Goal: Task Accomplishment & Management: Manage account settings

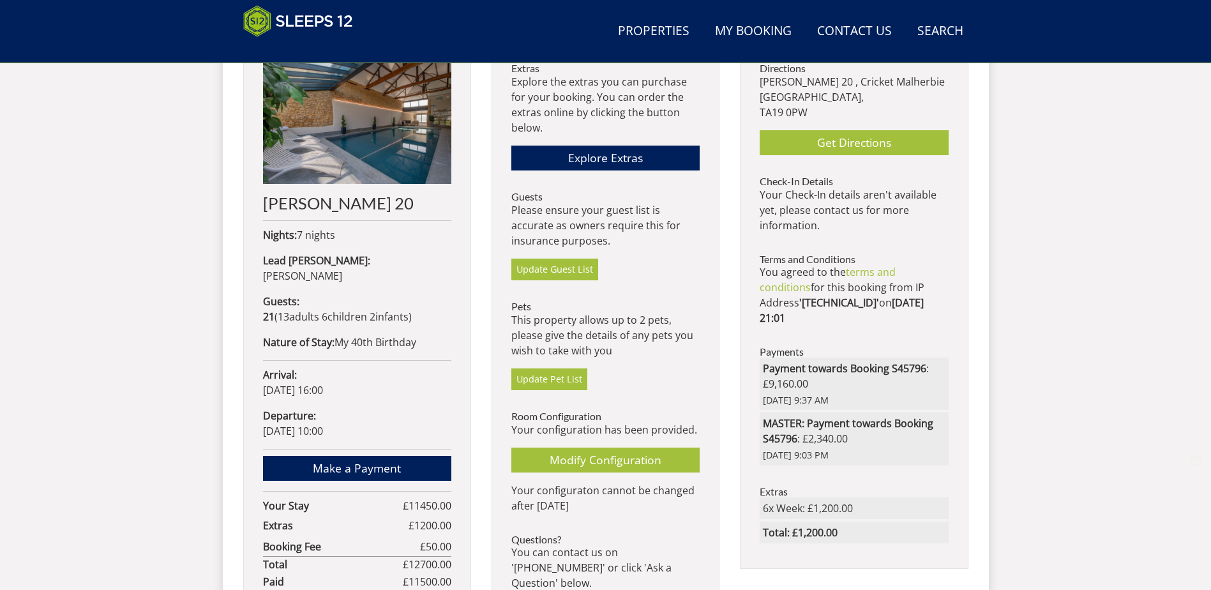
click at [570, 257] on li "Guests Please ensure your guest list is accurate as owners require this for ins…" at bounding box center [606, 235] width 188 height 89
click at [572, 264] on link "Update Guest List" at bounding box center [555, 270] width 87 height 22
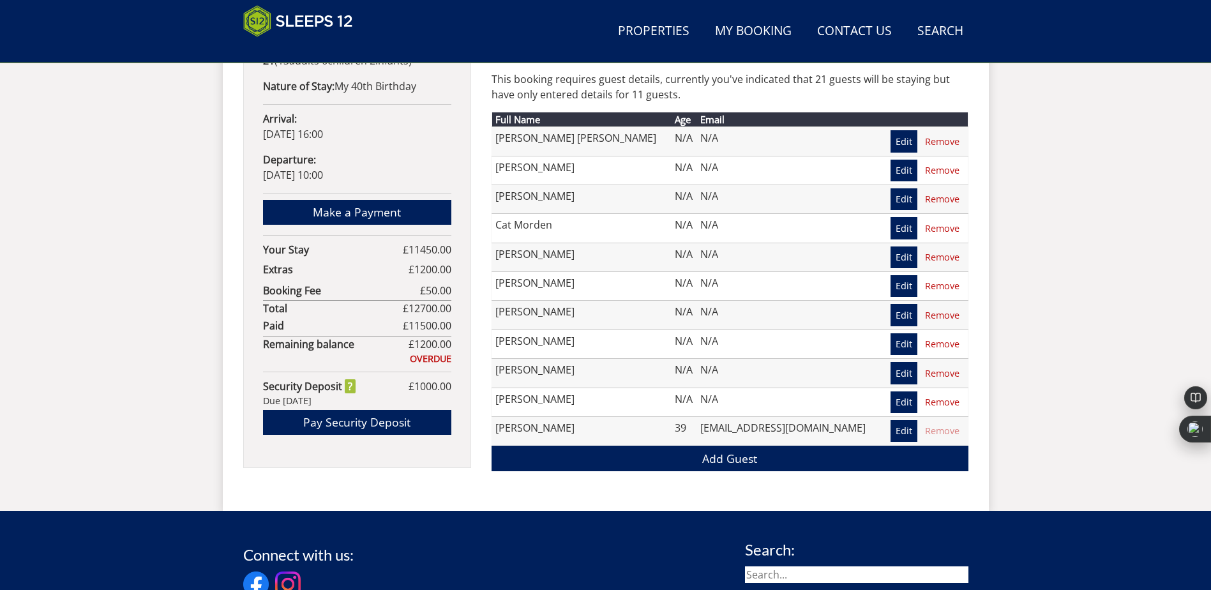
scroll to position [809, 0]
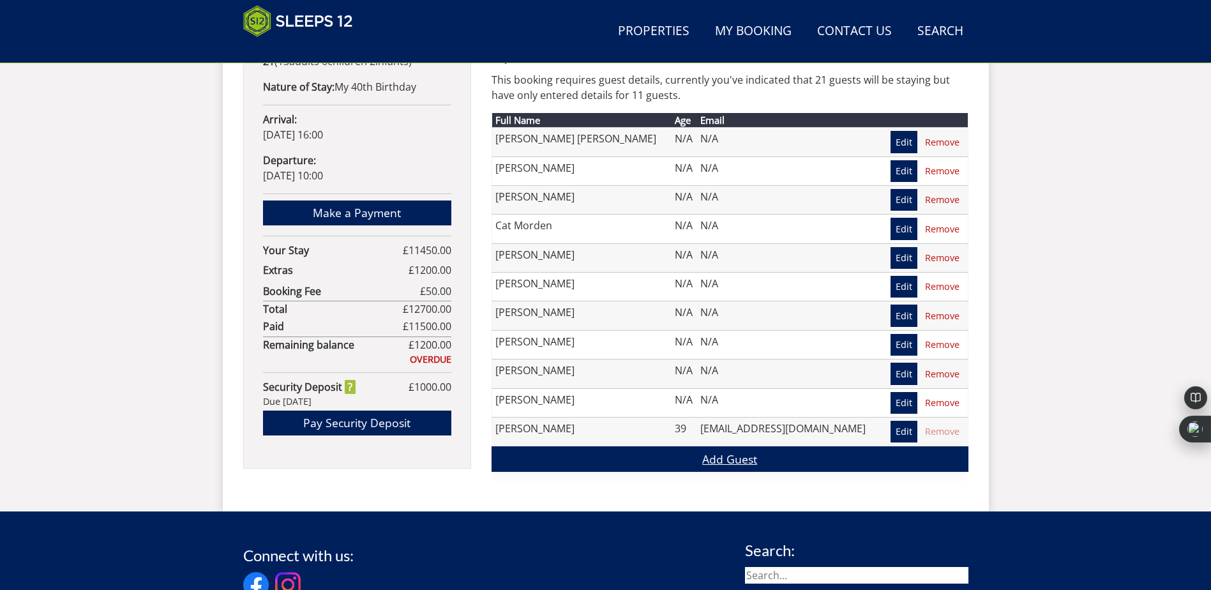
click at [726, 462] on link "Add Guest" at bounding box center [730, 458] width 477 height 25
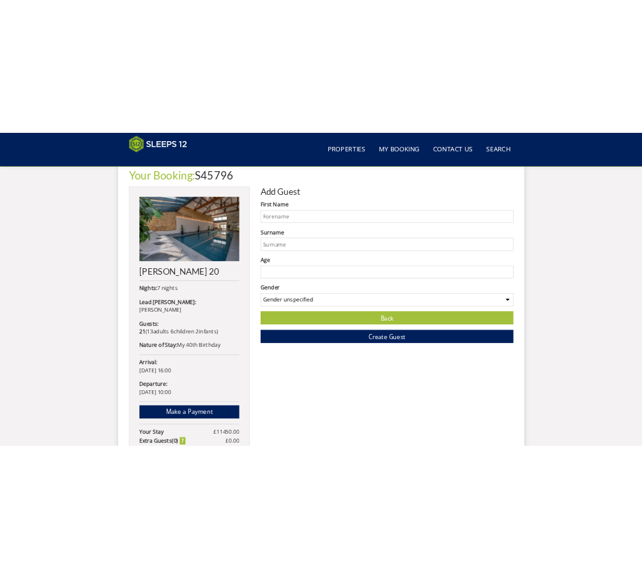
scroll to position [477, 0]
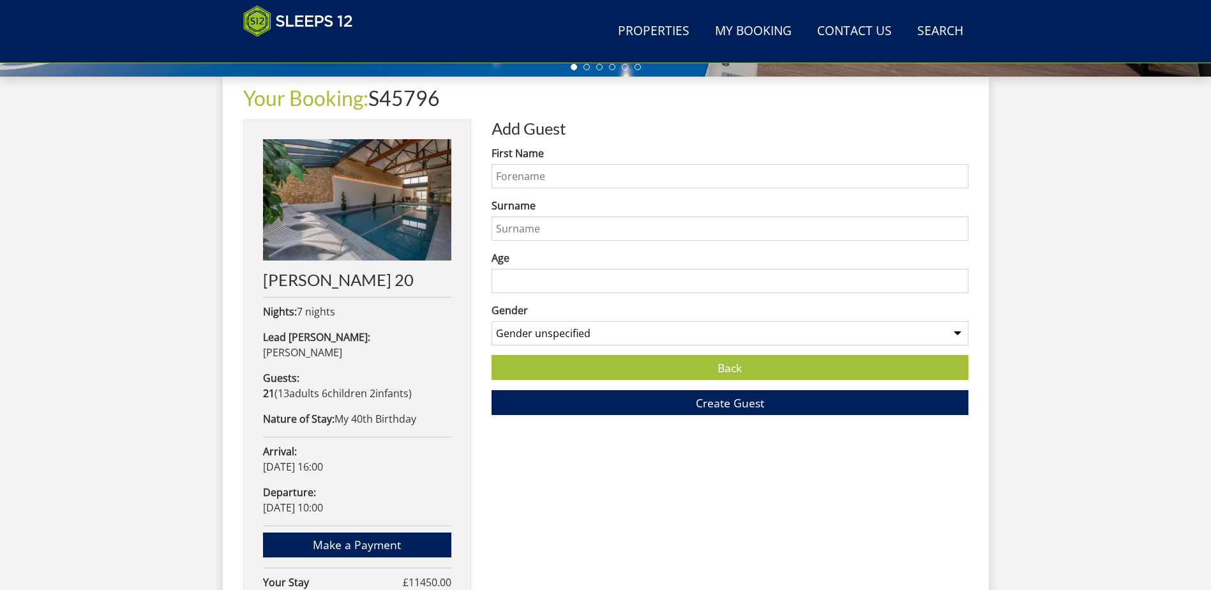
click at [541, 186] on input "First Name" at bounding box center [730, 176] width 477 height 24
type input "[PERSON_NAME]"
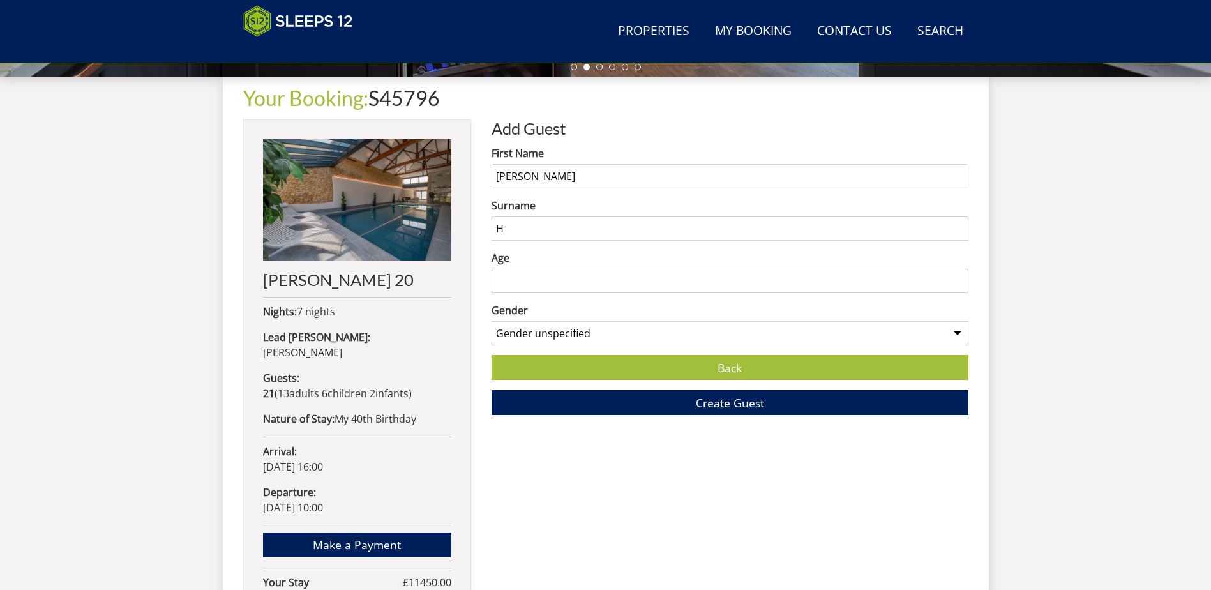
type input "[PERSON_NAME]"
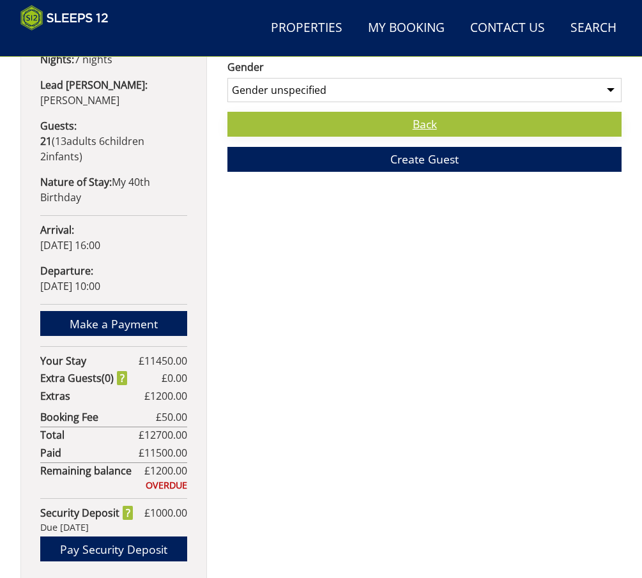
scroll to position [413, 0]
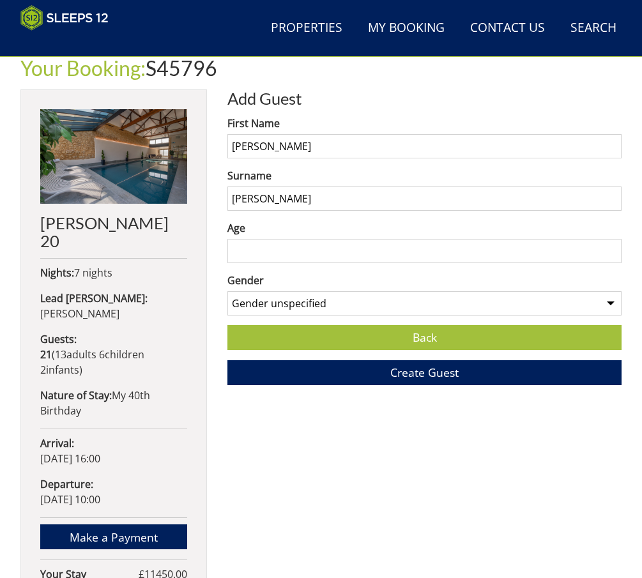
click at [312, 253] on input "Age" at bounding box center [424, 251] width 394 height 24
click at [314, 259] on input "Age" at bounding box center [424, 251] width 394 height 24
type input "12"
click at [460, 310] on select "Gender unspecified Gender [DEMOGRAPHIC_DATA] Gender [DEMOGRAPHIC_DATA]" at bounding box center [424, 303] width 394 height 24
select select "gender_[DEMOGRAPHIC_DATA]"
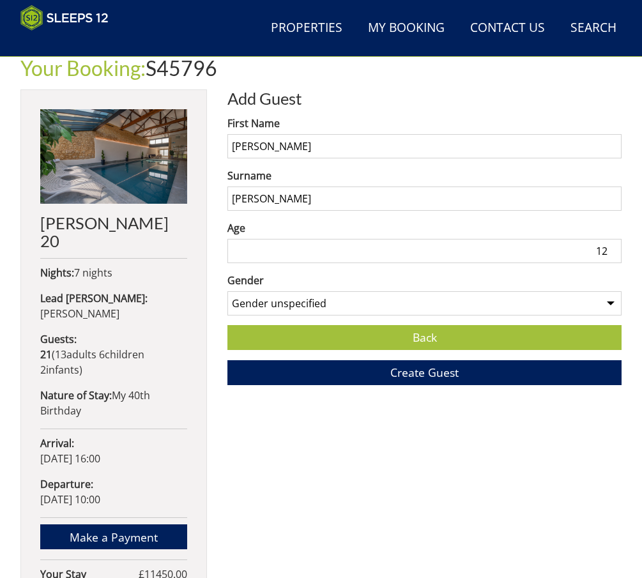
click at [227, 296] on select "Gender unspecified Gender [DEMOGRAPHIC_DATA] Gender [DEMOGRAPHIC_DATA]" at bounding box center [424, 303] width 394 height 24
click at [446, 380] on span "Create Guest" at bounding box center [424, 372] width 68 height 15
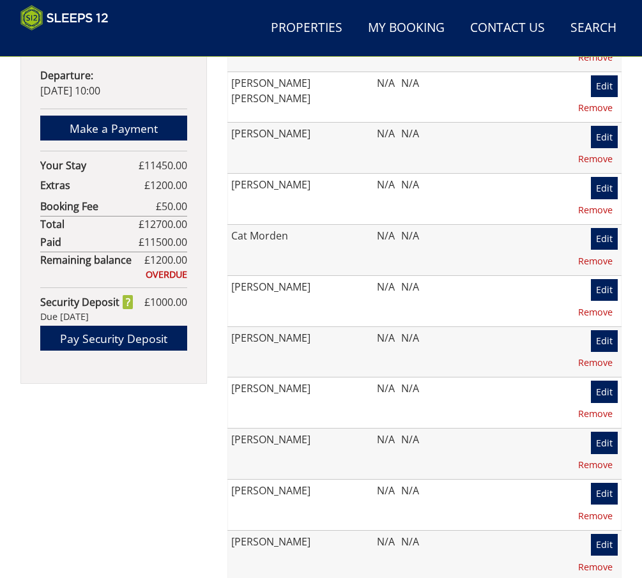
scroll to position [956, 0]
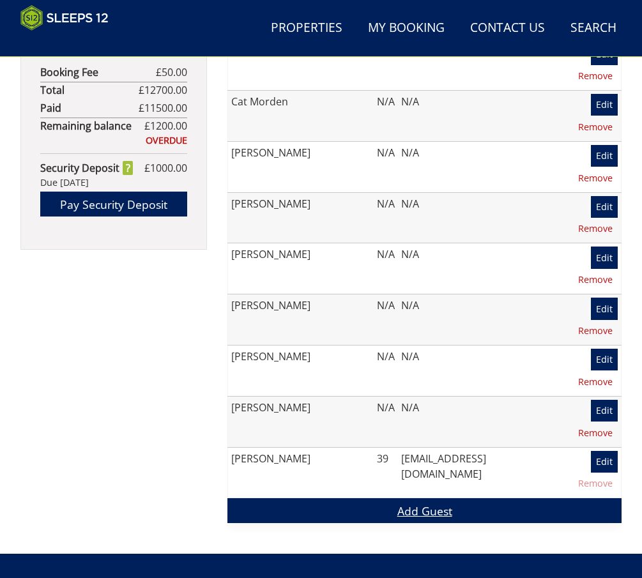
click at [420, 498] on link "Add Guest" at bounding box center [424, 510] width 394 height 25
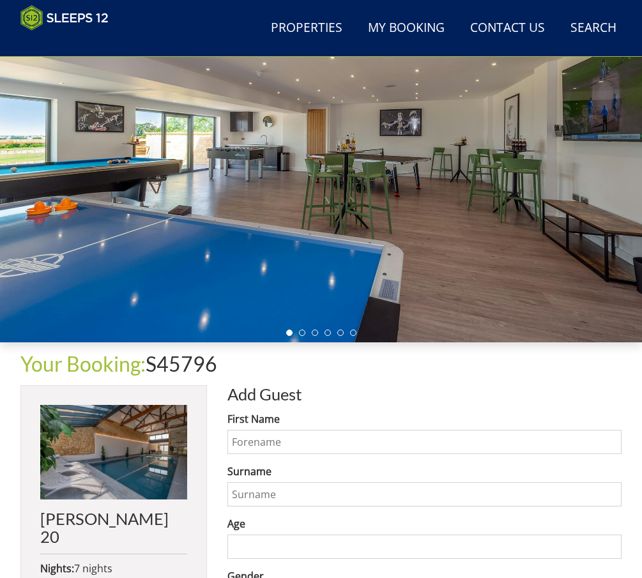
scroll to position [317, 0]
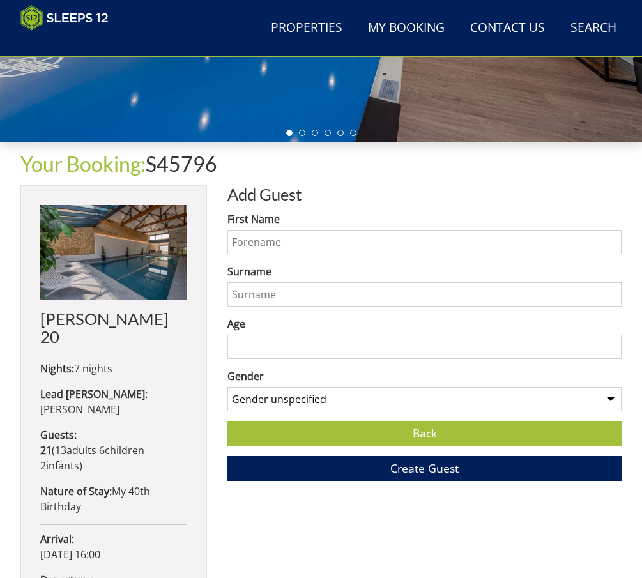
click at [313, 254] on input "First Name" at bounding box center [424, 242] width 394 height 24
type input "a"
type input "[PERSON_NAME]"
type input "J"
type input "[PERSON_NAME]"
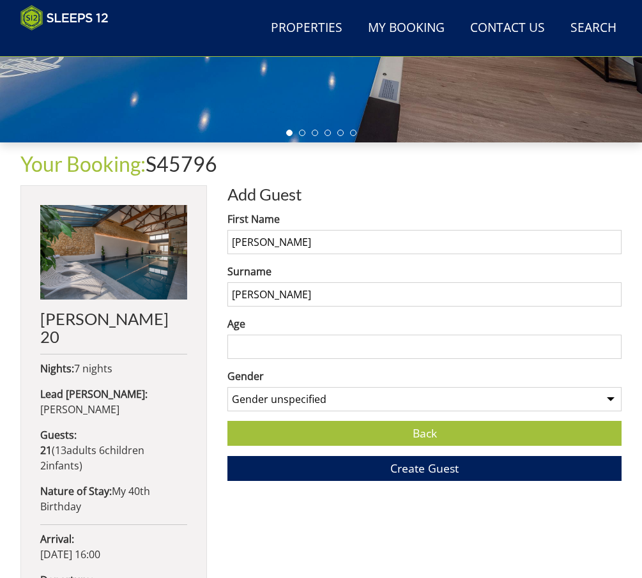
click at [319, 351] on input "Age" at bounding box center [424, 347] width 394 height 24
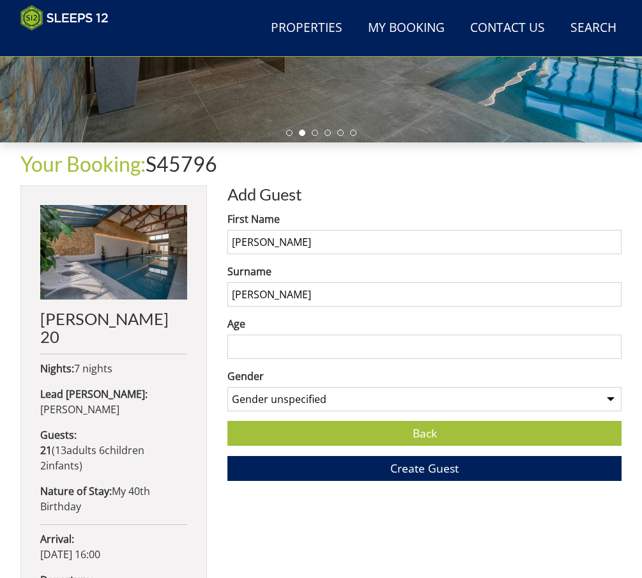
type input "7"
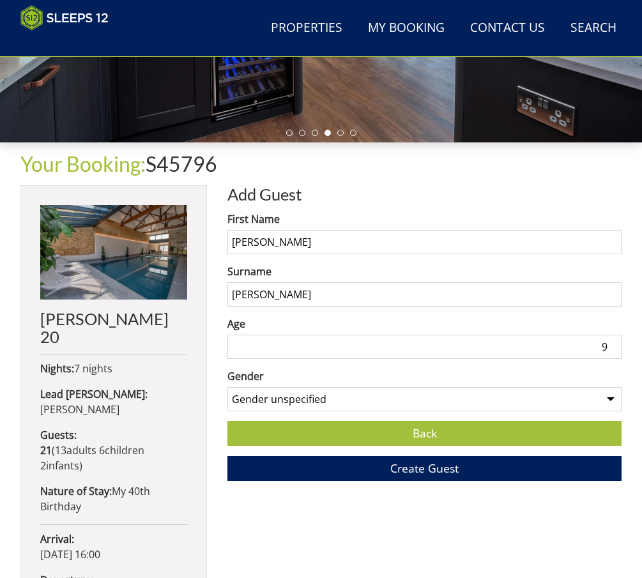
type input "9"
click at [395, 402] on select "Gender unspecified Gender [DEMOGRAPHIC_DATA] Gender [DEMOGRAPHIC_DATA]" at bounding box center [424, 399] width 394 height 24
select select "gender_[DEMOGRAPHIC_DATA]"
click at [227, 392] on select "Gender unspecified Gender [DEMOGRAPHIC_DATA] Gender [DEMOGRAPHIC_DATA]" at bounding box center [424, 399] width 394 height 24
click at [324, 343] on input "9" at bounding box center [424, 347] width 394 height 24
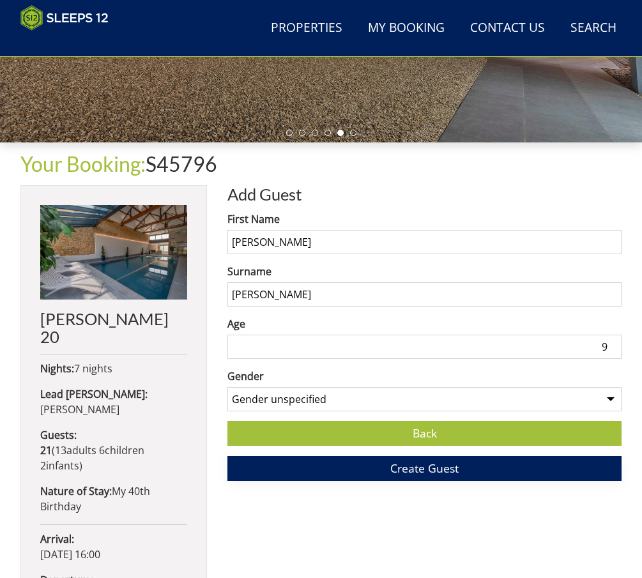
click at [431, 476] on span "Create Guest" at bounding box center [424, 467] width 68 height 15
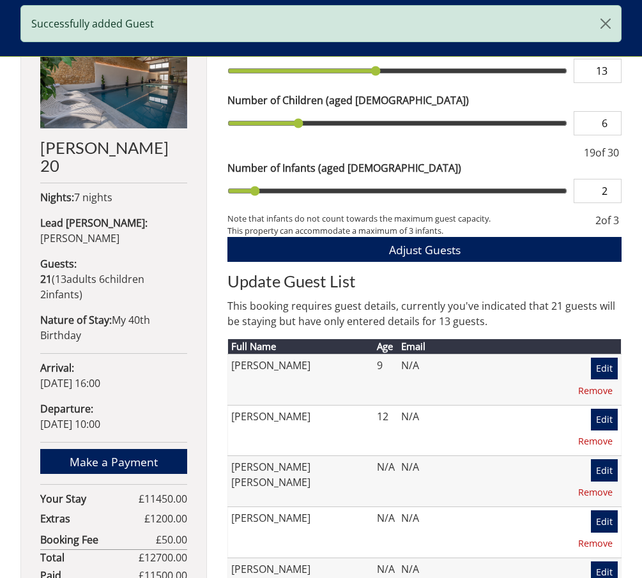
scroll to position [702, 0]
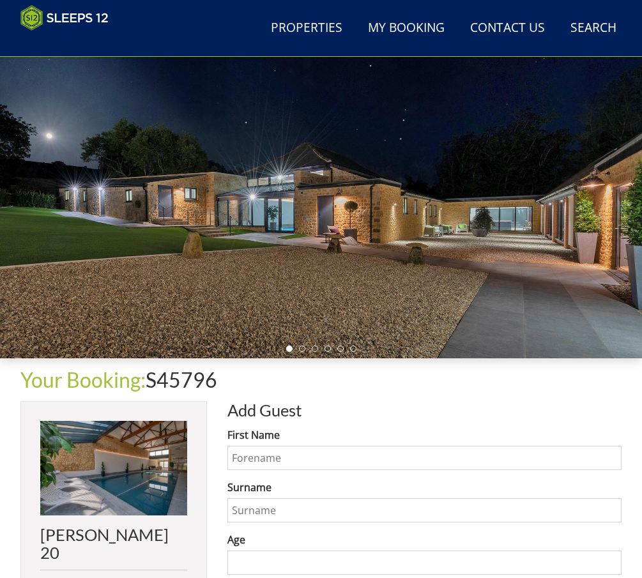
scroll to position [381, 0]
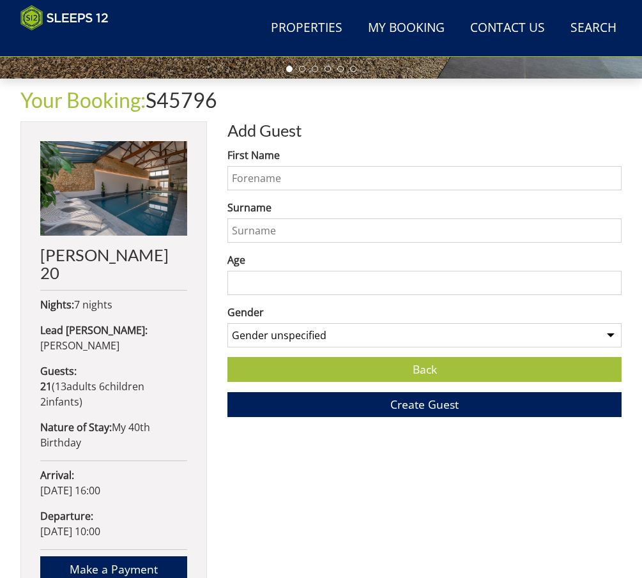
click at [323, 186] on input "First Name" at bounding box center [424, 178] width 394 height 24
type input "[PERSON_NAME]"
type input "Rance"
type input "50"
select select "gender_[DEMOGRAPHIC_DATA]"
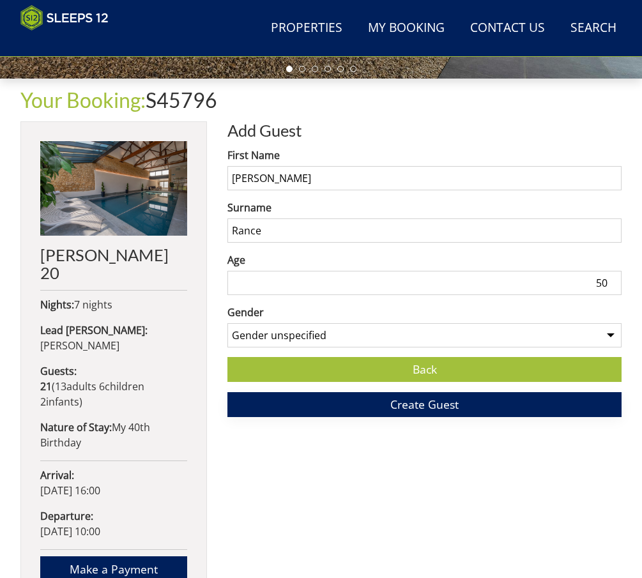
click at [470, 401] on button "Create Guest" at bounding box center [424, 404] width 394 height 25
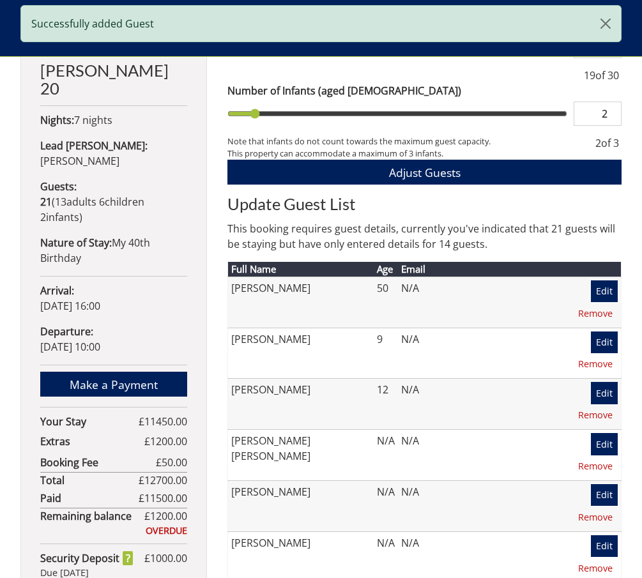
scroll to position [764, 0]
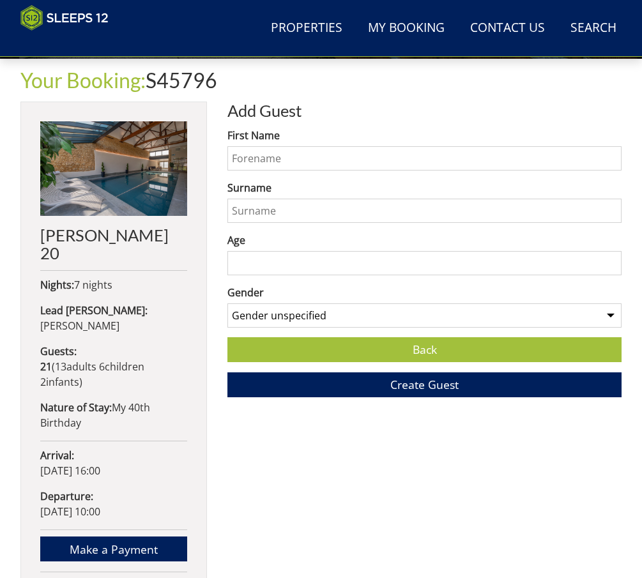
scroll to position [381, 0]
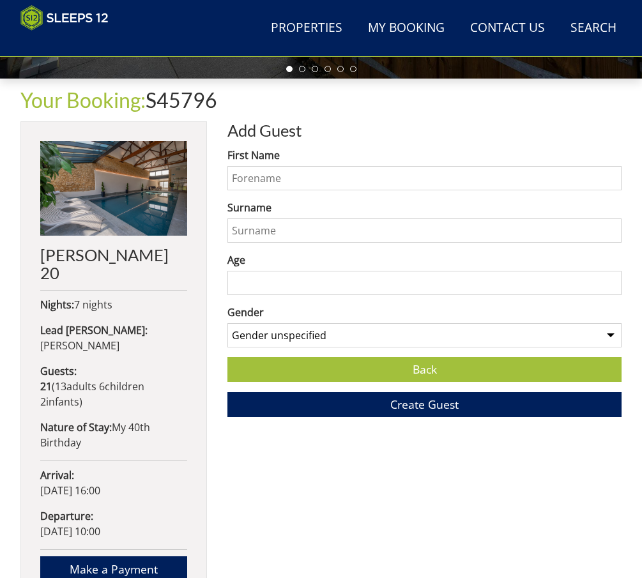
click at [328, 182] on input "First Name" at bounding box center [424, 178] width 394 height 24
type input "[PERSON_NAME]"
type input "Ramnce"
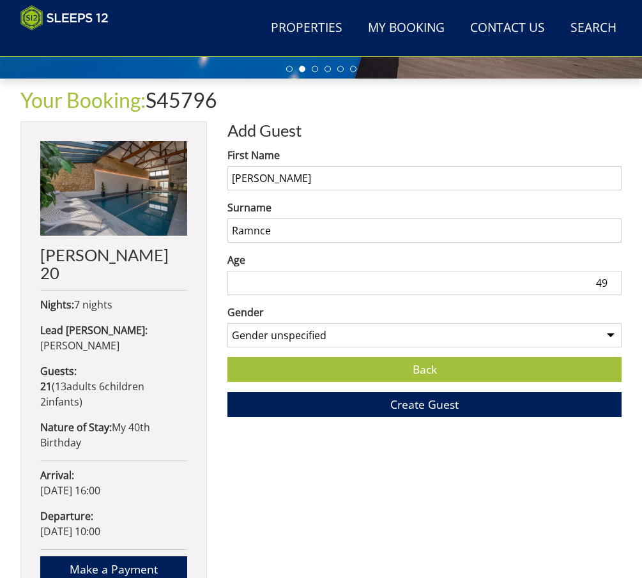
type input "49"
click at [321, 337] on select "Gender unspecified Gender [DEMOGRAPHIC_DATA] Gender [DEMOGRAPHIC_DATA]" at bounding box center [424, 335] width 394 height 24
select select "gender_[DEMOGRAPHIC_DATA]"
click at [227, 328] on select "Gender unspecified Gender [DEMOGRAPHIC_DATA] Gender [DEMOGRAPHIC_DATA]" at bounding box center [424, 335] width 394 height 24
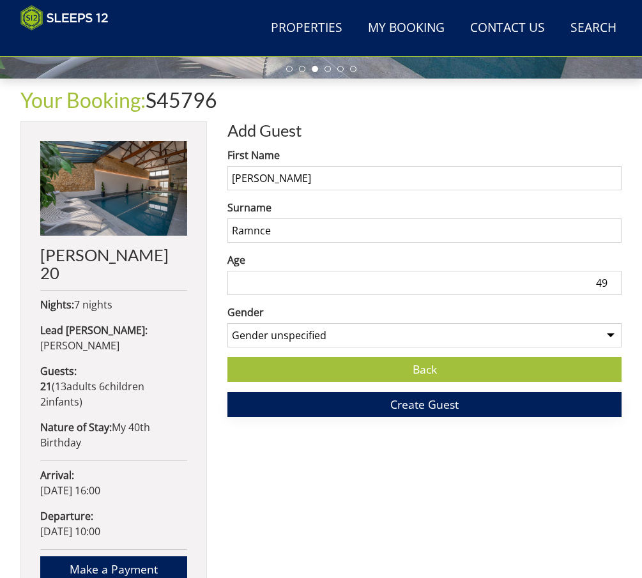
click at [419, 412] on span "Create Guest" at bounding box center [424, 404] width 68 height 15
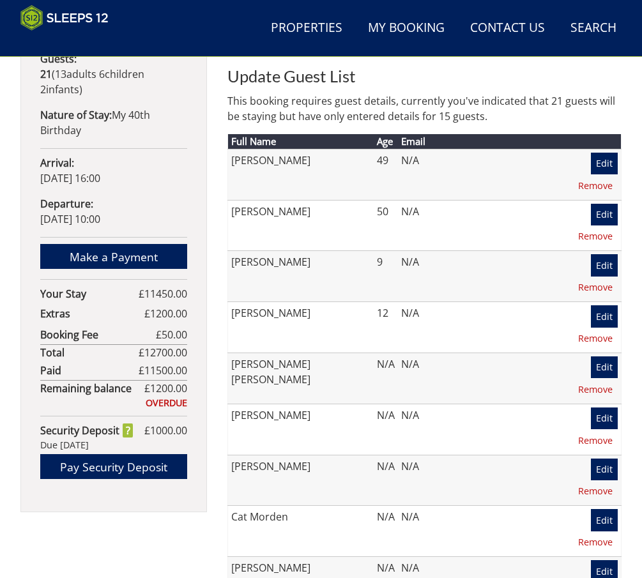
scroll to position [828, 0]
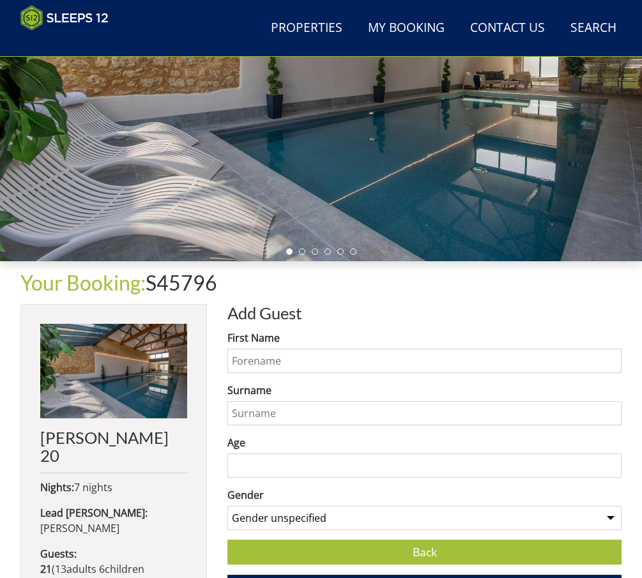
scroll to position [319, 0]
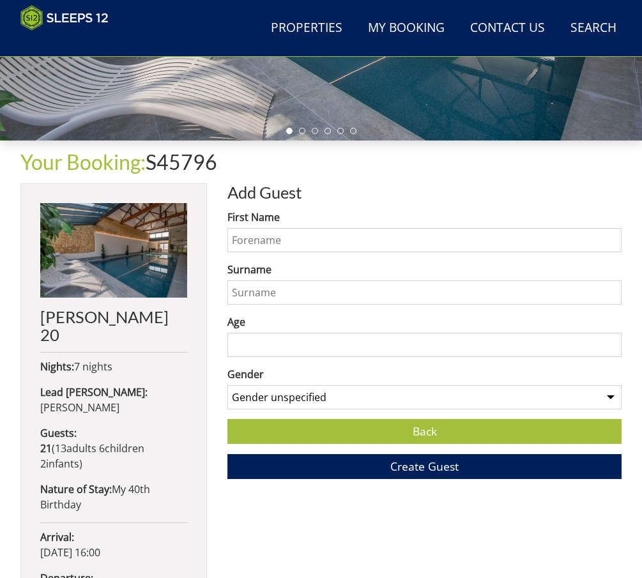
click at [351, 252] on input "First Name" at bounding box center [424, 240] width 394 height 24
type input "Kiri"
type input "Rance"
type input "12"
click at [381, 398] on select "Gender unspecified Gender [DEMOGRAPHIC_DATA] Gender [DEMOGRAPHIC_DATA]" at bounding box center [424, 397] width 394 height 24
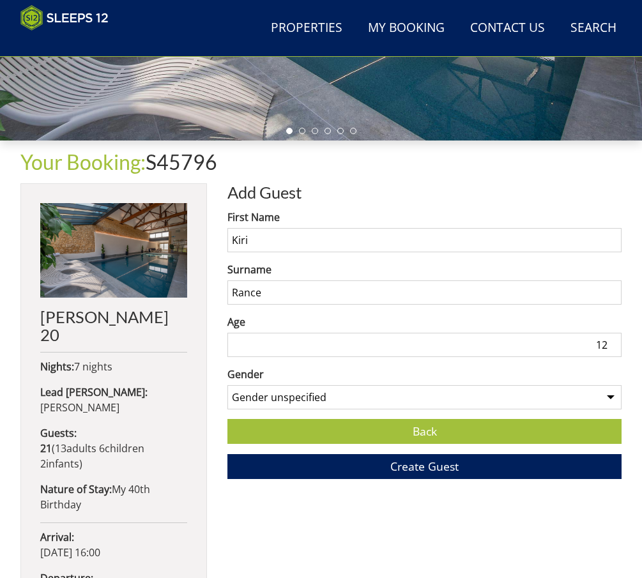
select select "gender_[DEMOGRAPHIC_DATA]"
click at [227, 390] on select "Gender unspecified Gender [DEMOGRAPHIC_DATA] Gender [DEMOGRAPHIC_DATA]" at bounding box center [424, 397] width 394 height 24
click at [371, 479] on button "Create Guest" at bounding box center [424, 466] width 394 height 25
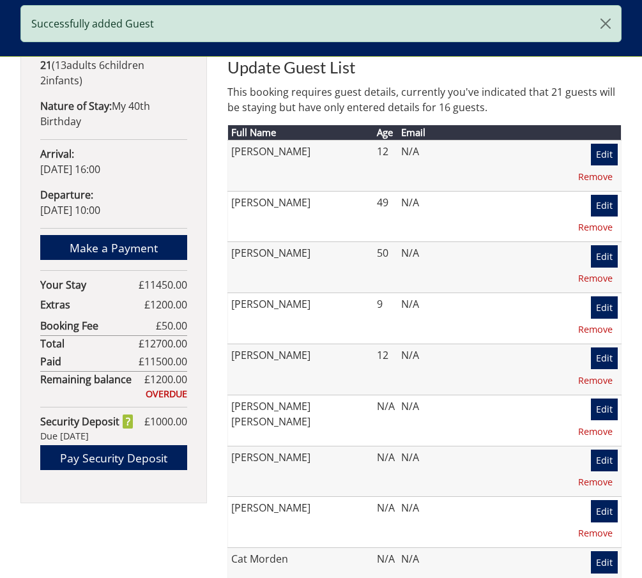
scroll to position [1079, 0]
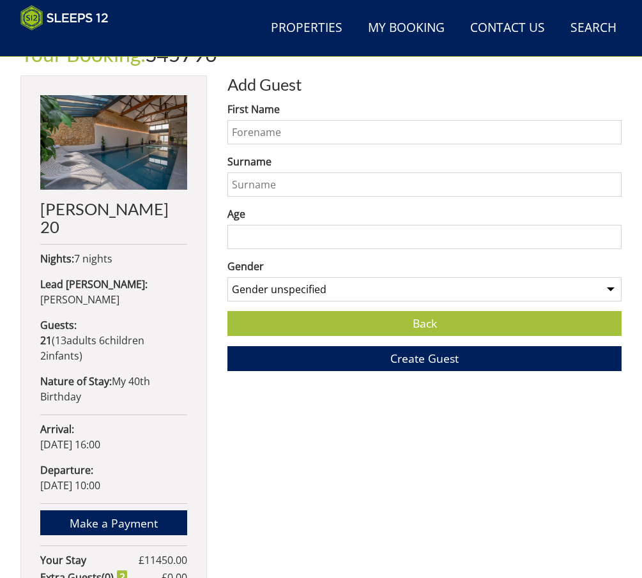
scroll to position [369, 0]
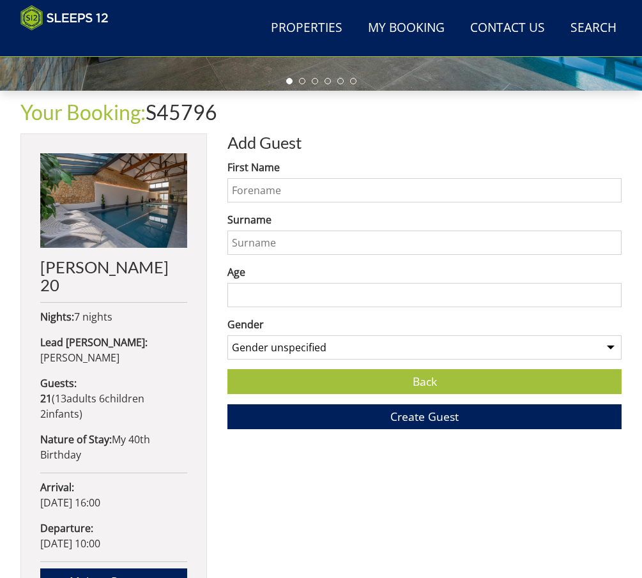
click at [363, 185] on input "First Name" at bounding box center [424, 190] width 394 height 24
type input "Kobi"
type input "Rance"
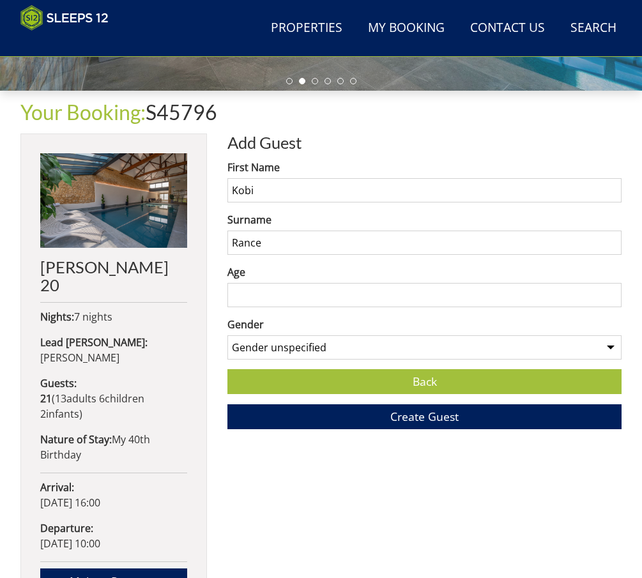
click at [384, 307] on input "Age" at bounding box center [424, 295] width 394 height 24
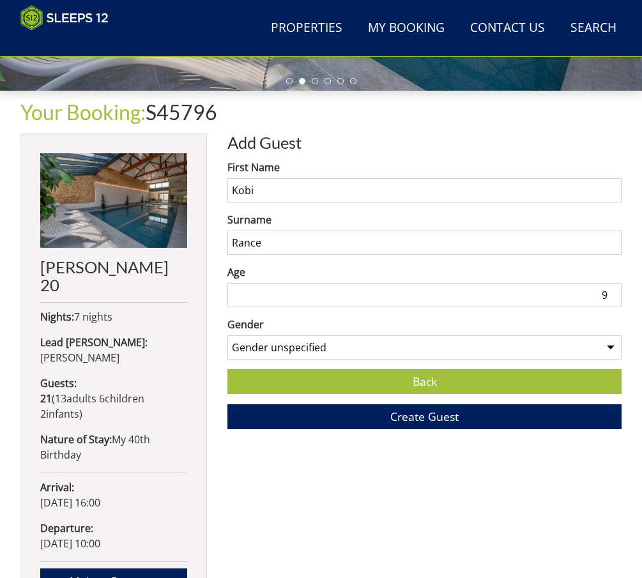
type input "9"
click at [381, 344] on select "Gender unspecified Gender [DEMOGRAPHIC_DATA] Gender [DEMOGRAPHIC_DATA]" at bounding box center [424, 347] width 394 height 24
select select "gender_[DEMOGRAPHIC_DATA]"
click at [227, 340] on select "Gender unspecified Gender [DEMOGRAPHIC_DATA] Gender [DEMOGRAPHIC_DATA]" at bounding box center [424, 347] width 394 height 24
click at [384, 416] on button "Create Guest" at bounding box center [424, 416] width 394 height 25
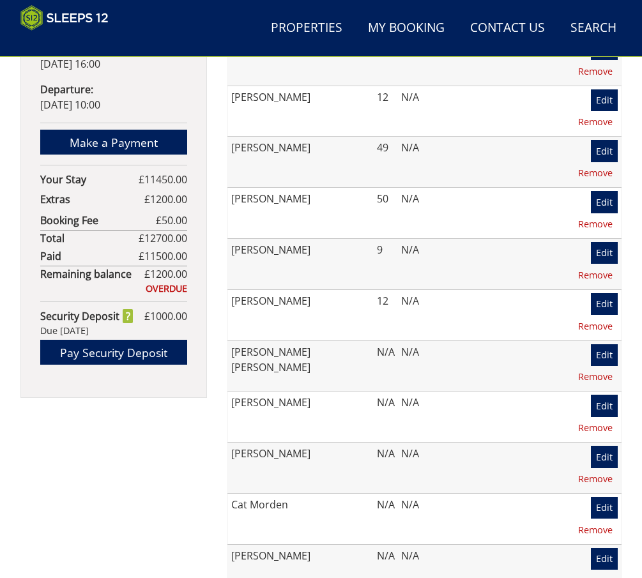
scroll to position [830, 0]
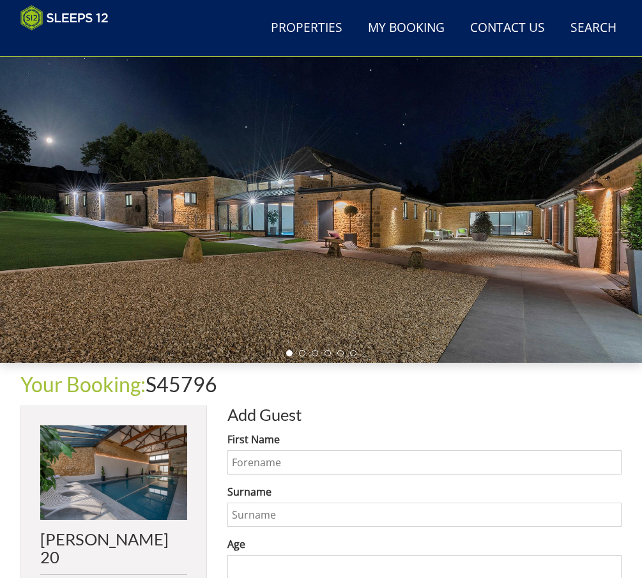
scroll to position [381, 0]
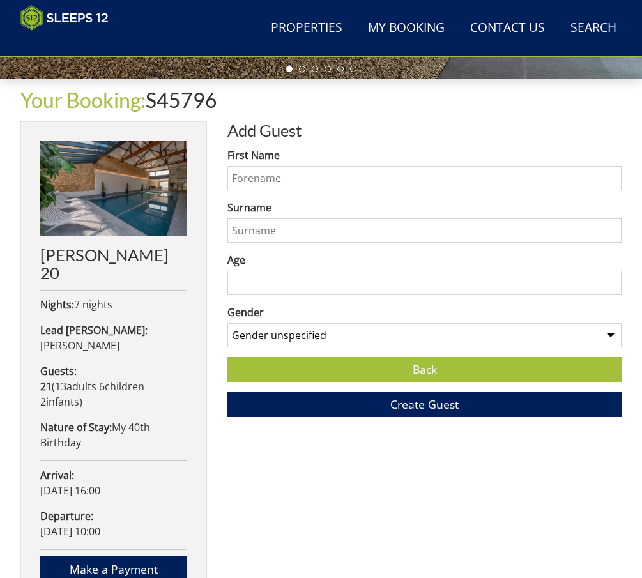
click at [310, 189] on input "First Name" at bounding box center [424, 178] width 394 height 24
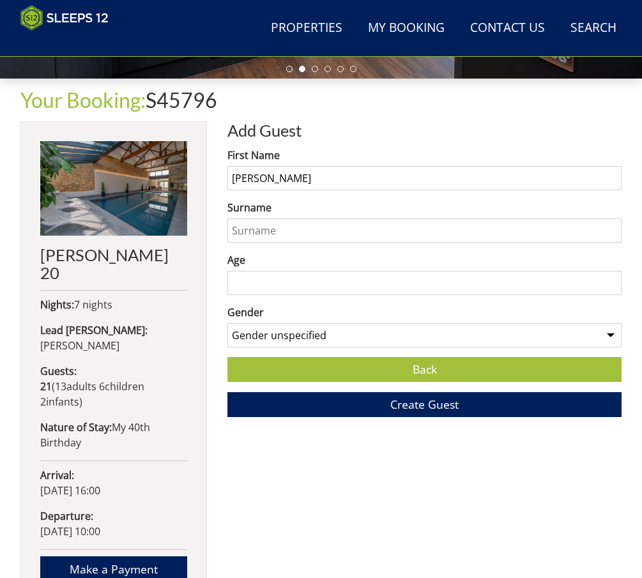
type input "[PERSON_NAME]"
type input "39"
click at [399, 347] on select "Gender unspecified Gender [DEMOGRAPHIC_DATA] Gender [DEMOGRAPHIC_DATA]" at bounding box center [424, 335] width 394 height 24
select select "gender_[DEMOGRAPHIC_DATA]"
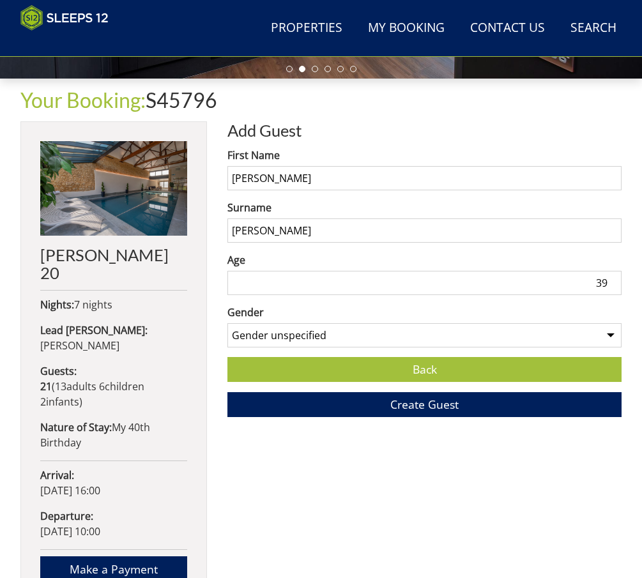
click at [227, 328] on select "Gender unspecified Gender [DEMOGRAPHIC_DATA] Gender [DEMOGRAPHIC_DATA]" at bounding box center [424, 335] width 394 height 24
click at [387, 402] on button "Create Guest" at bounding box center [424, 404] width 394 height 25
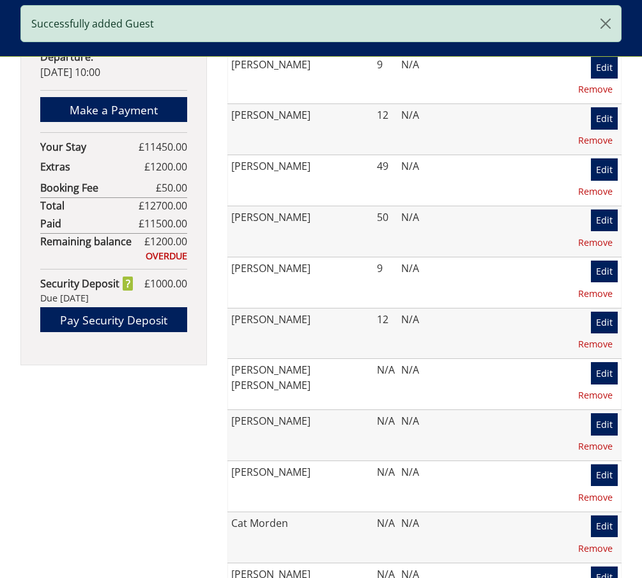
scroll to position [956, 0]
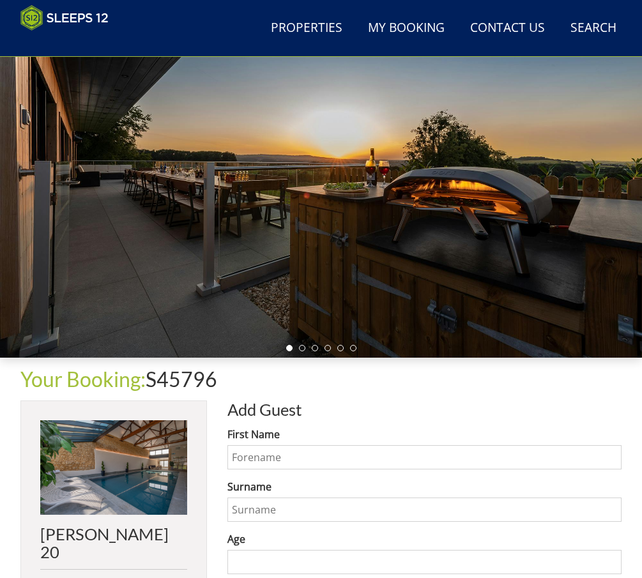
scroll to position [254, 0]
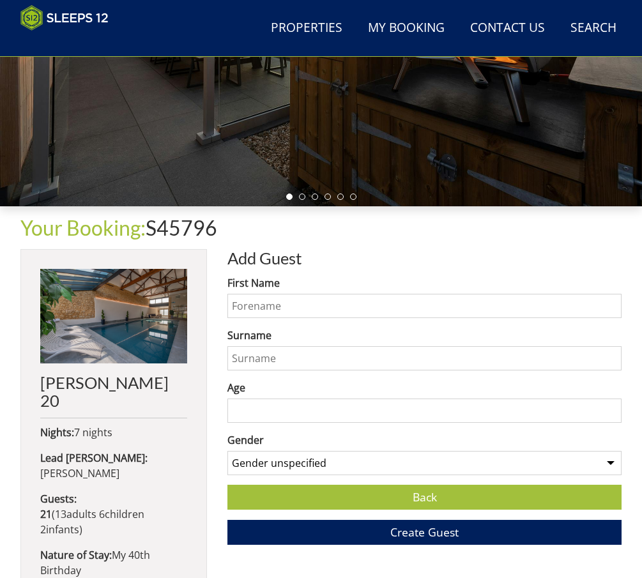
click at [287, 309] on input "First Name" at bounding box center [424, 306] width 394 height 24
type input "[PERSON_NAME]"
type input "39"
click at [321, 416] on input "39" at bounding box center [424, 411] width 394 height 24
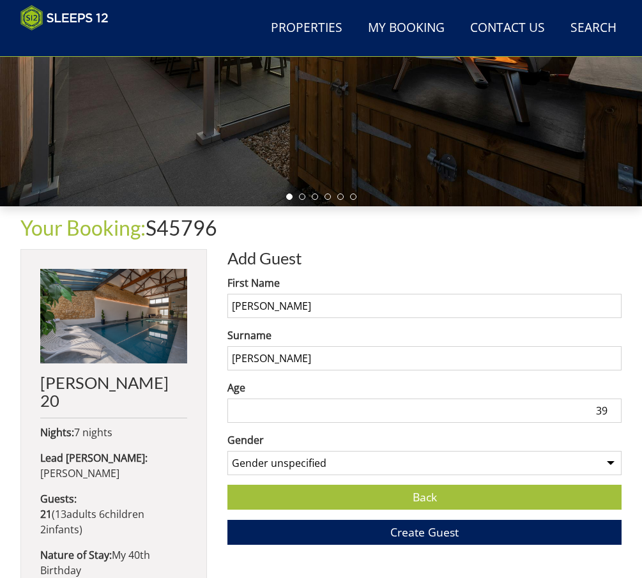
click at [320, 467] on select "Gender unspecified Gender [DEMOGRAPHIC_DATA] Gender [DEMOGRAPHIC_DATA]" at bounding box center [424, 463] width 394 height 24
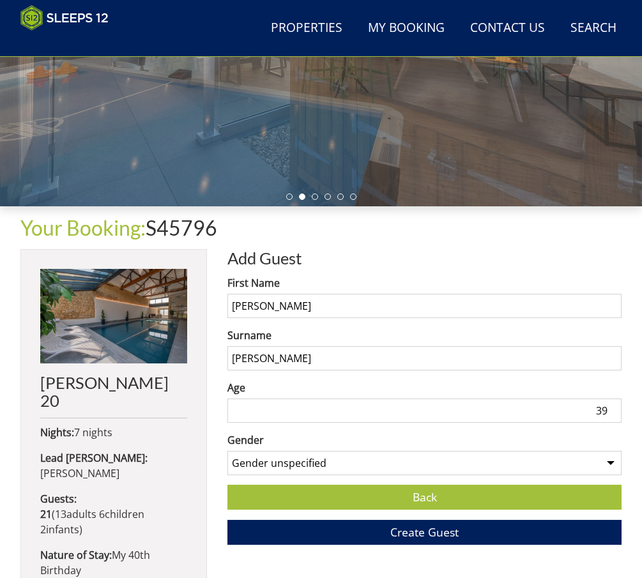
select select "gender_[DEMOGRAPHIC_DATA]"
click at [227, 456] on select "Gender unspecified Gender [DEMOGRAPHIC_DATA] Gender [DEMOGRAPHIC_DATA]" at bounding box center [424, 463] width 394 height 24
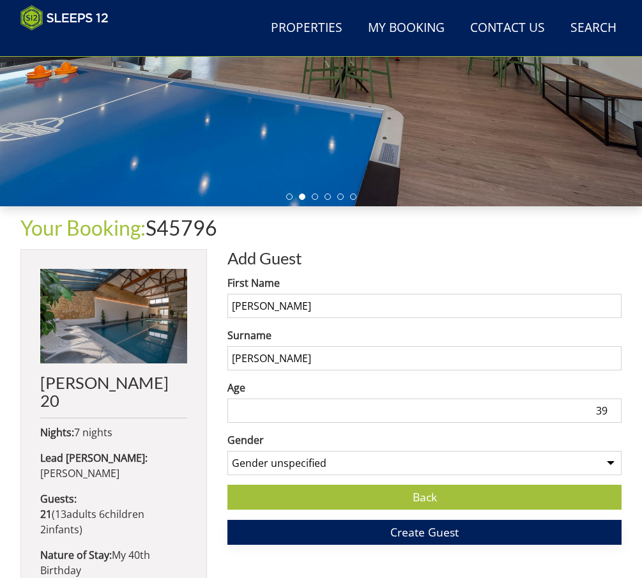
click at [317, 529] on button "Create Guest" at bounding box center [424, 532] width 394 height 25
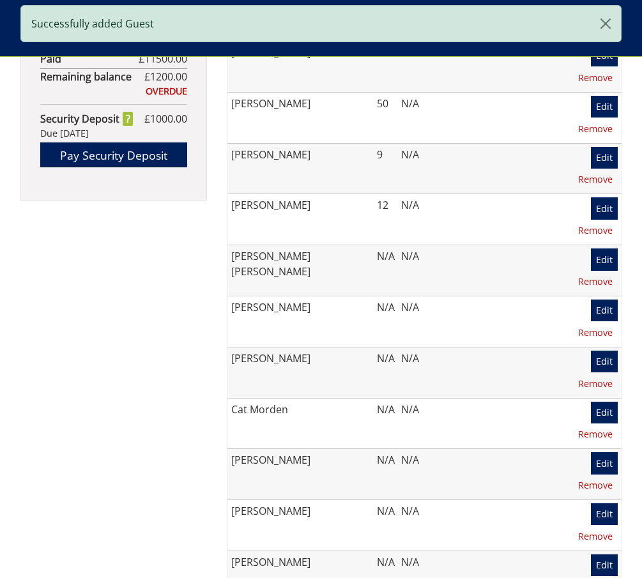
scroll to position [1148, 0]
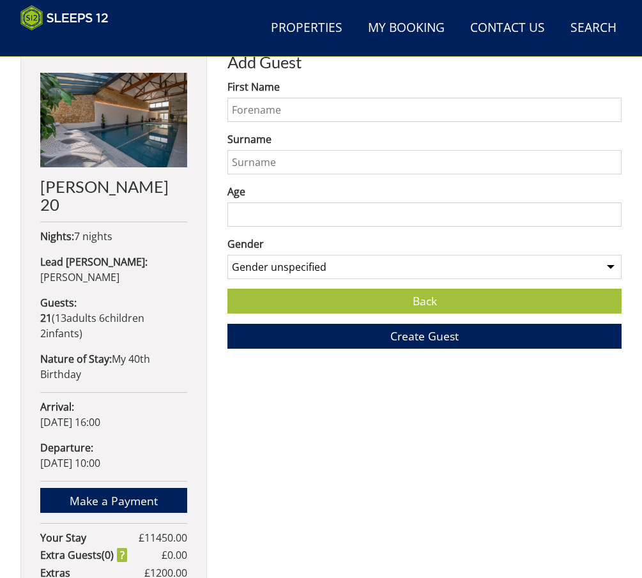
scroll to position [381, 0]
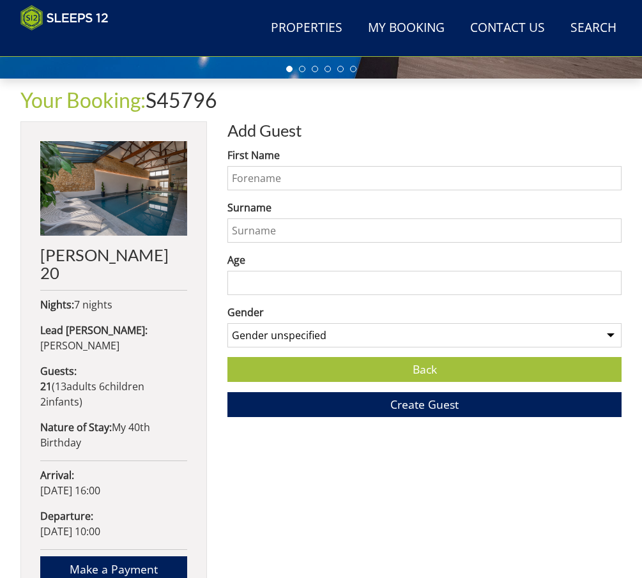
click at [315, 189] on input "First Name" at bounding box center [424, 178] width 394 height 24
type input "[PERSON_NAME]"
type input "7"
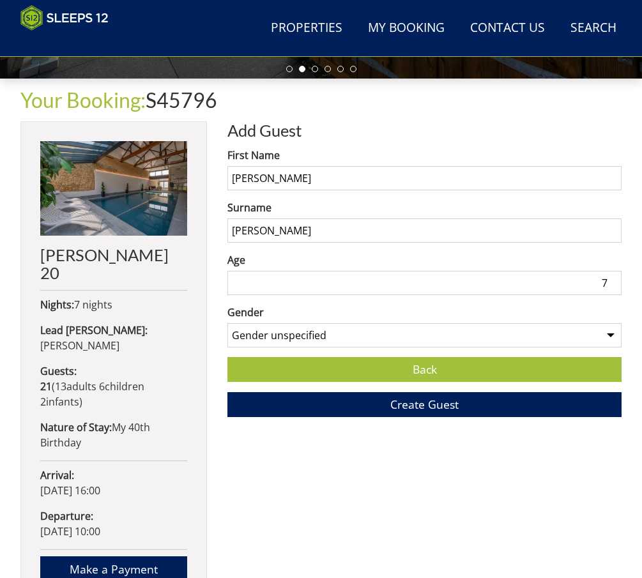
click at [333, 342] on select "Gender unspecified Gender [DEMOGRAPHIC_DATA] Gender [DEMOGRAPHIC_DATA]" at bounding box center [424, 335] width 394 height 24
select select "gender_[DEMOGRAPHIC_DATA]"
click at [227, 328] on select "Gender unspecified Gender [DEMOGRAPHIC_DATA] Gender [DEMOGRAPHIC_DATA]" at bounding box center [424, 335] width 394 height 24
click at [416, 412] on span "Create Guest" at bounding box center [424, 404] width 68 height 15
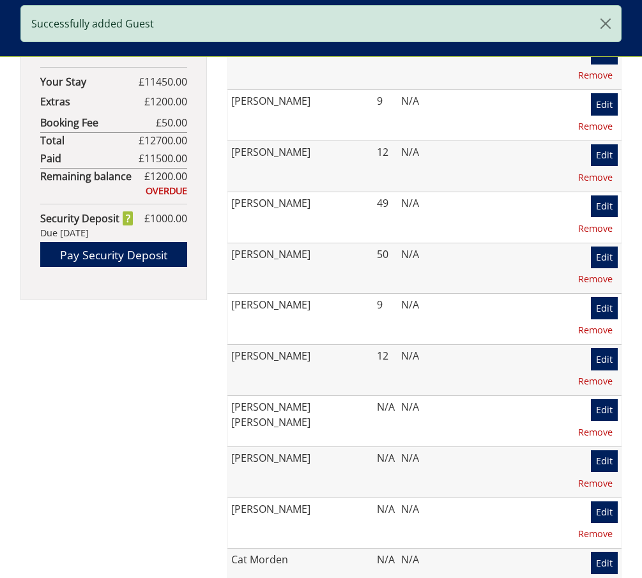
scroll to position [1084, 0]
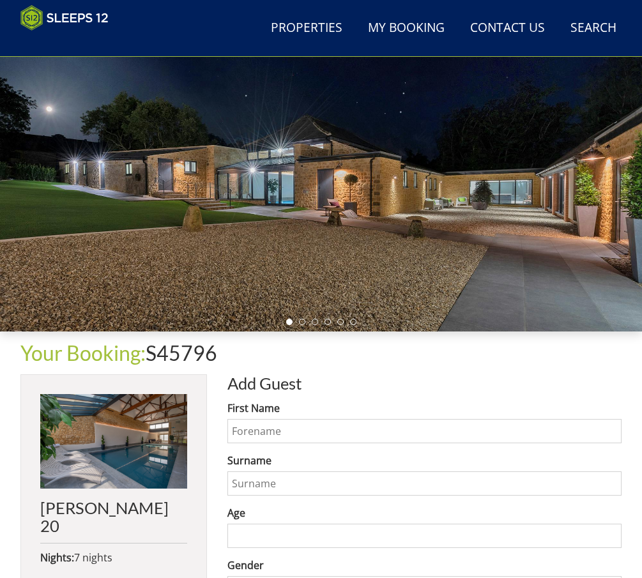
scroll to position [319, 0]
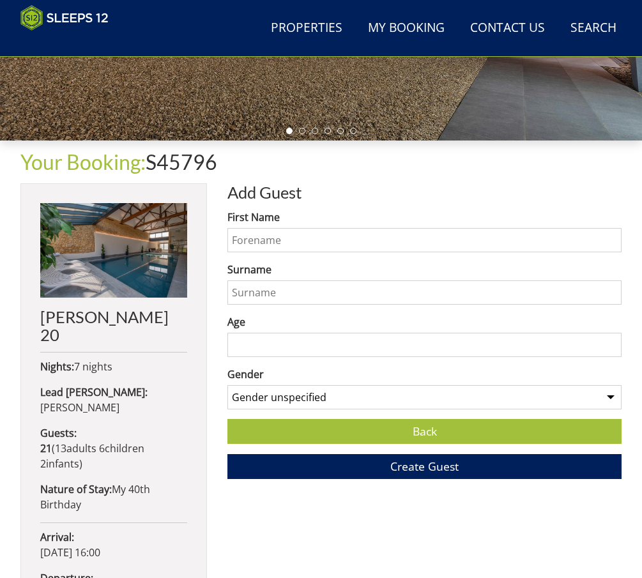
click at [282, 238] on input "First Name" at bounding box center [424, 240] width 394 height 24
type input "Lily"
type input "[PERSON_NAME]"
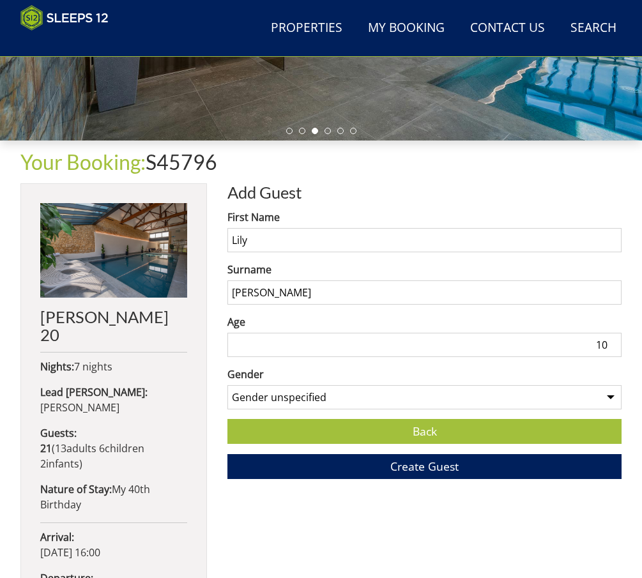
type input "10"
click at [335, 395] on select "Gender unspecified Gender [DEMOGRAPHIC_DATA] Gender [DEMOGRAPHIC_DATA]" at bounding box center [424, 397] width 394 height 24
select select "gender_[DEMOGRAPHIC_DATA]"
click at [227, 390] on select "Gender unspecified Gender [DEMOGRAPHIC_DATA] Gender [DEMOGRAPHIC_DATA]" at bounding box center [424, 397] width 394 height 24
click at [338, 472] on button "Create Guest" at bounding box center [424, 466] width 394 height 25
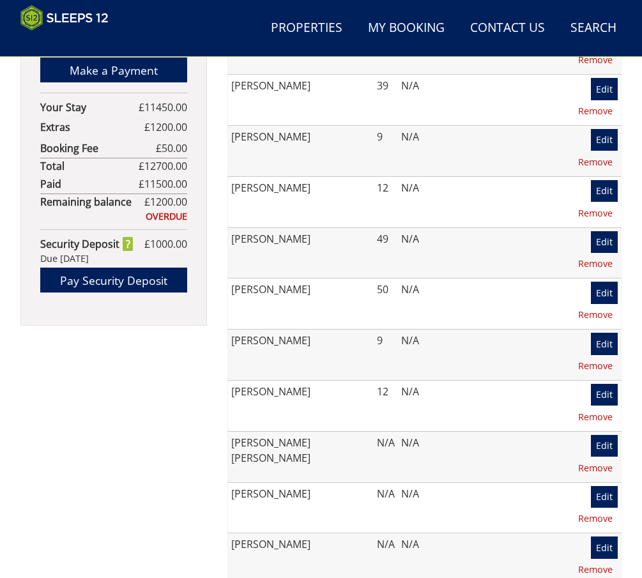
scroll to position [1086, 0]
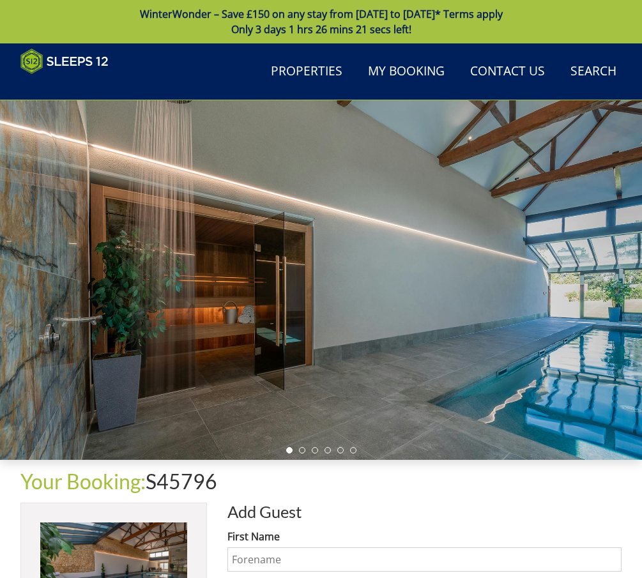
scroll to position [497, 0]
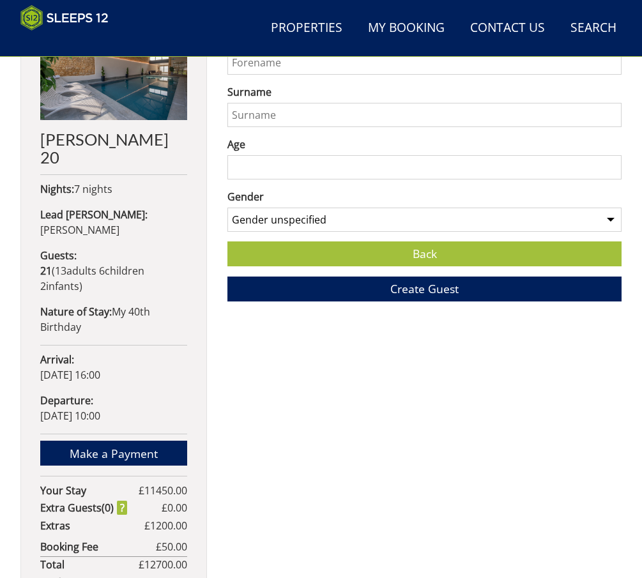
click at [368, 73] on input "First Name" at bounding box center [424, 62] width 394 height 24
type input "[PERSON_NAME]"
type input "Morden"
type input "12"
click at [475, 226] on select "Gender unspecified Gender [DEMOGRAPHIC_DATA] Gender [DEMOGRAPHIC_DATA]" at bounding box center [424, 220] width 394 height 24
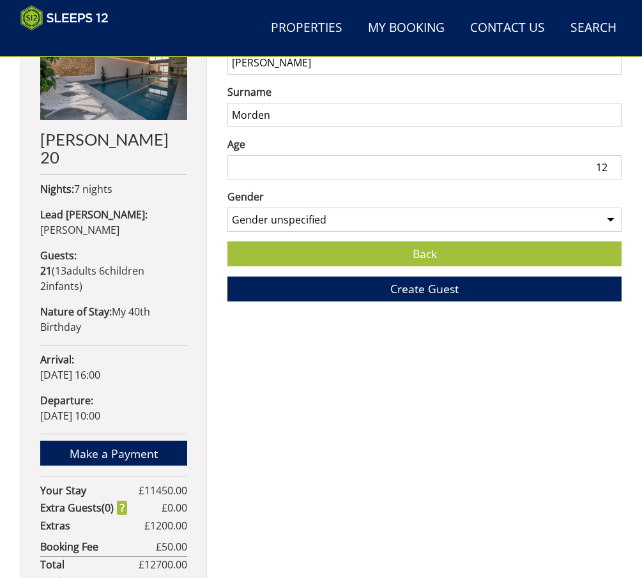
select select "gender_[DEMOGRAPHIC_DATA]"
click at [227, 213] on select "Gender unspecified Gender [DEMOGRAPHIC_DATA] Gender [DEMOGRAPHIC_DATA]" at bounding box center [424, 220] width 394 height 24
click at [471, 295] on button "Create Guest" at bounding box center [424, 289] width 394 height 25
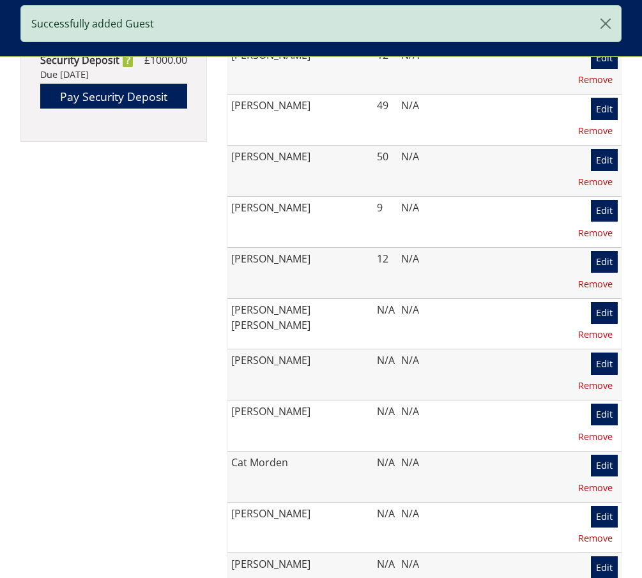
scroll to position [1211, 0]
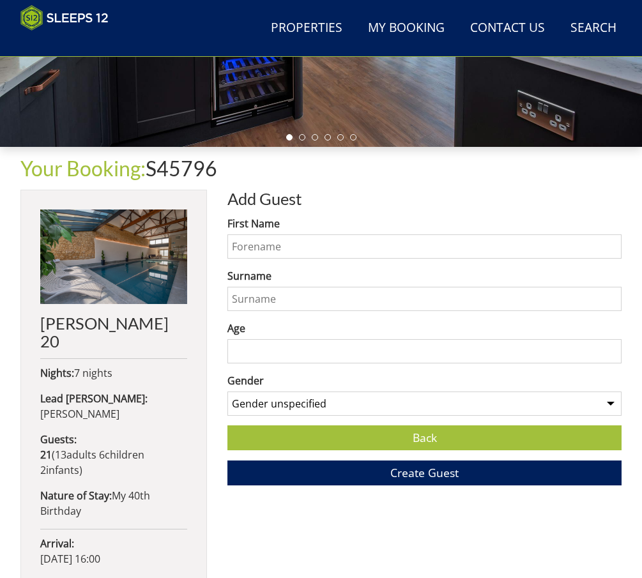
scroll to position [317, 0]
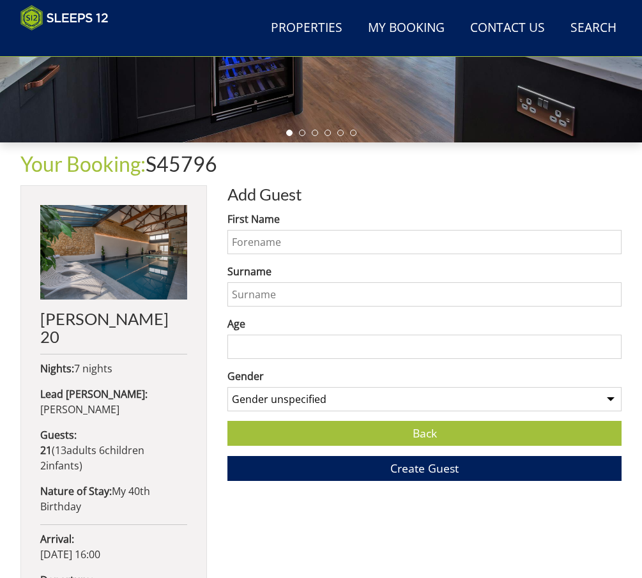
click at [315, 248] on input "First Name" at bounding box center [424, 242] width 394 height 24
type input "Ivy"
type input "Morden"
click at [455, 351] on input "Age" at bounding box center [424, 347] width 394 height 24
type input "9"
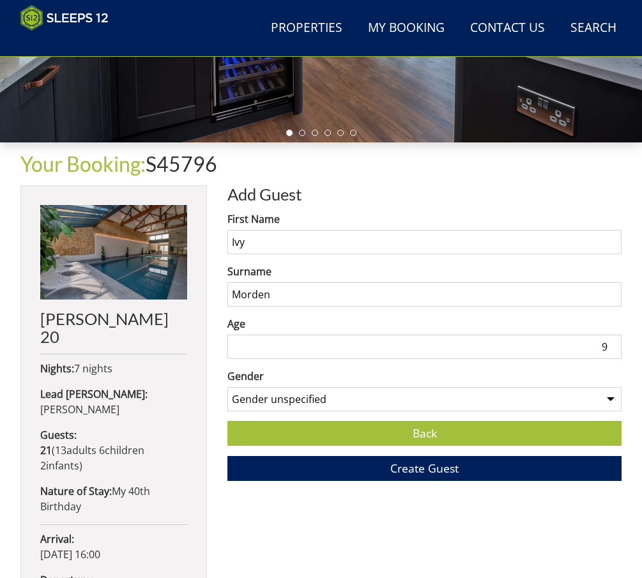
click at [444, 400] on select "Gender unspecified Gender [DEMOGRAPHIC_DATA] Gender [DEMOGRAPHIC_DATA]" at bounding box center [424, 399] width 394 height 24
select select "gender_[DEMOGRAPHIC_DATA]"
click at [227, 392] on select "Gender unspecified Gender [DEMOGRAPHIC_DATA] Gender [DEMOGRAPHIC_DATA]" at bounding box center [424, 399] width 394 height 24
click at [418, 473] on span "Create Guest" at bounding box center [424, 467] width 68 height 15
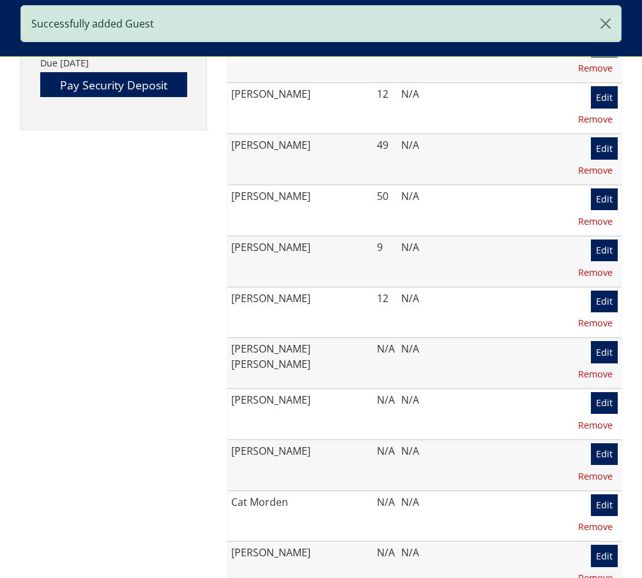
scroll to position [1084, 0]
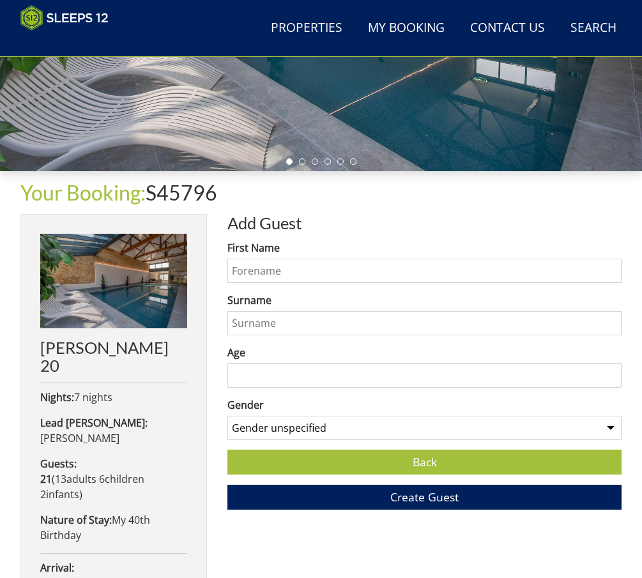
scroll to position [381, 0]
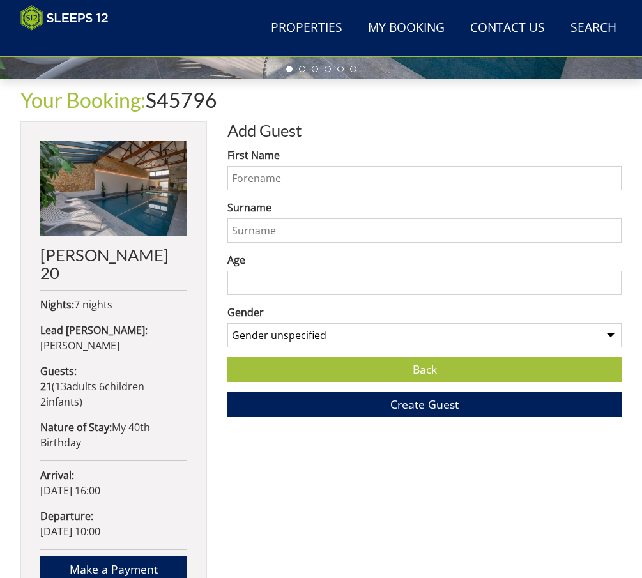
click at [260, 189] on input "First Name" at bounding box center [424, 178] width 394 height 24
type input "[PERSON_NAME]"
type input "6"
click at [459, 360] on form "First Name [PERSON_NAME] Surname [PERSON_NAME] Age [DEMOGRAPHIC_DATA] Gender Ge…" at bounding box center [424, 283] width 394 height 270
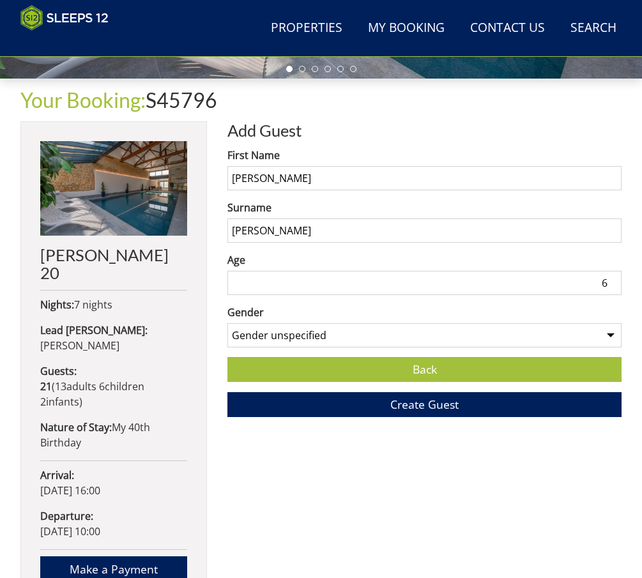
click at [455, 340] on select "Gender unspecified Gender [DEMOGRAPHIC_DATA] Gender [DEMOGRAPHIC_DATA]" at bounding box center [424, 335] width 394 height 24
select select "gender_[DEMOGRAPHIC_DATA]"
click at [227, 328] on select "Gender unspecified Gender [DEMOGRAPHIC_DATA] Gender [DEMOGRAPHIC_DATA]" at bounding box center [424, 335] width 394 height 24
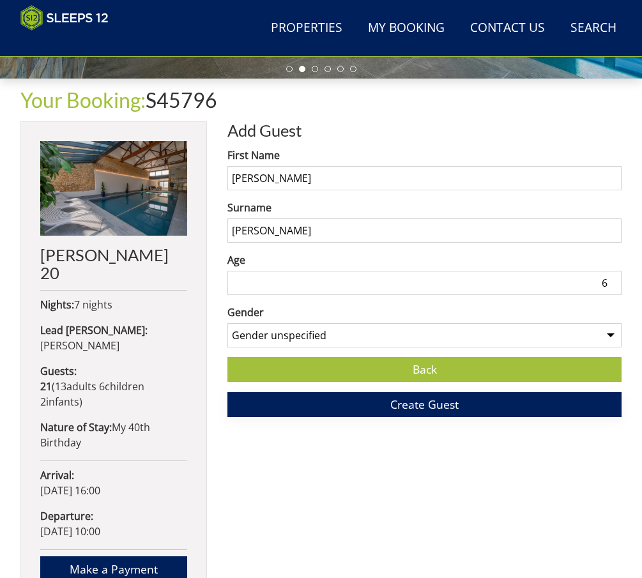
click at [434, 417] on button "Create Guest" at bounding box center [424, 404] width 394 height 25
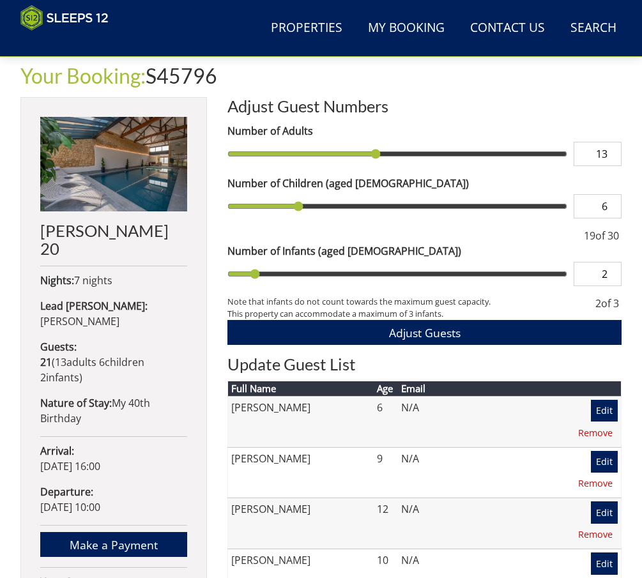
scroll to position [383, 0]
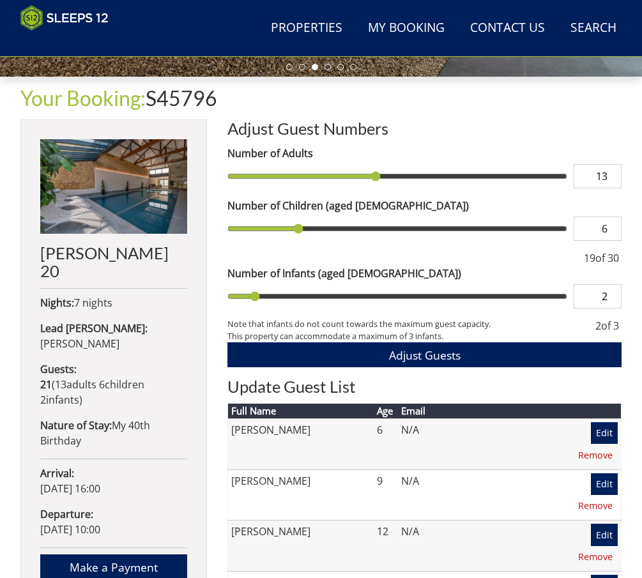
type input "7"
type input "8"
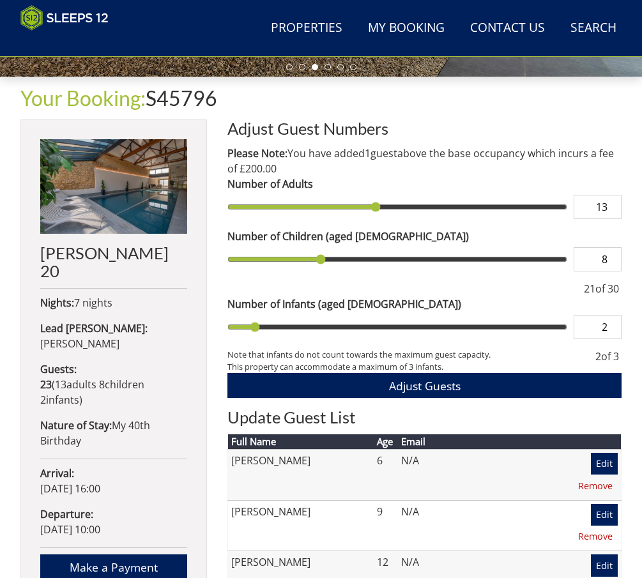
type input "9"
type input "10"
drag, startPoint x: 296, startPoint y: 231, endPoint x: 344, endPoint y: 254, distance: 52.9
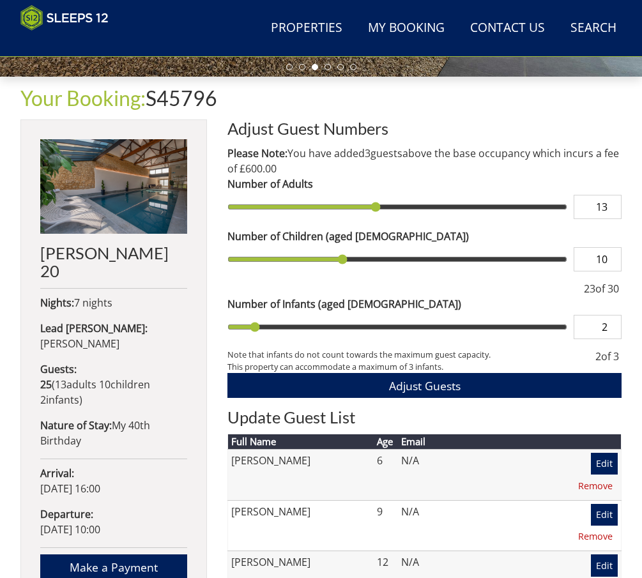
type input "10"
click at [344, 254] on input "range" at bounding box center [397, 259] width 340 height 24
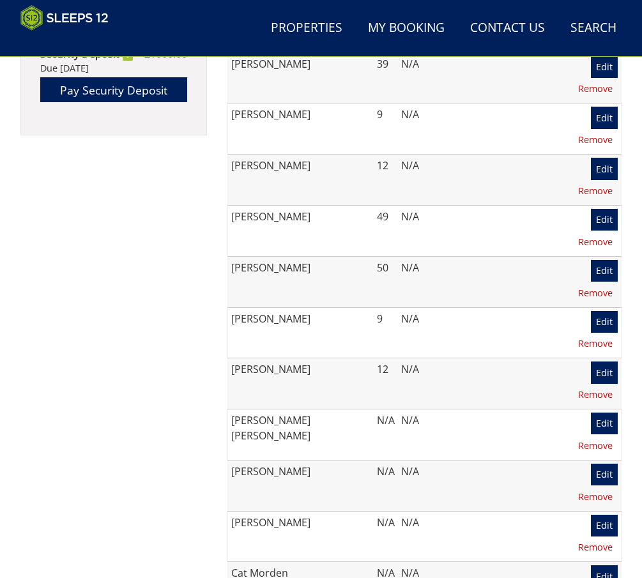
scroll to position [1022, 0]
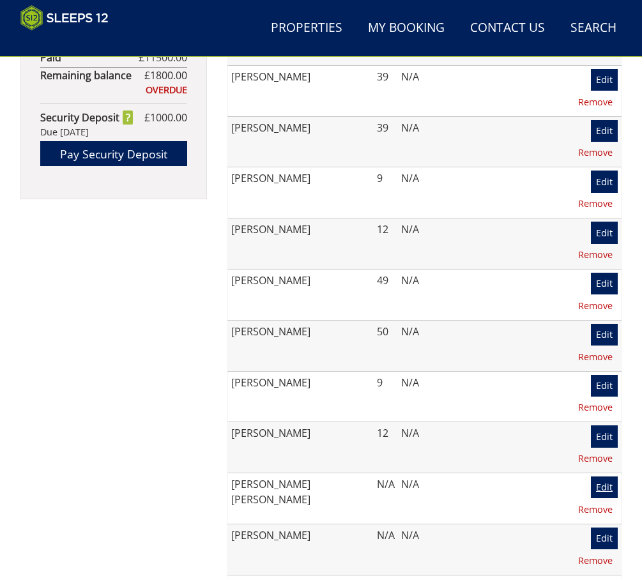
click at [591, 476] on link "Edit" at bounding box center [604, 487] width 27 height 22
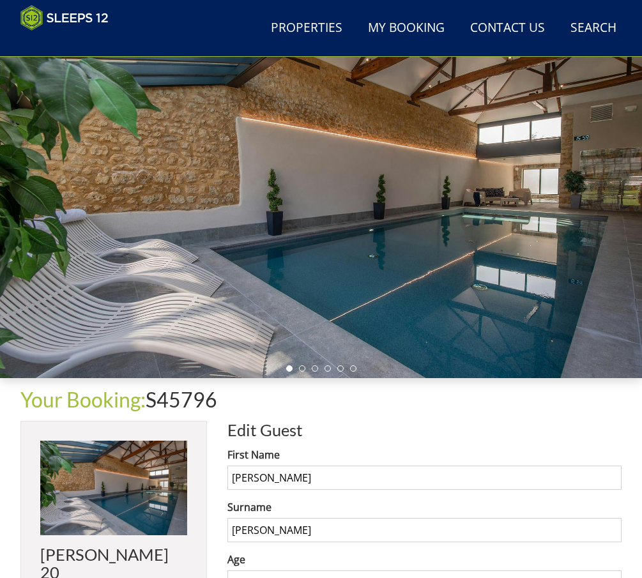
scroll to position [317, 0]
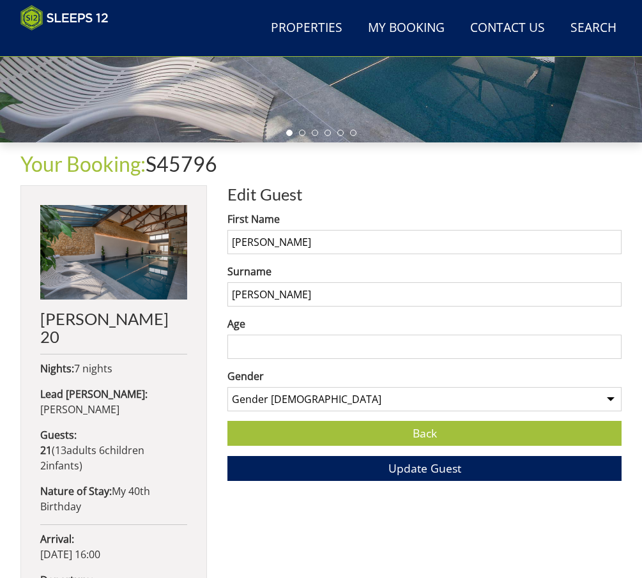
click at [353, 344] on input "Age" at bounding box center [424, 347] width 394 height 24
type input "30"
click at [395, 476] on span "Update Guest" at bounding box center [424, 467] width 73 height 15
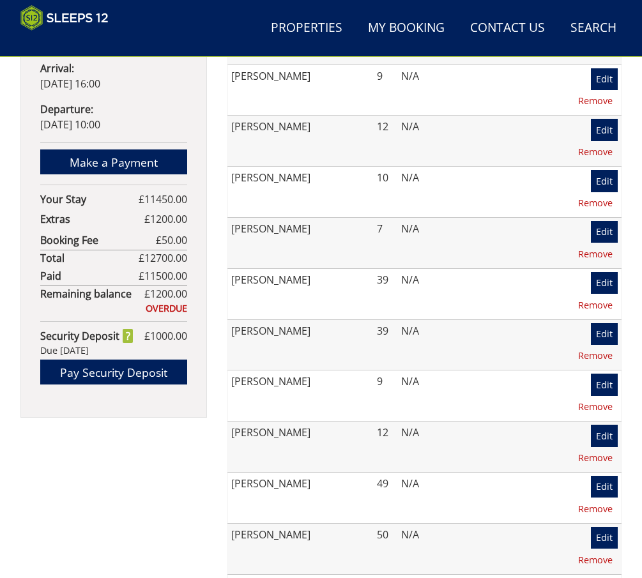
scroll to position [828, 0]
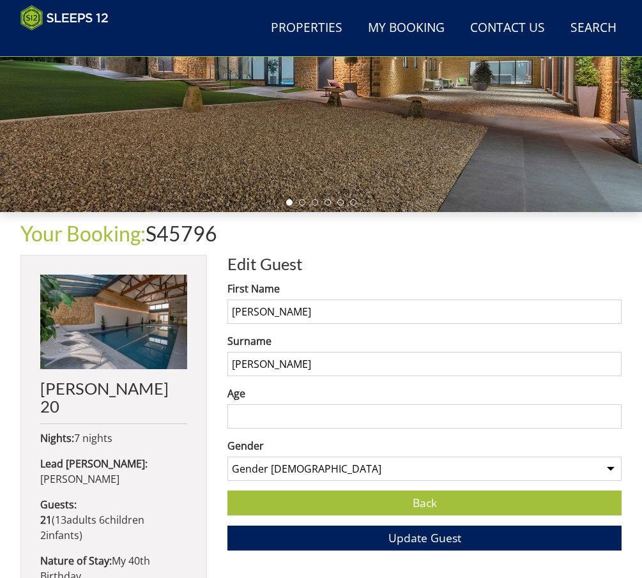
scroll to position [254, 0]
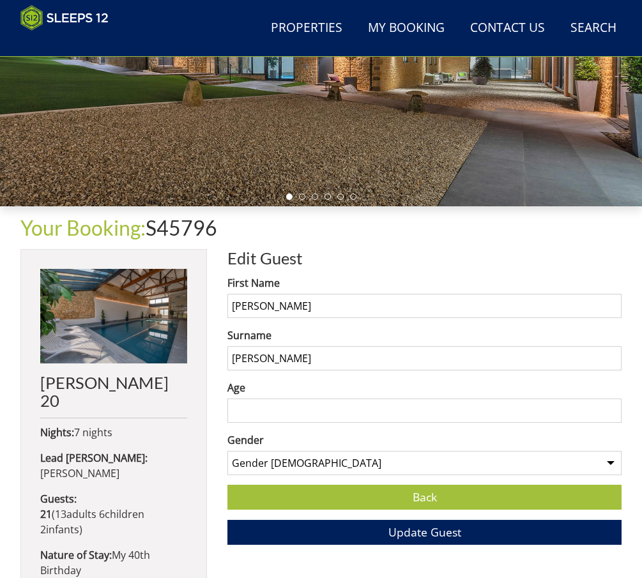
click at [314, 408] on input "Age" at bounding box center [424, 411] width 394 height 24
type input "37"
click at [425, 533] on span "Update Guest" at bounding box center [424, 531] width 73 height 15
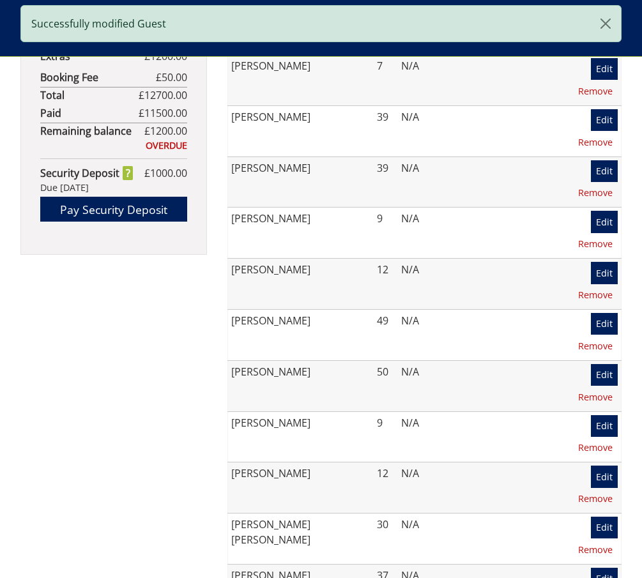
scroll to position [958, 0]
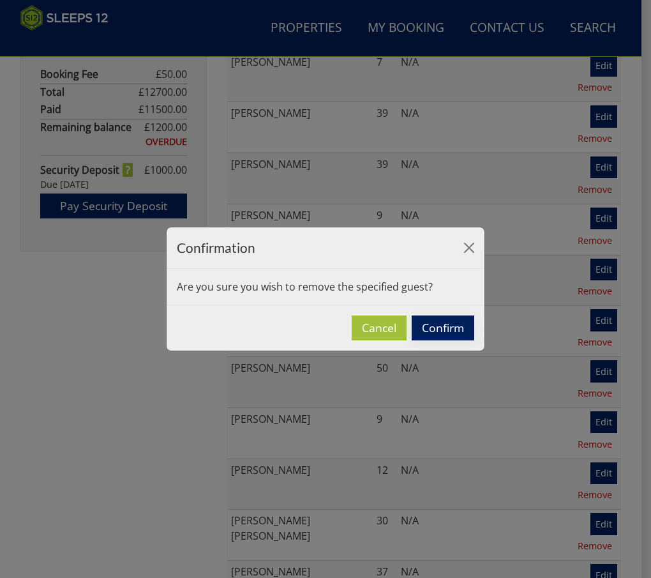
click at [444, 323] on button "Confirm" at bounding box center [443, 327] width 63 height 25
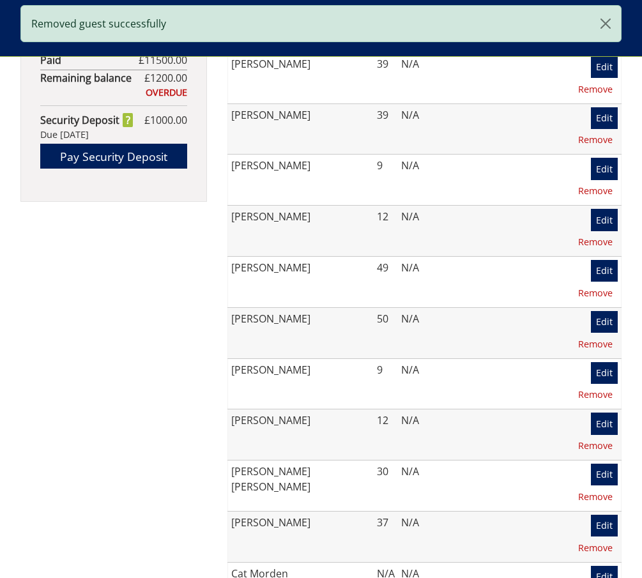
scroll to position [1022, 0]
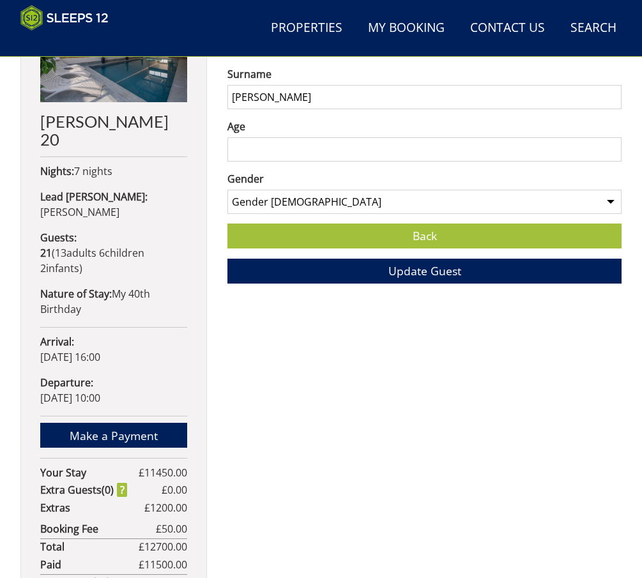
scroll to position [445, 0]
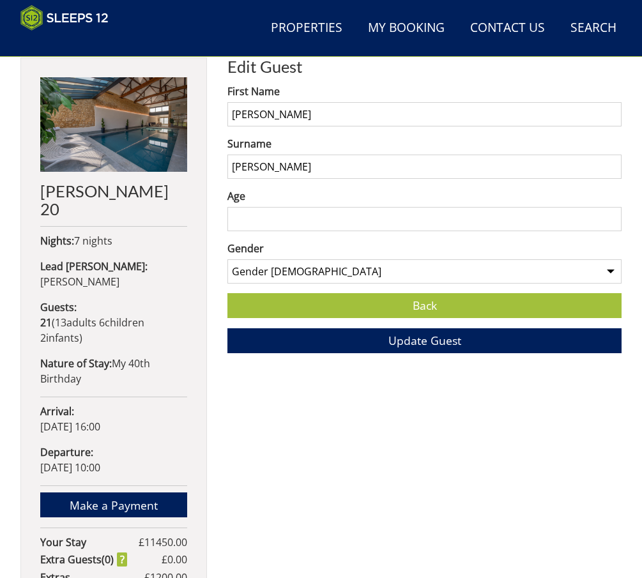
click at [330, 231] on input "Age" at bounding box center [424, 219] width 394 height 24
type input "71"
click at [439, 348] on span "Update Guest" at bounding box center [424, 340] width 73 height 15
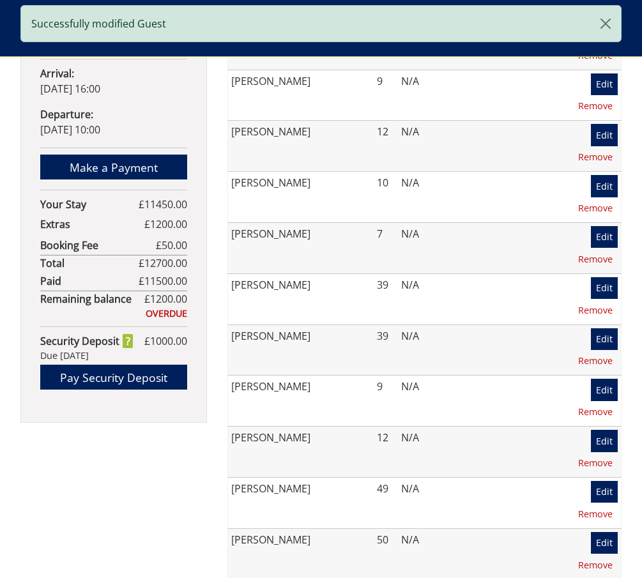
scroll to position [956, 0]
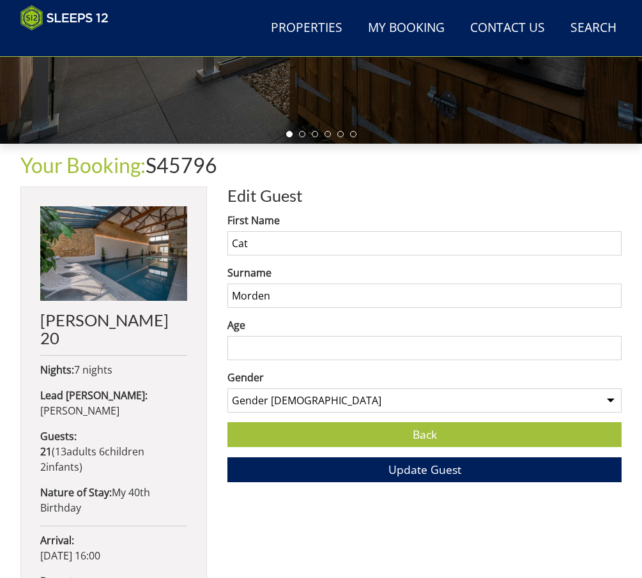
scroll to position [317, 0]
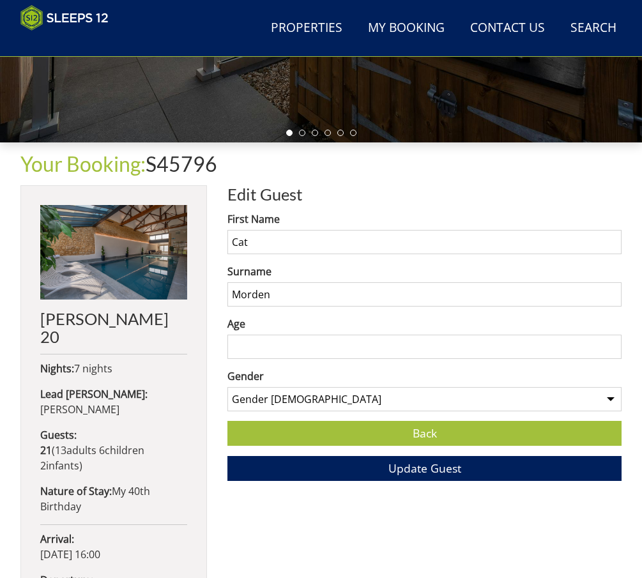
click at [307, 355] on input "Age" at bounding box center [424, 347] width 394 height 24
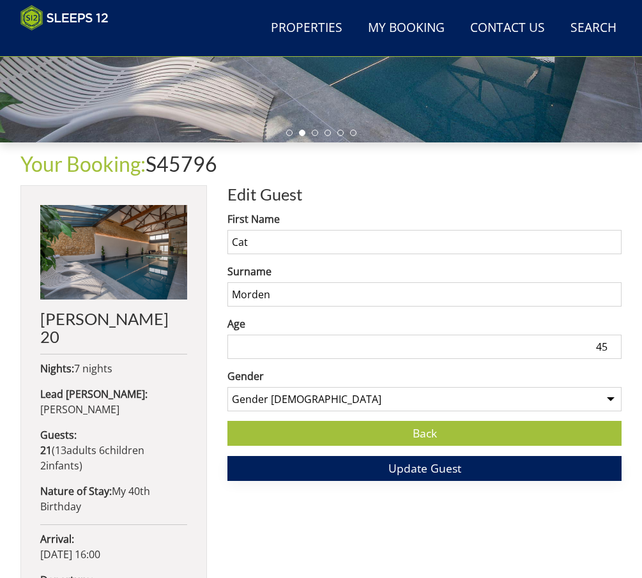
type input "45"
click at [493, 478] on button "Update Guest" at bounding box center [424, 468] width 394 height 25
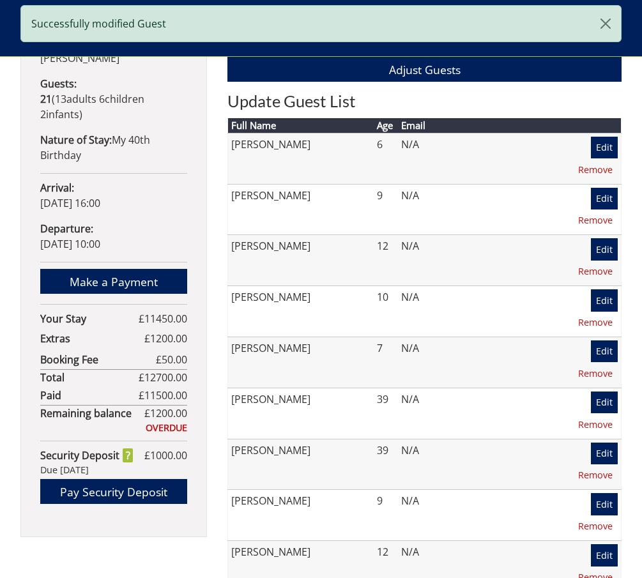
scroll to position [826, 0]
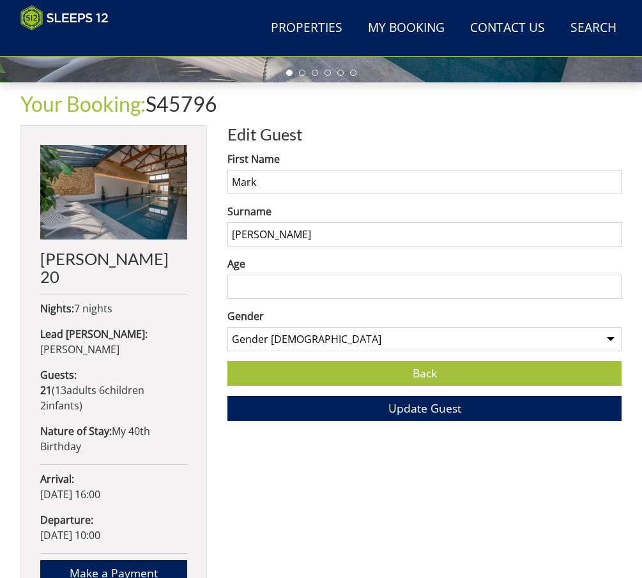
scroll to position [445, 0]
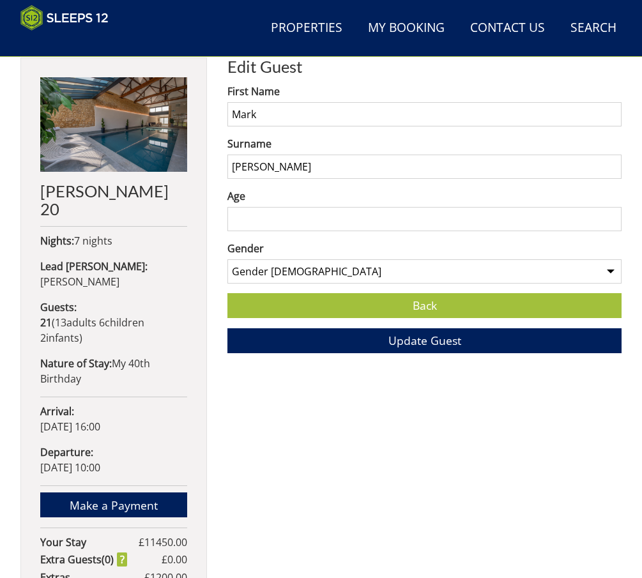
click at [333, 229] on input "Age" at bounding box center [424, 219] width 394 height 24
click at [351, 228] on input "Age" at bounding box center [424, 219] width 394 height 24
type input "66"
click at [379, 353] on button "Update Guest" at bounding box center [424, 340] width 394 height 25
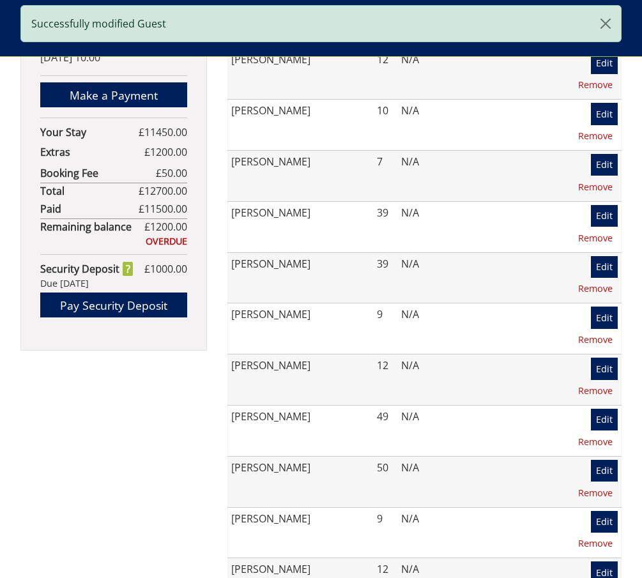
scroll to position [892, 0]
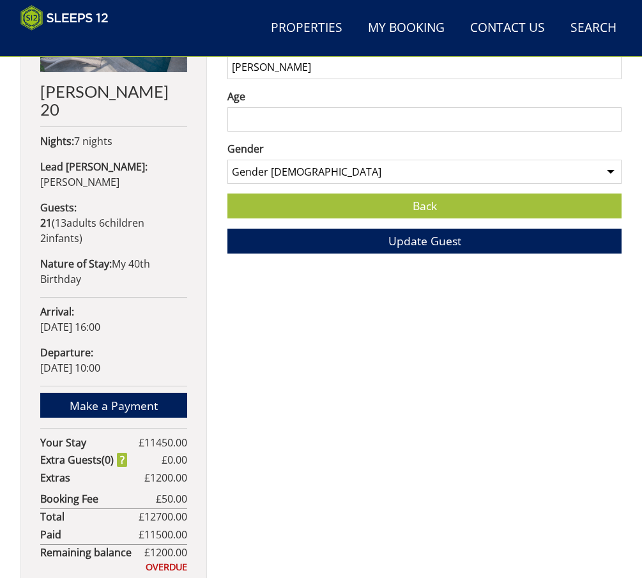
scroll to position [447, 0]
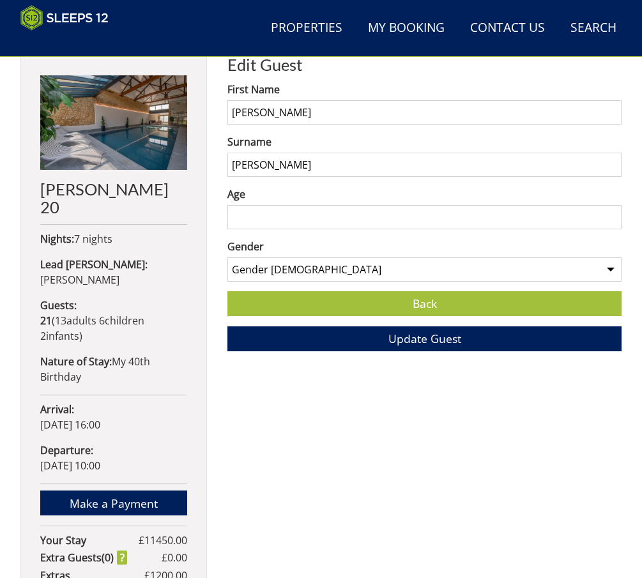
click at [406, 221] on input "Age" at bounding box center [424, 217] width 394 height 24
type input "65"
click at [427, 343] on span "Update Guest" at bounding box center [424, 338] width 73 height 15
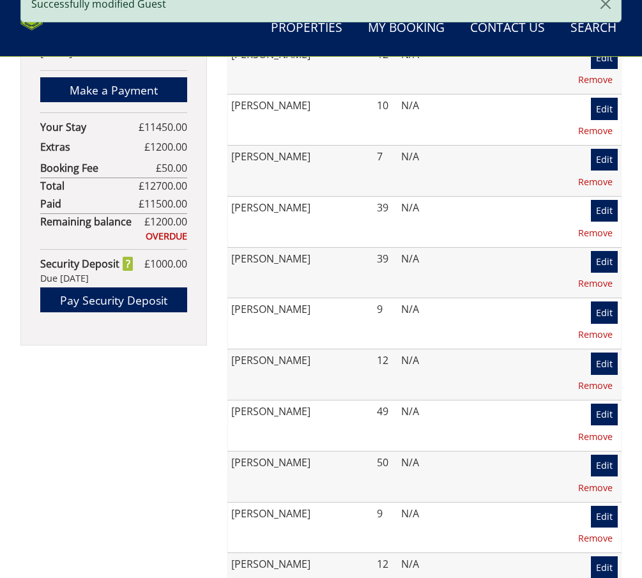
scroll to position [956, 0]
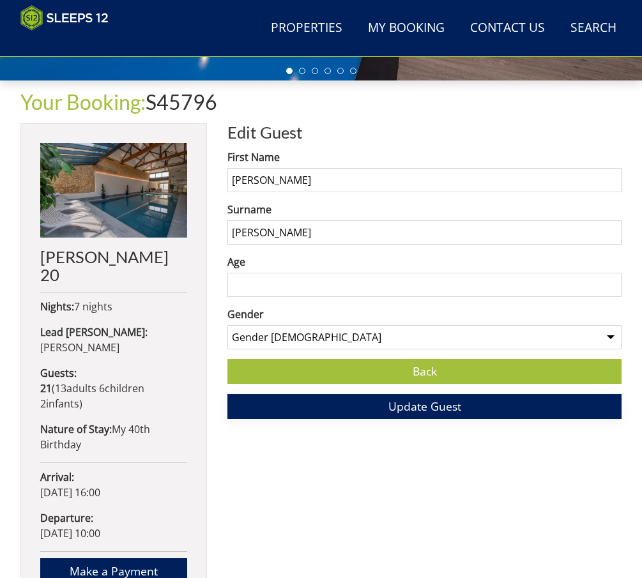
scroll to position [381, 0]
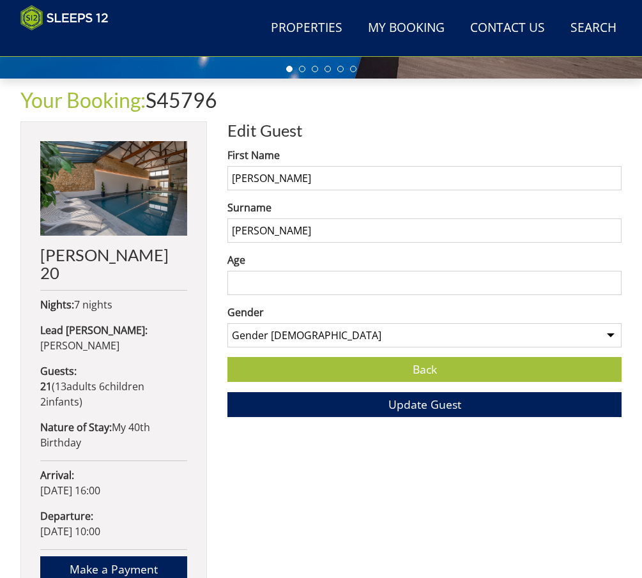
click at [285, 295] on input "Age" at bounding box center [424, 283] width 394 height 24
type input "60"
click at [402, 412] on span "Update Guest" at bounding box center [424, 404] width 73 height 15
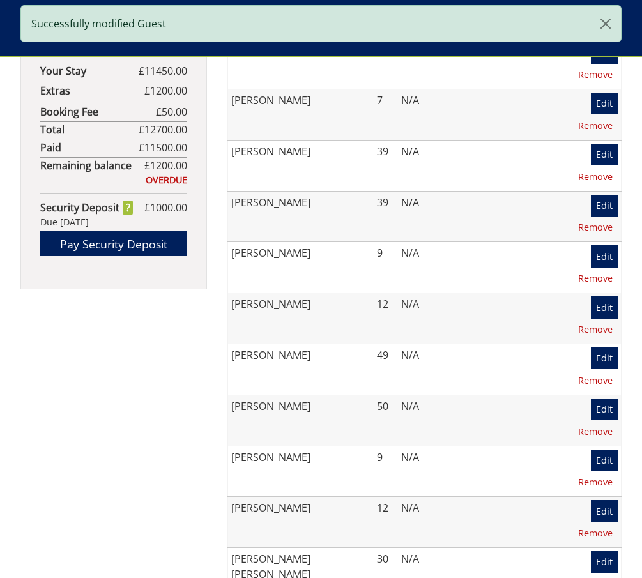
scroll to position [956, 0]
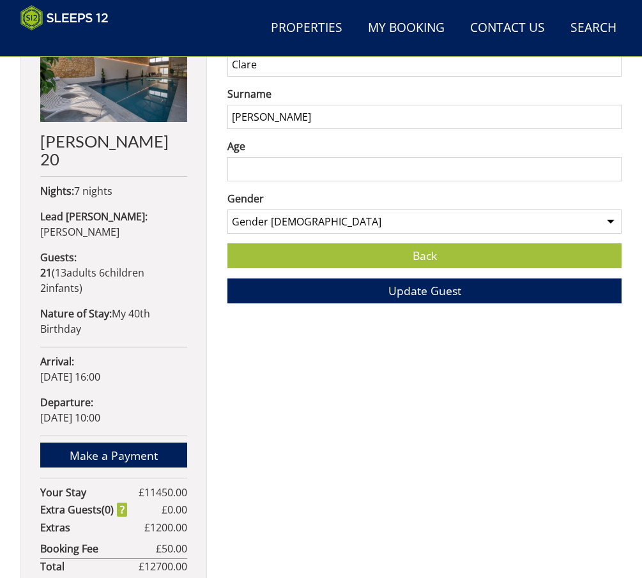
scroll to position [317, 0]
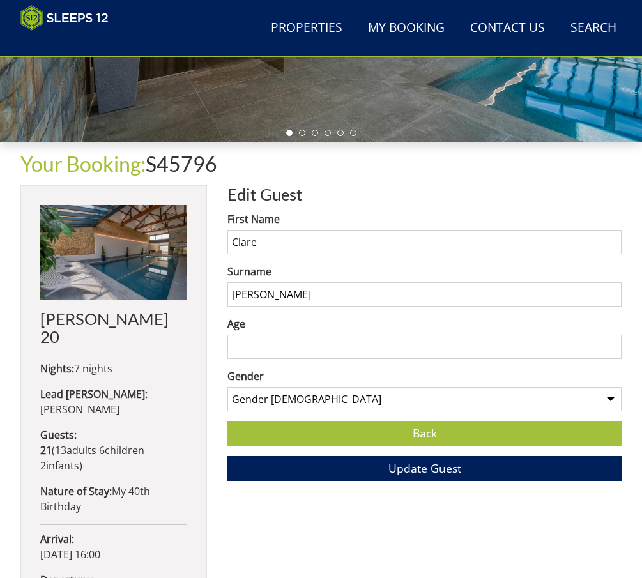
click at [292, 353] on input "Age" at bounding box center [424, 347] width 394 height 24
type input "43"
click at [431, 476] on span "Update Guest" at bounding box center [424, 467] width 73 height 15
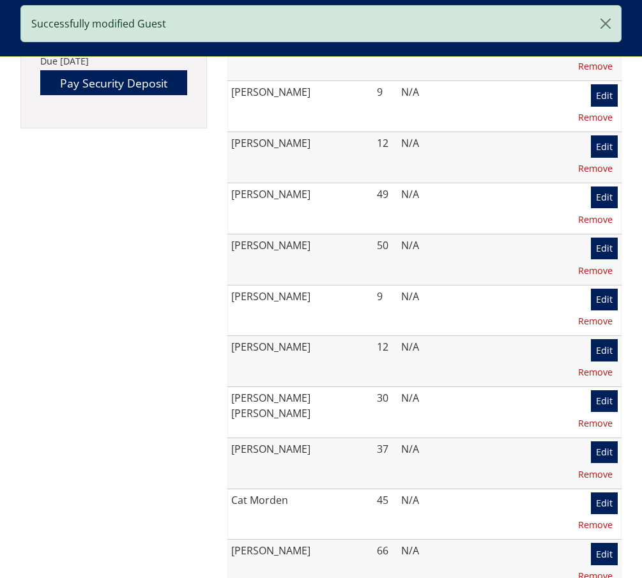
scroll to position [1086, 0]
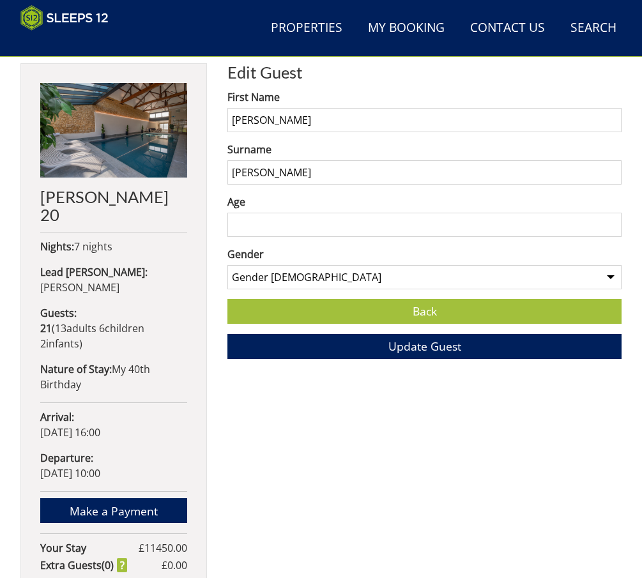
scroll to position [445, 0]
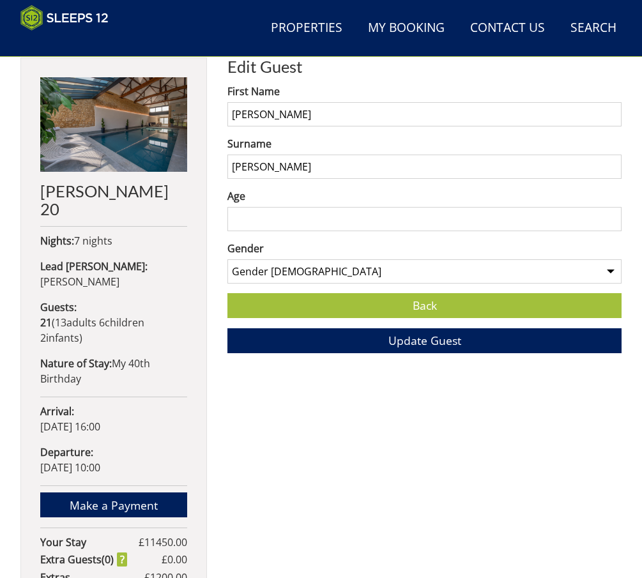
click at [262, 225] on input "Age" at bounding box center [424, 219] width 394 height 24
type input "35"
click at [462, 347] on button "Update Guest" at bounding box center [424, 340] width 394 height 25
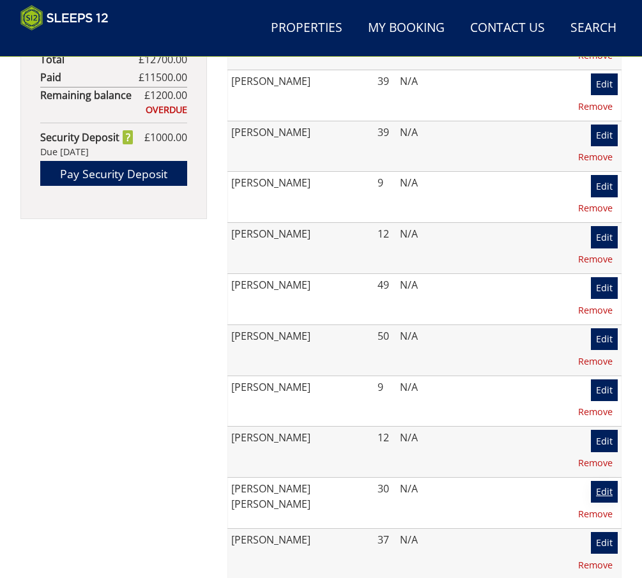
scroll to position [985, 0]
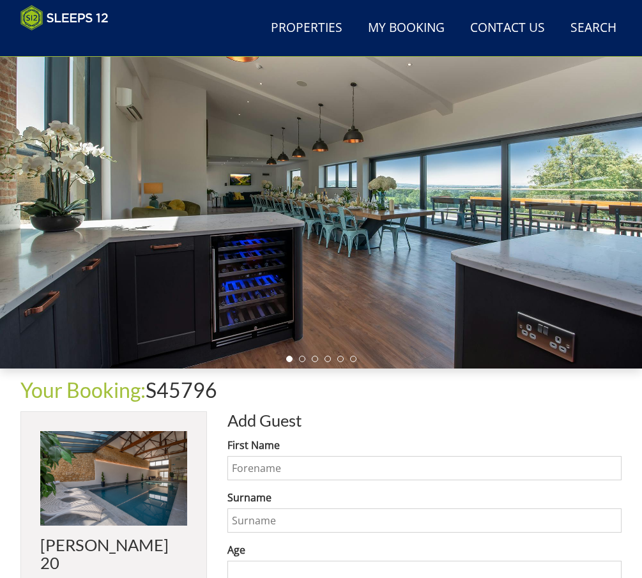
scroll to position [317, 0]
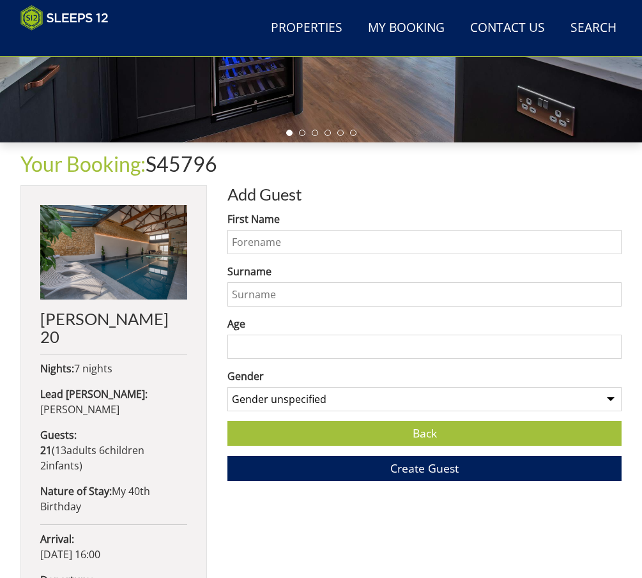
click at [296, 244] on input "First Name" at bounding box center [424, 242] width 394 height 24
type input "[PERSON_NAME]"
click at [375, 356] on input "Age" at bounding box center [424, 347] width 394 height 24
type input "6"
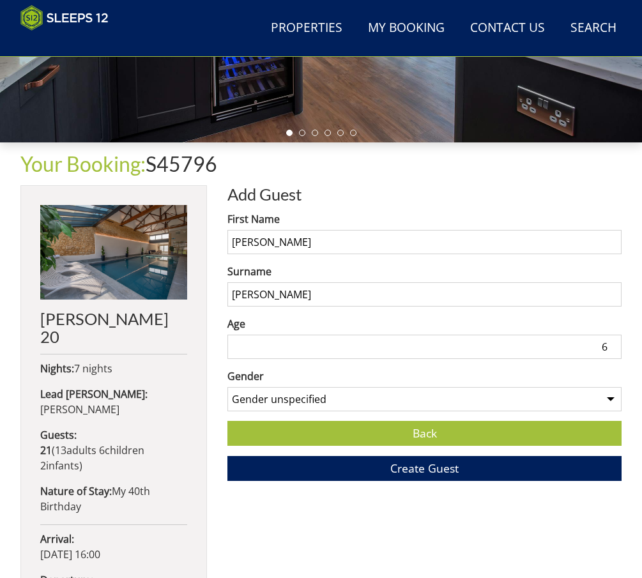
click at [393, 409] on select "Gender unspecified Gender [DEMOGRAPHIC_DATA] Gender [DEMOGRAPHIC_DATA]" at bounding box center [424, 399] width 394 height 24
select select "gender_[DEMOGRAPHIC_DATA]"
click at [227, 392] on select "Gender unspecified Gender [DEMOGRAPHIC_DATA] Gender [DEMOGRAPHIC_DATA]" at bounding box center [424, 399] width 394 height 24
click at [392, 476] on span "Create Guest" at bounding box center [424, 467] width 68 height 15
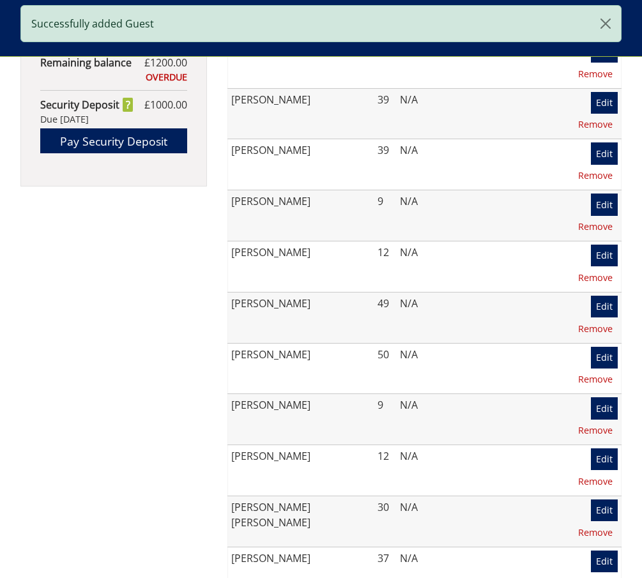
scroll to position [1020, 0]
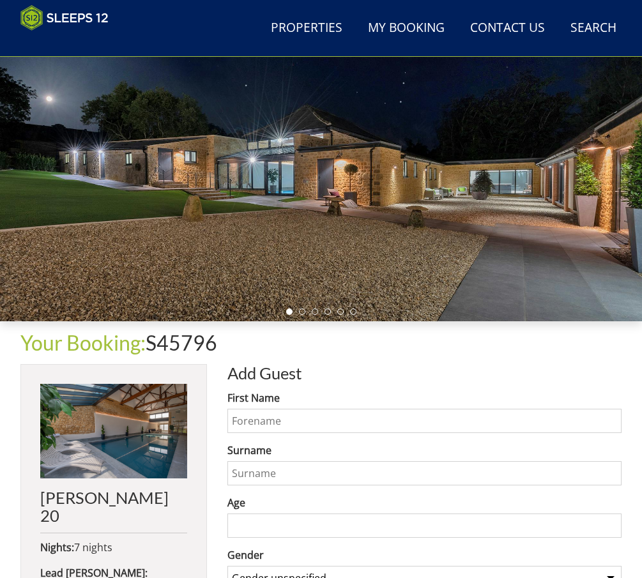
scroll to position [319, 0]
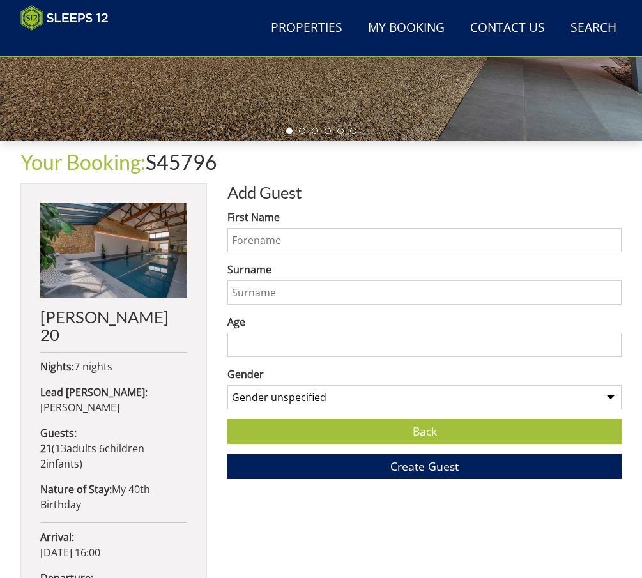
click at [323, 246] on input "First Name" at bounding box center [424, 240] width 394 height 24
type input "[PERSON_NAME]"
click at [377, 351] on input "Age" at bounding box center [424, 345] width 394 height 24
type input "1"
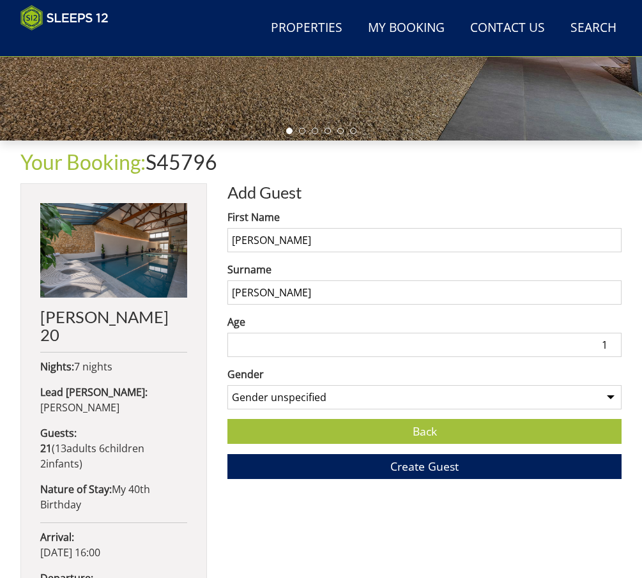
click at [394, 406] on select "Gender unspecified Gender [DEMOGRAPHIC_DATA] Gender [DEMOGRAPHIC_DATA]" at bounding box center [424, 397] width 394 height 24
select select "gender_[DEMOGRAPHIC_DATA]"
click at [227, 390] on select "Gender unspecified Gender [DEMOGRAPHIC_DATA] Gender [DEMOGRAPHIC_DATA]" at bounding box center [424, 397] width 394 height 24
click at [376, 475] on button "Create Guest" at bounding box center [424, 466] width 394 height 25
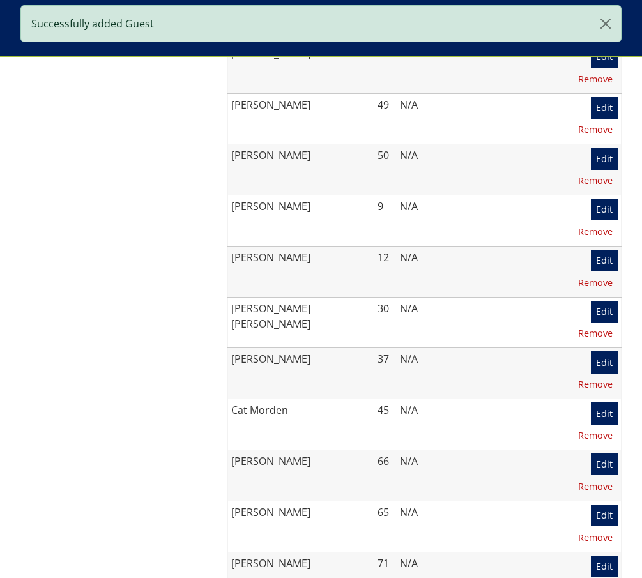
scroll to position [1275, 0]
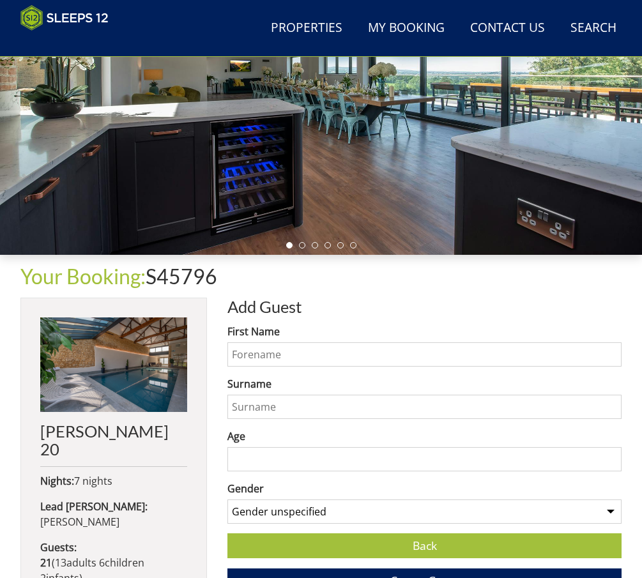
scroll to position [254, 0]
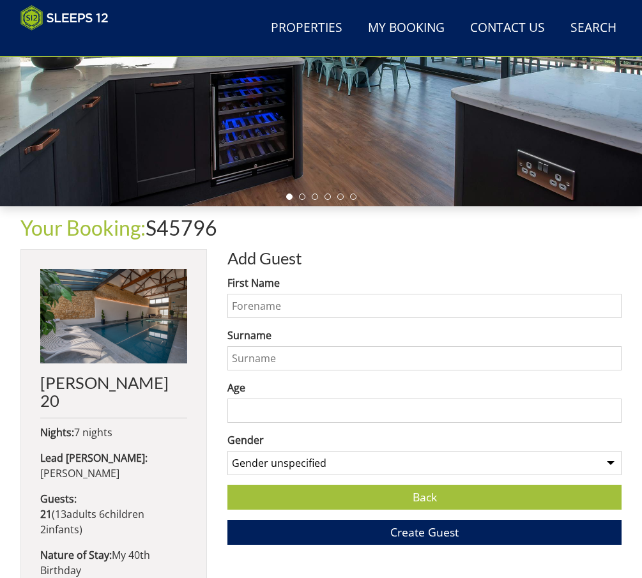
click at [252, 307] on input "First Name" at bounding box center [424, 306] width 394 height 24
type input "[PERSON_NAME]"
click at [406, 416] on input "Age" at bounding box center [424, 411] width 394 height 24
type input "1"
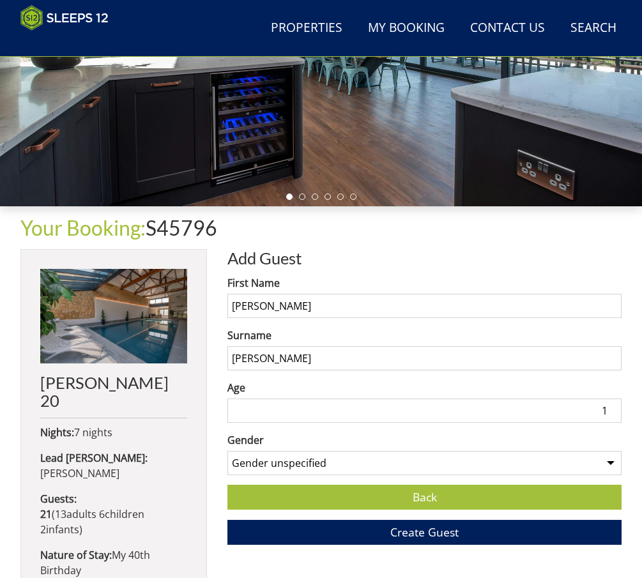
click at [455, 475] on select "Gender unspecified Gender [DEMOGRAPHIC_DATA] Gender [DEMOGRAPHIC_DATA]" at bounding box center [424, 463] width 394 height 24
select select "gender_[DEMOGRAPHIC_DATA]"
click at [227, 456] on select "Gender unspecified Gender [DEMOGRAPHIC_DATA] Gender [DEMOGRAPHIC_DATA]" at bounding box center [424, 463] width 394 height 24
click at [398, 529] on button "Create Guest" at bounding box center [424, 532] width 394 height 25
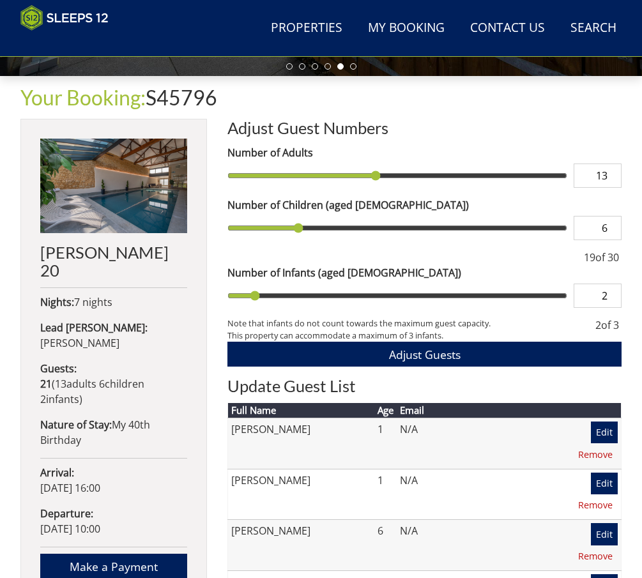
scroll to position [381, 0]
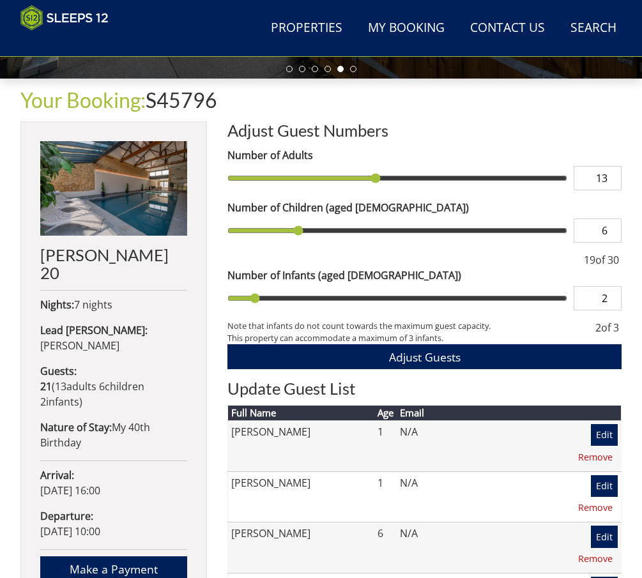
type input "14"
click at [383, 182] on input "range" at bounding box center [397, 178] width 340 height 24
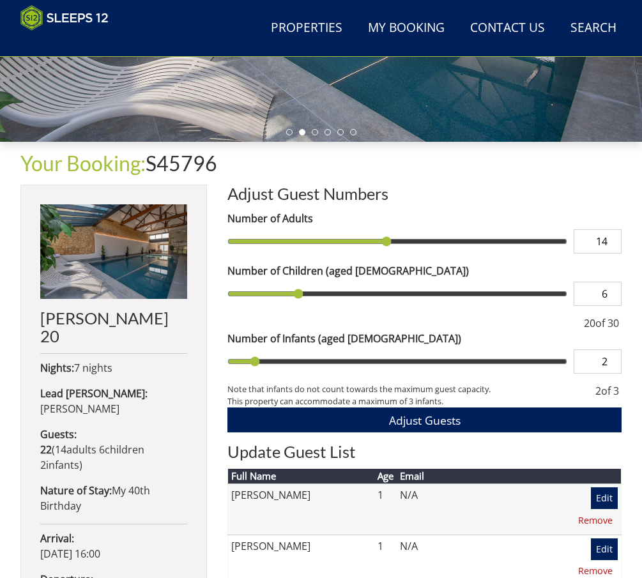
scroll to position [317, 0]
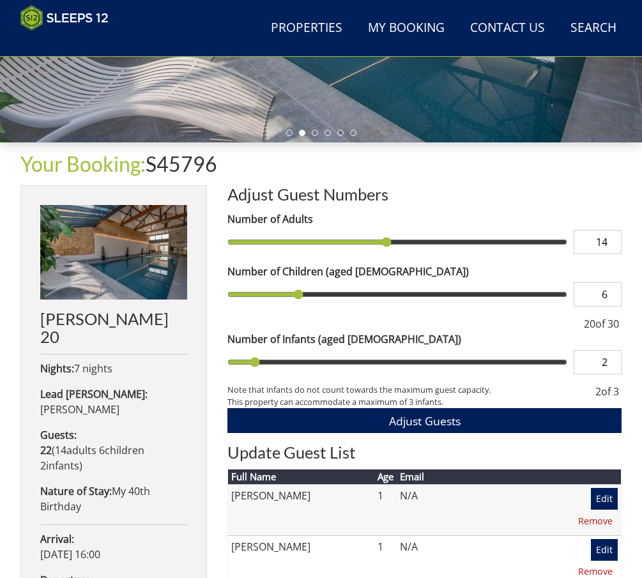
type input "7"
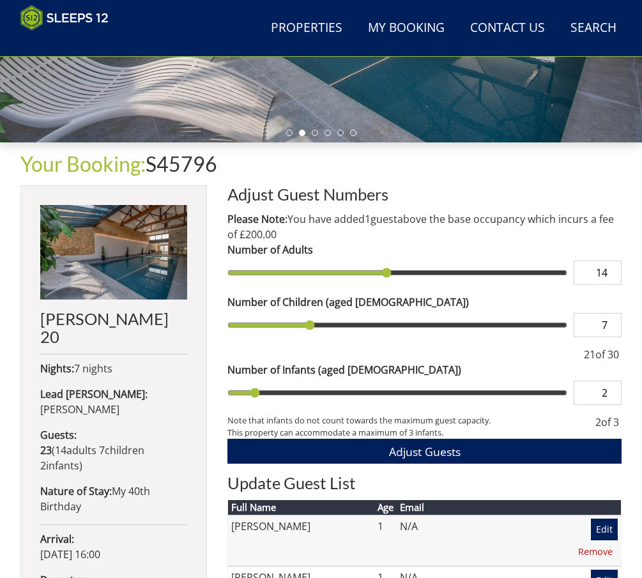
click at [313, 313] on input "range" at bounding box center [397, 325] width 340 height 24
type input "9"
click at [335, 326] on input "range" at bounding box center [397, 325] width 340 height 24
type input "10"
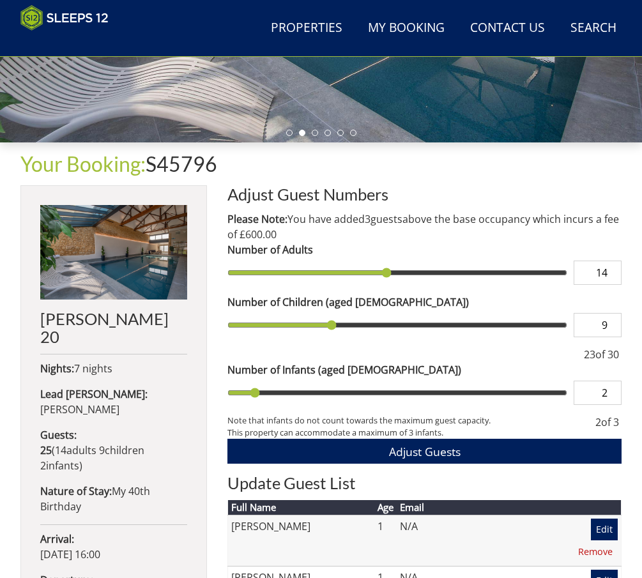
type input "10"
type input "11"
click at [349, 329] on input "range" at bounding box center [397, 325] width 340 height 24
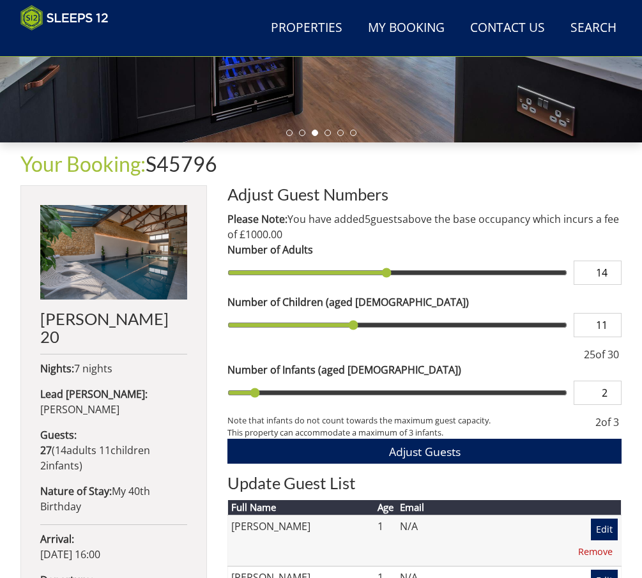
type input "10"
click at [340, 330] on input "range" at bounding box center [397, 325] width 340 height 24
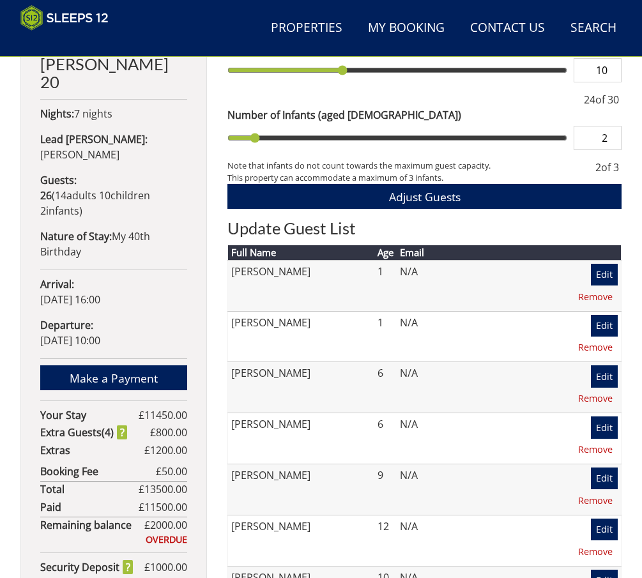
scroll to position [573, 0]
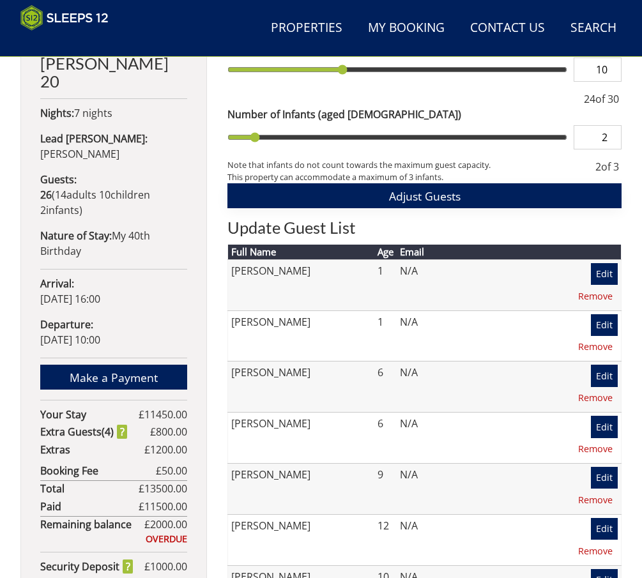
click at [462, 197] on button "Adjust Guests" at bounding box center [424, 195] width 394 height 25
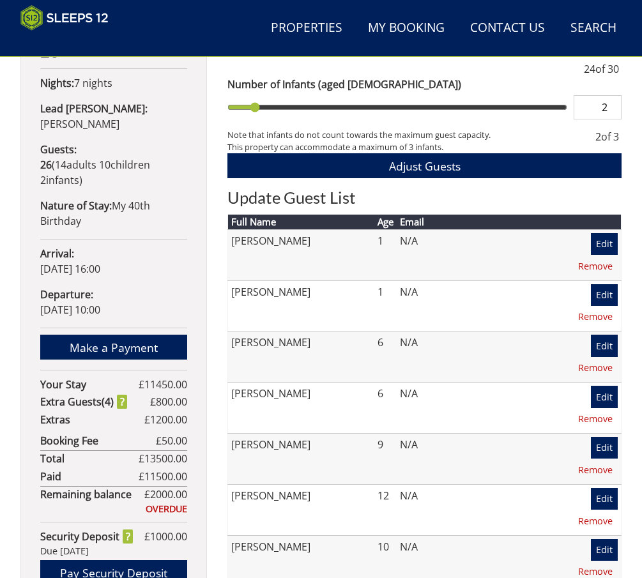
scroll to position [445, 0]
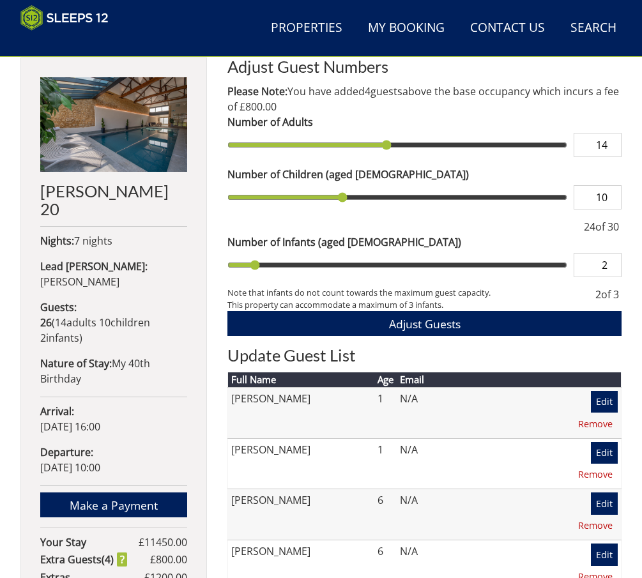
type input "9"
click at [333, 201] on input "range" at bounding box center [397, 197] width 340 height 24
click at [331, 201] on input "range" at bounding box center [397, 197] width 340 height 24
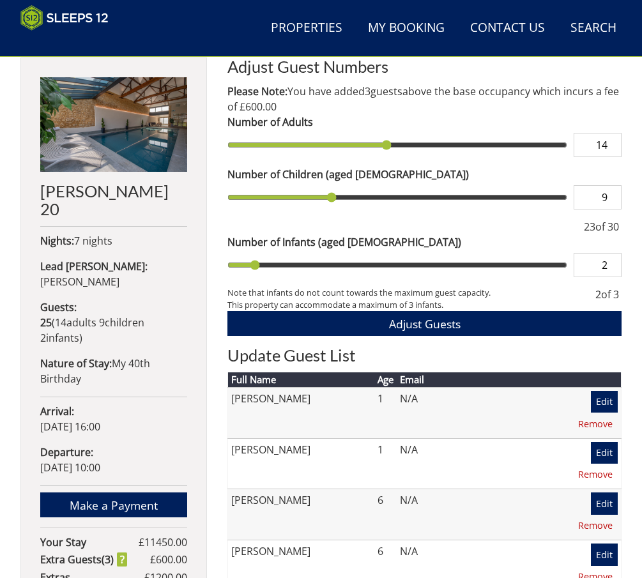
type input "8"
click at [323, 201] on input "range" at bounding box center [397, 197] width 340 height 24
type input "13"
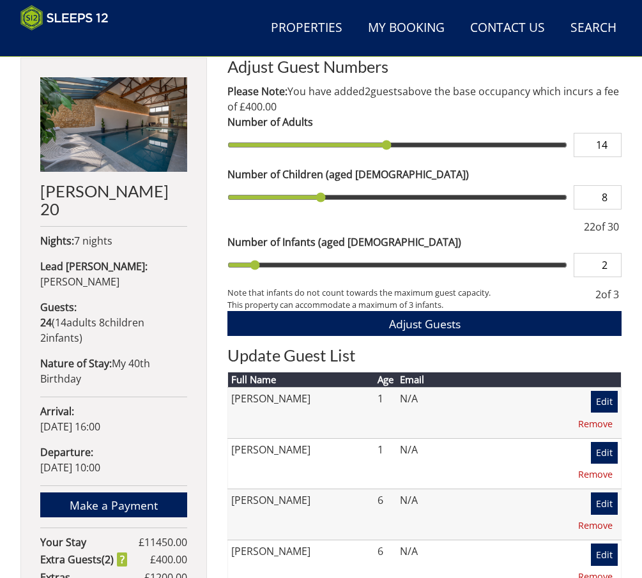
type input "13"
click at [380, 151] on input "range" at bounding box center [397, 145] width 340 height 24
click at [374, 149] on input "range" at bounding box center [397, 145] width 340 height 24
type input "12"
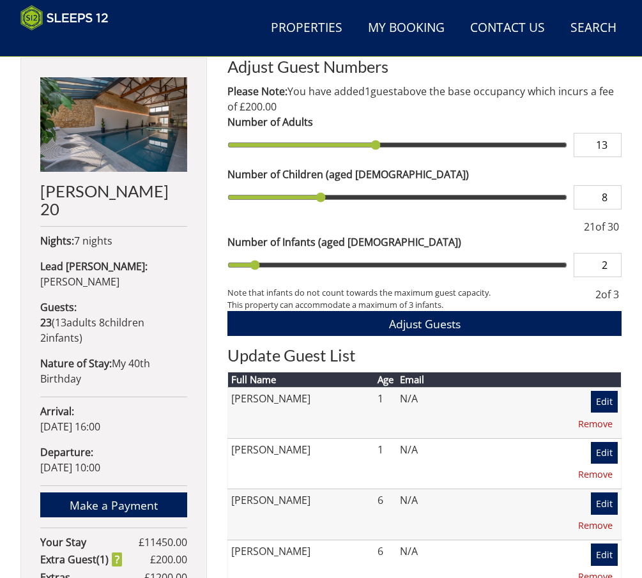
type input "12"
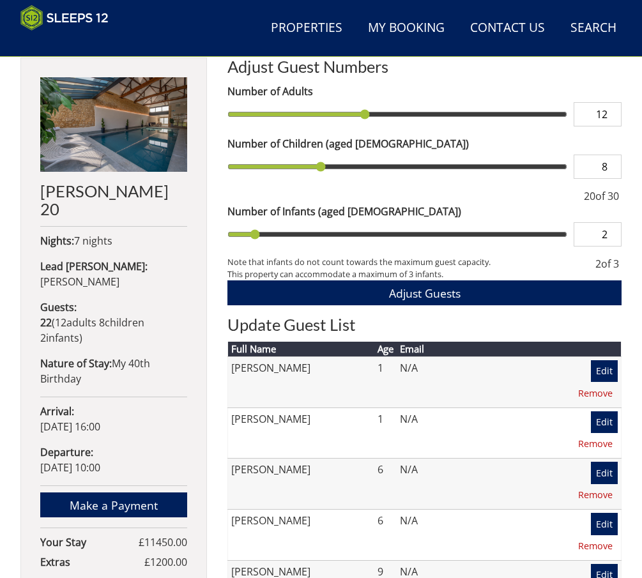
type input "12"
click at [367, 126] on input "range" at bounding box center [397, 114] width 340 height 24
click at [326, 170] on input "range" at bounding box center [397, 167] width 340 height 24
type input "9"
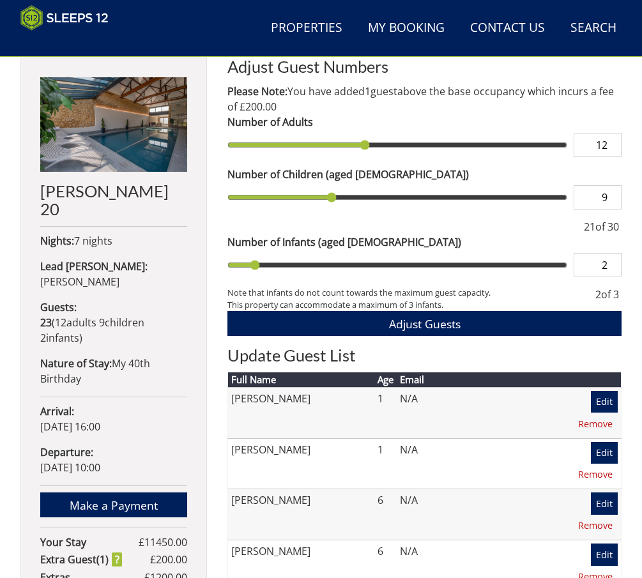
click at [333, 185] on input "range" at bounding box center [397, 197] width 340 height 24
type input "8"
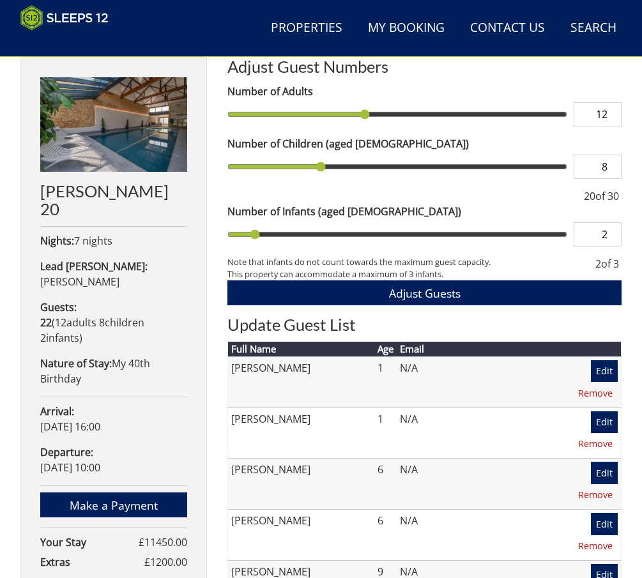
type input "8"
click at [324, 179] on input "range" at bounding box center [397, 167] width 340 height 24
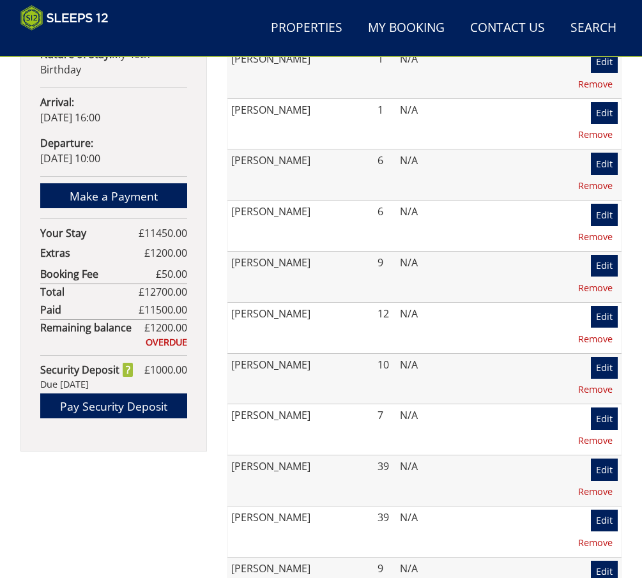
scroll to position [764, 0]
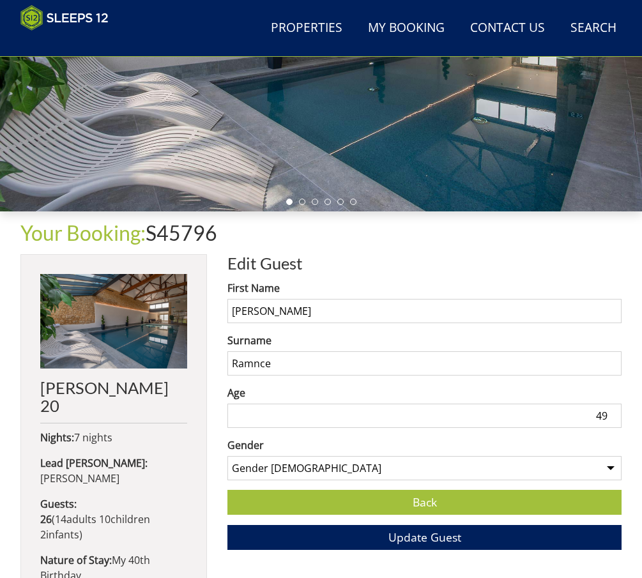
scroll to position [254, 0]
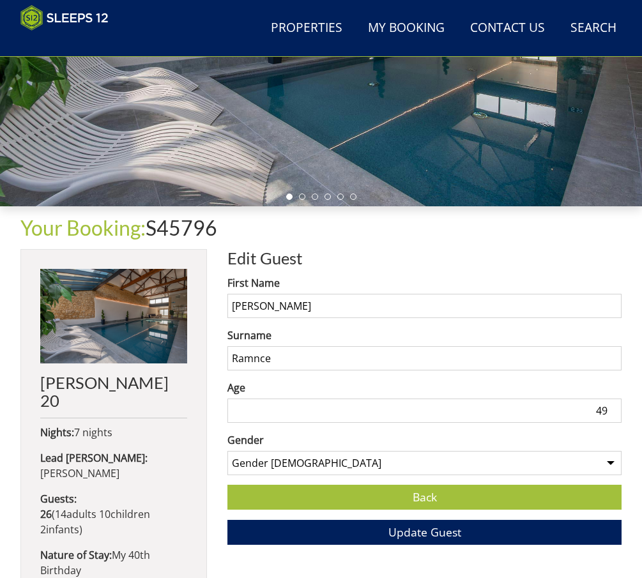
click at [249, 362] on input "Ramnce" at bounding box center [424, 358] width 394 height 24
type input "Rance"
click at [464, 536] on button "Update Guest" at bounding box center [424, 532] width 394 height 25
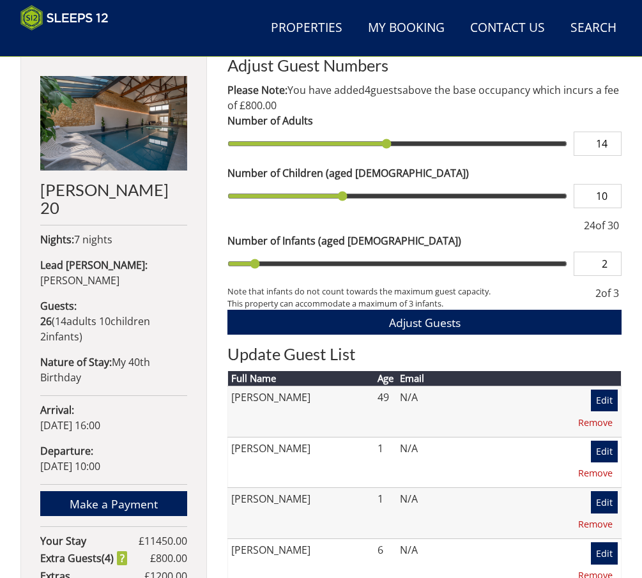
scroll to position [445, 0]
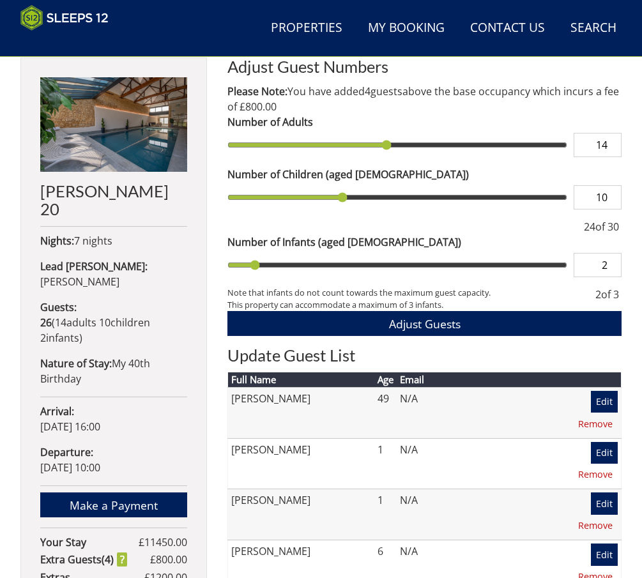
type input "13"
click at [372, 146] on input "range" at bounding box center [397, 145] width 340 height 24
type input "12"
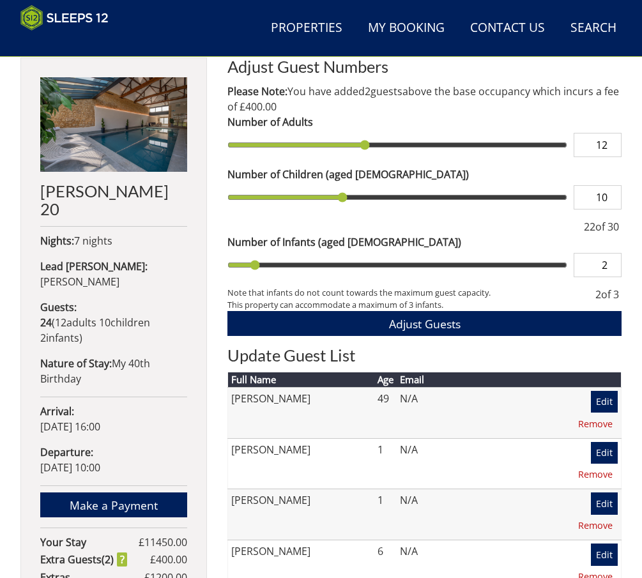
type input "12"
click at [369, 146] on input "range" at bounding box center [397, 145] width 340 height 24
type input "9"
click at [329, 196] on input "range" at bounding box center [397, 197] width 340 height 24
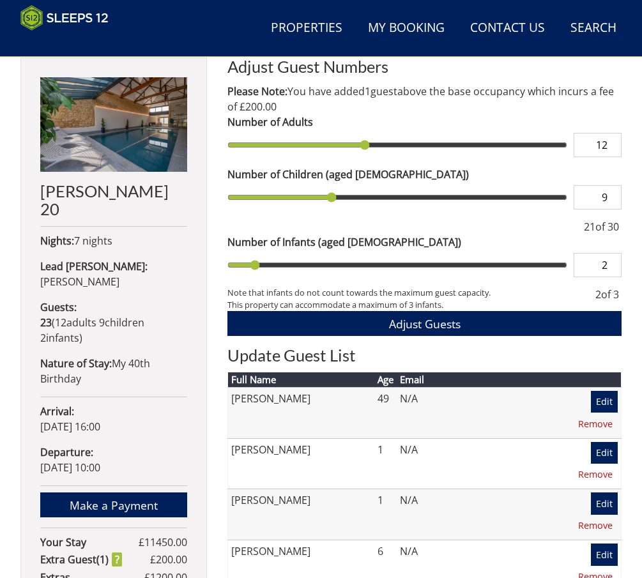
click at [326, 202] on input "range" at bounding box center [397, 197] width 340 height 24
type input "8"
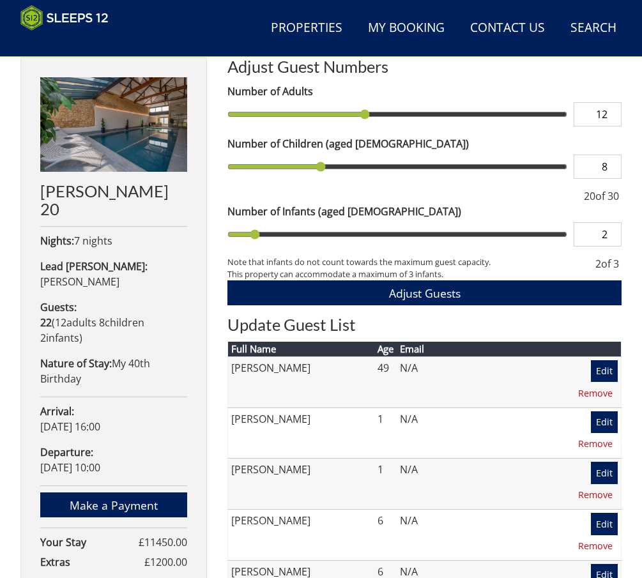
type input "8"
click at [323, 179] on input "range" at bounding box center [397, 167] width 340 height 24
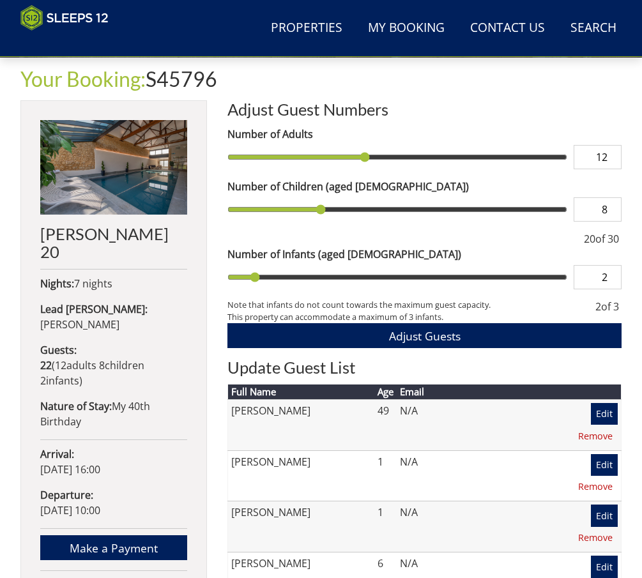
scroll to position [317, 0]
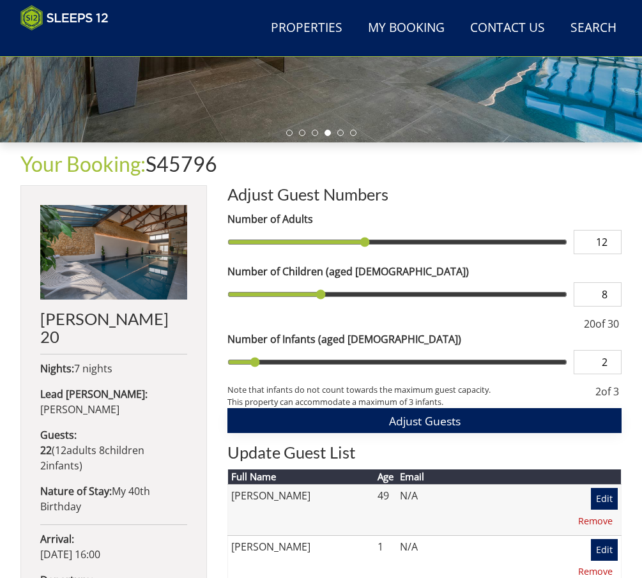
click at [460, 425] on span "Adjust Guests" at bounding box center [425, 420] width 72 height 15
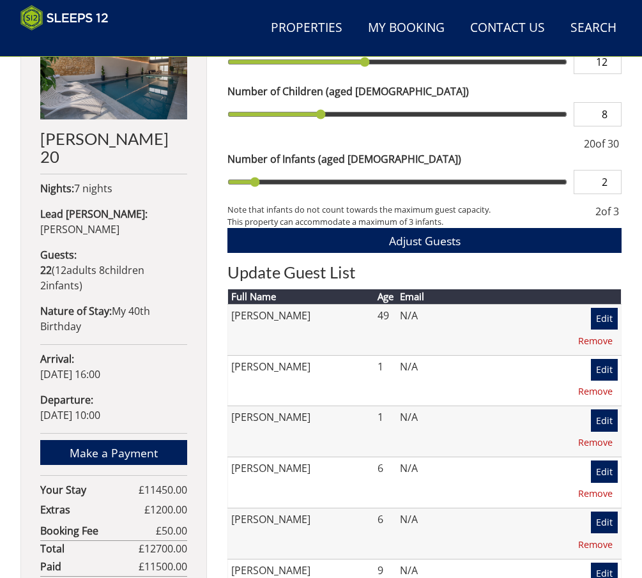
scroll to position [689, 0]
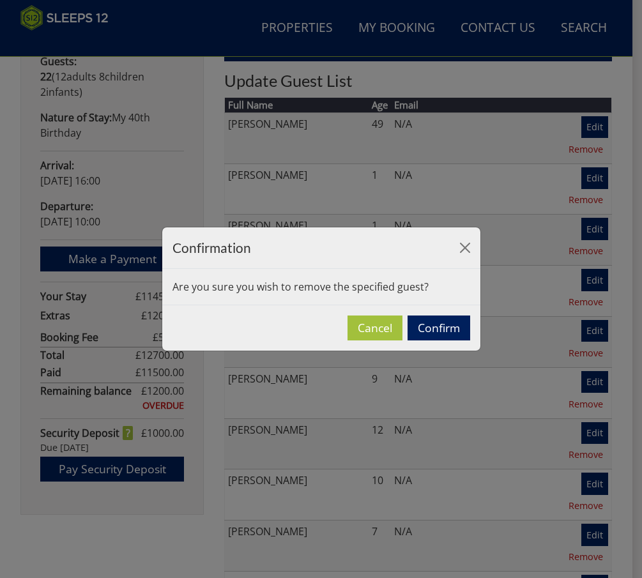
scroll to position [692, 0]
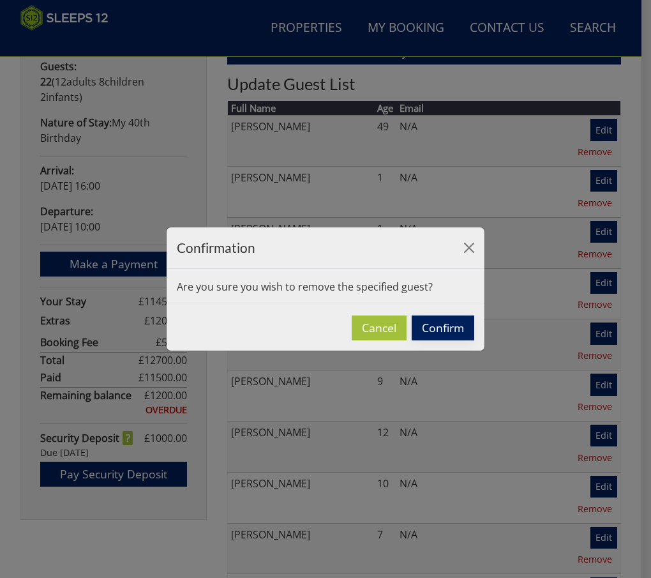
click at [452, 330] on button "Confirm" at bounding box center [443, 327] width 63 height 25
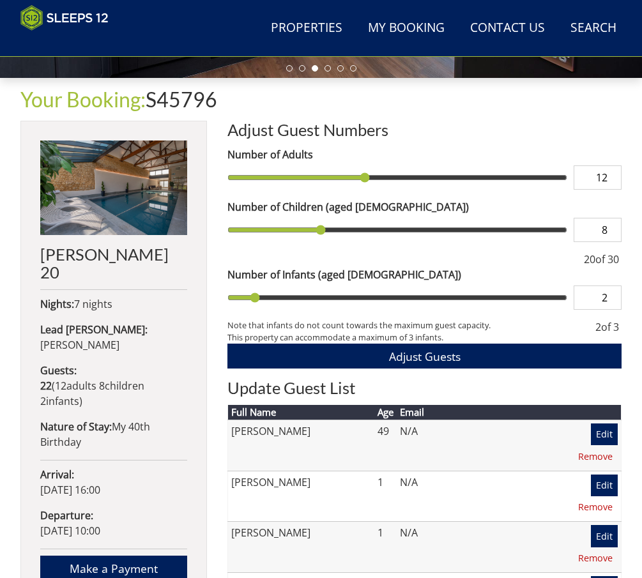
scroll to position [381, 0]
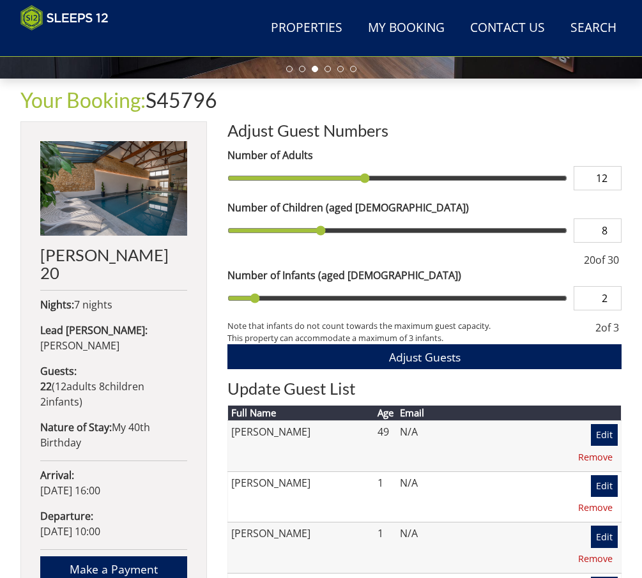
click at [370, 182] on input "range" at bounding box center [397, 178] width 340 height 24
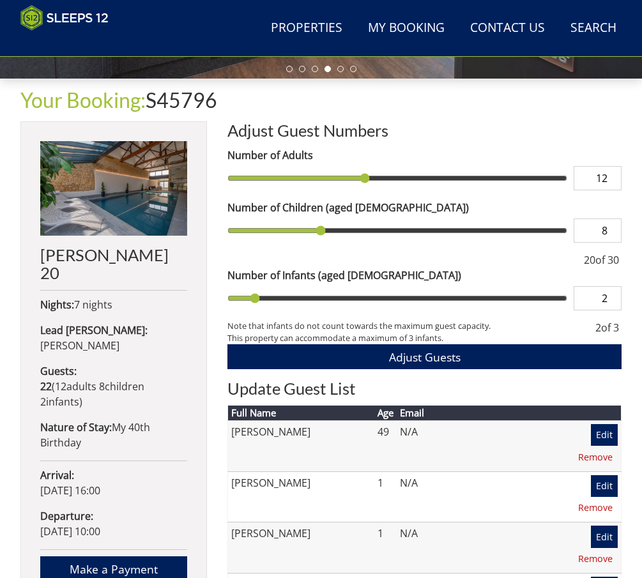
type input "13"
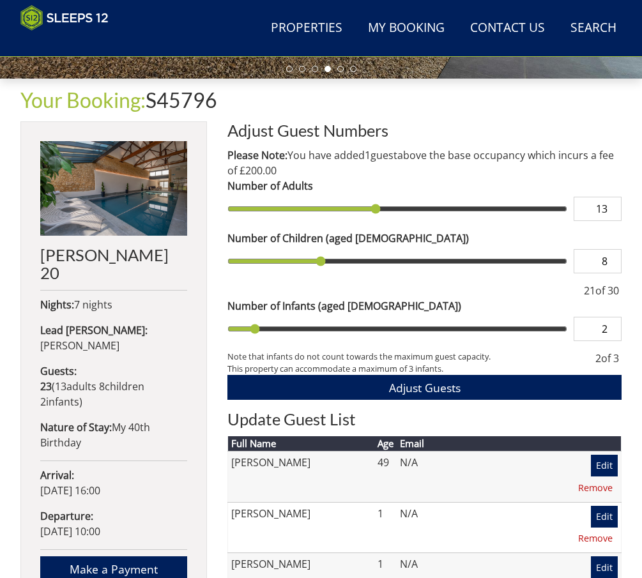
type input "13"
click at [375, 197] on input "range" at bounding box center [397, 209] width 340 height 24
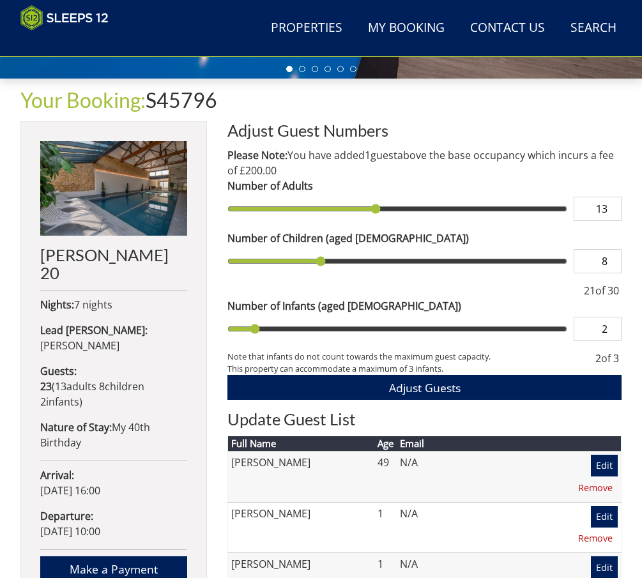
type input "9"
click at [328, 264] on input "range" at bounding box center [397, 261] width 340 height 24
type input "10"
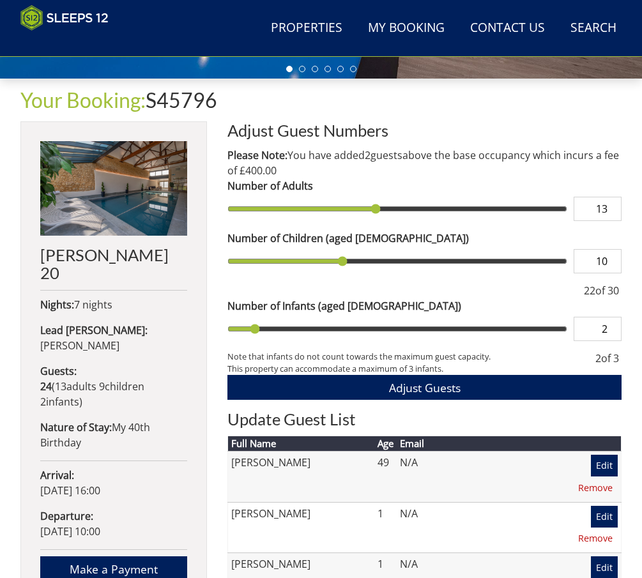
type input "10"
click at [339, 266] on input "range" at bounding box center [397, 261] width 340 height 24
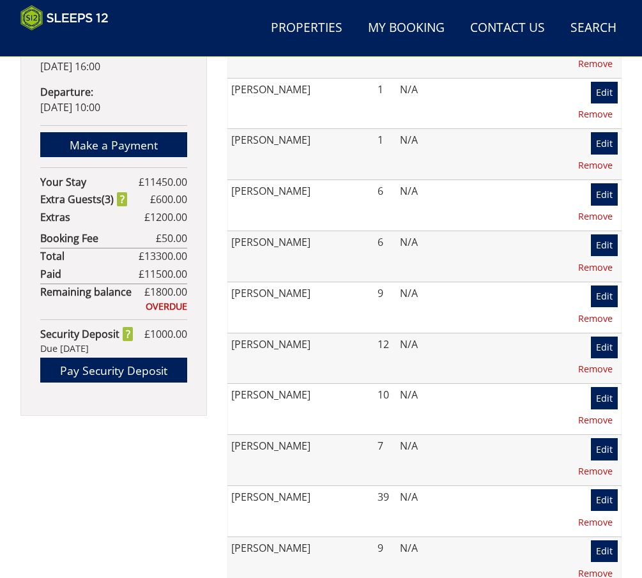
scroll to position [828, 0]
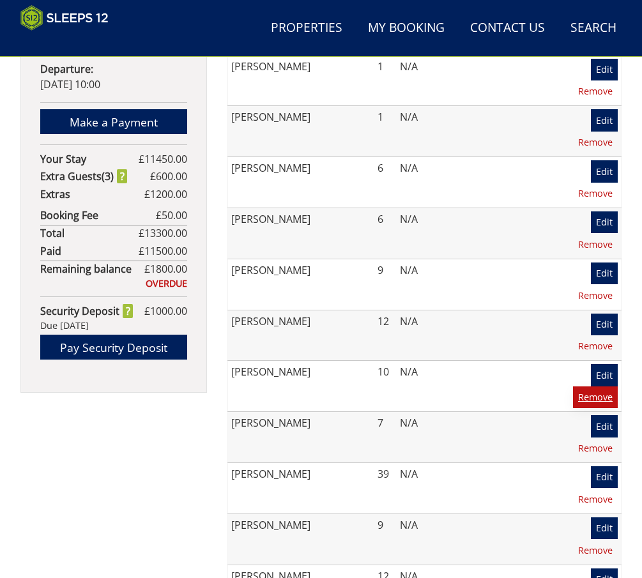
click at [607, 386] on link "Remove" at bounding box center [595, 397] width 45 height 22
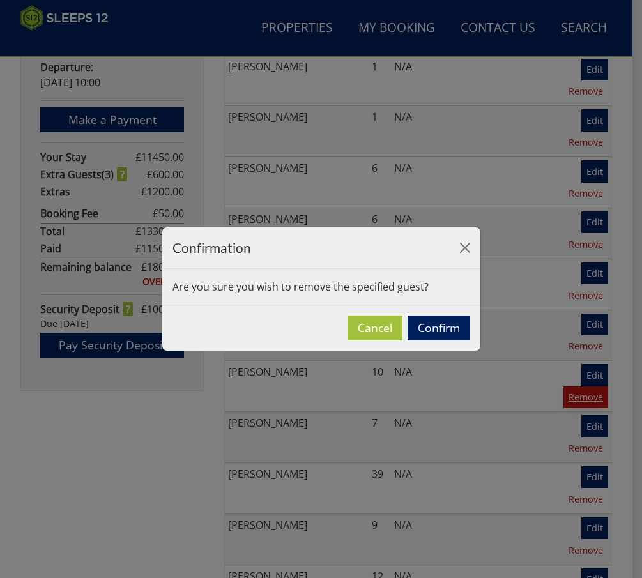
scroll to position [831, 0]
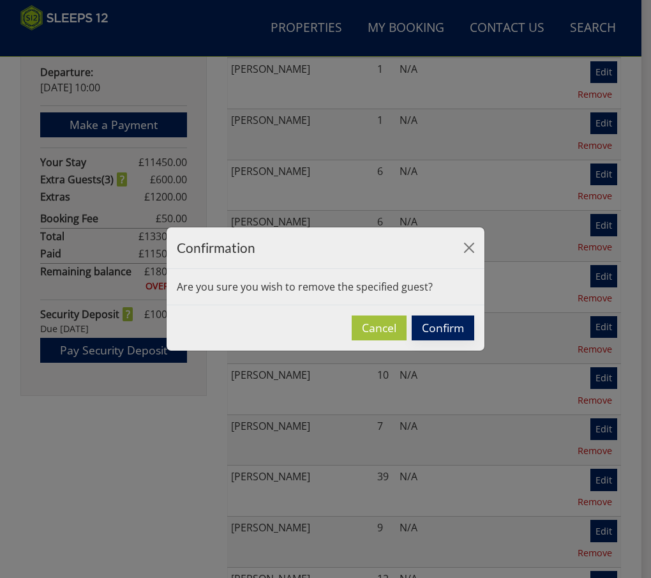
click at [455, 324] on button "Confirm" at bounding box center [443, 327] width 63 height 25
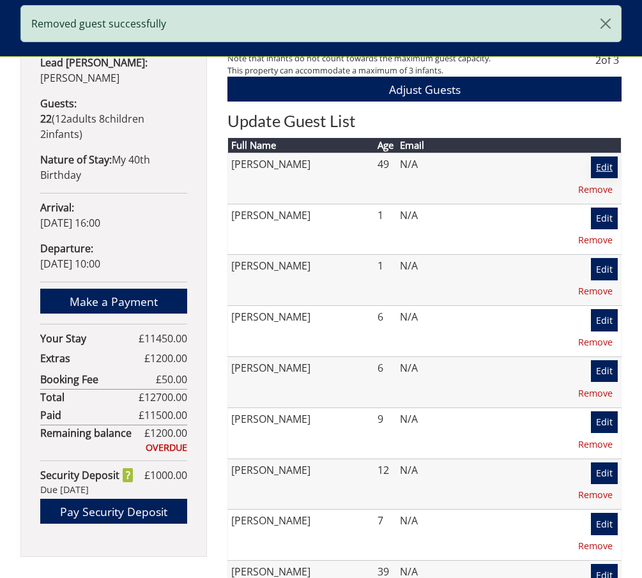
scroll to position [764, 0]
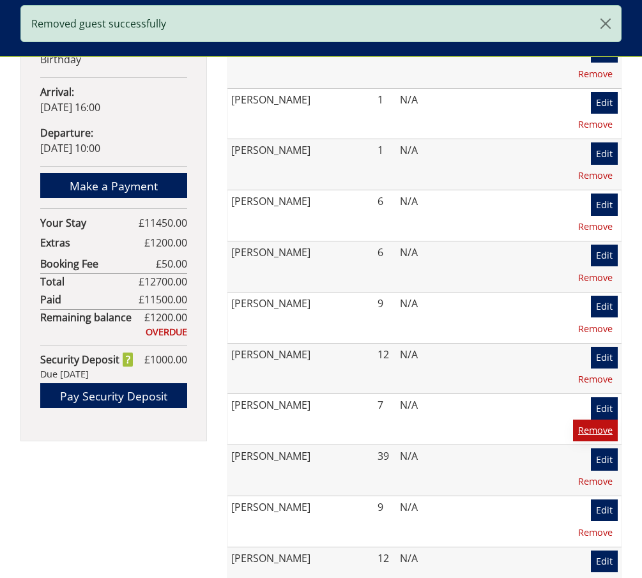
click at [595, 420] on link "Remove" at bounding box center [595, 431] width 45 height 22
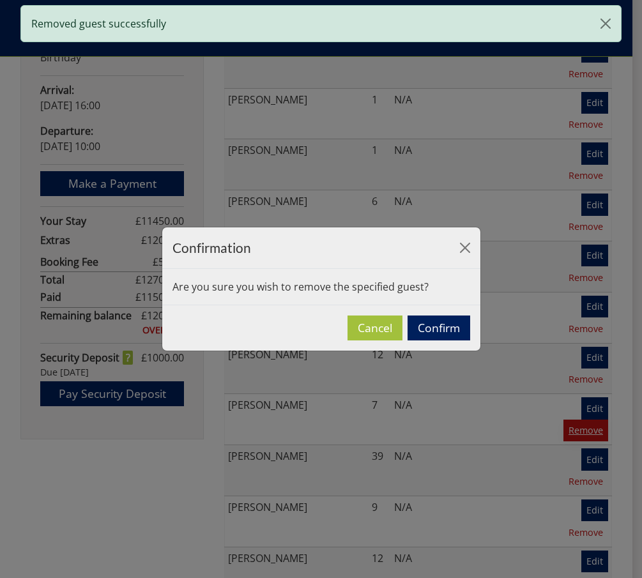
scroll to position [767, 0]
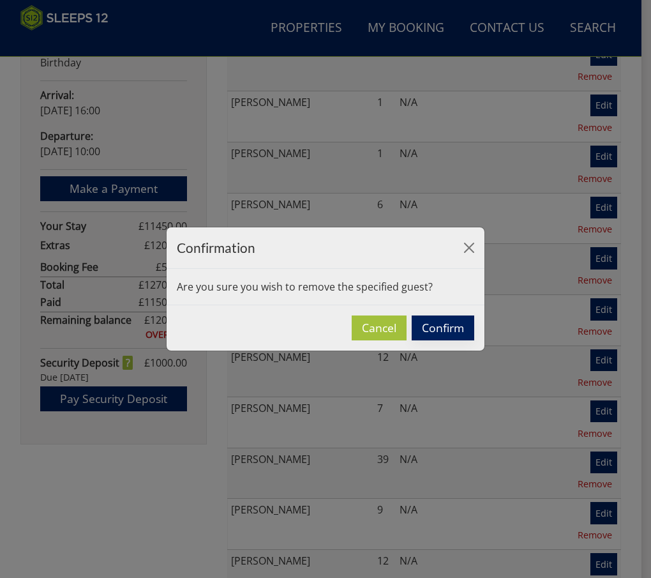
click at [457, 324] on button "Confirm" at bounding box center [443, 327] width 63 height 25
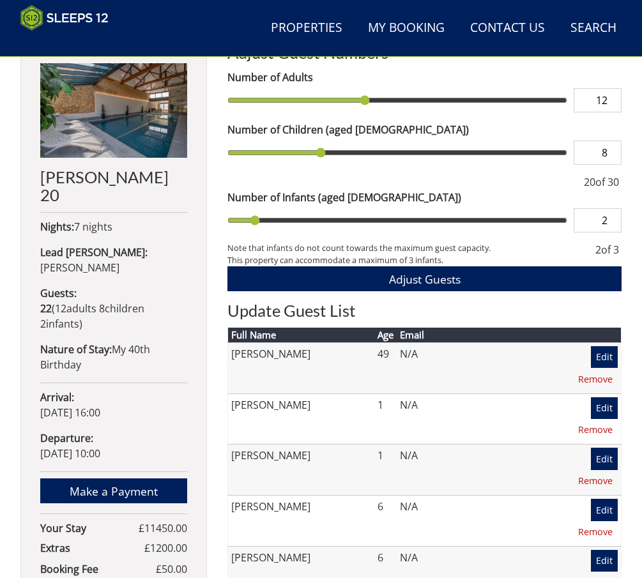
scroll to position [637, 0]
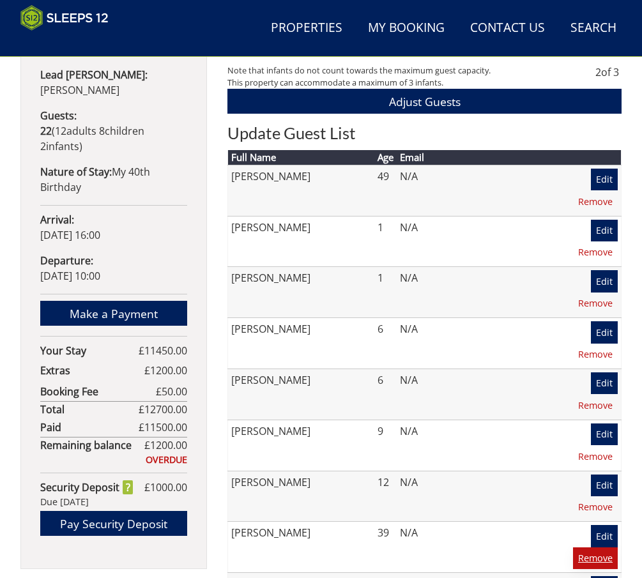
click at [597, 547] on link "Remove" at bounding box center [595, 558] width 45 height 22
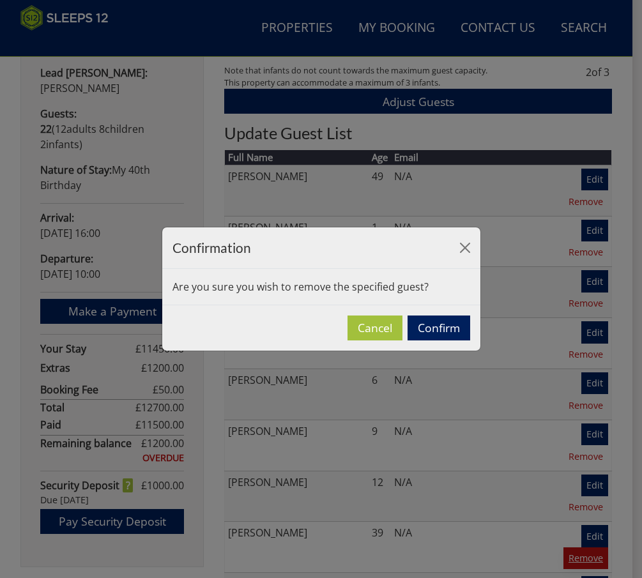
scroll to position [639, 0]
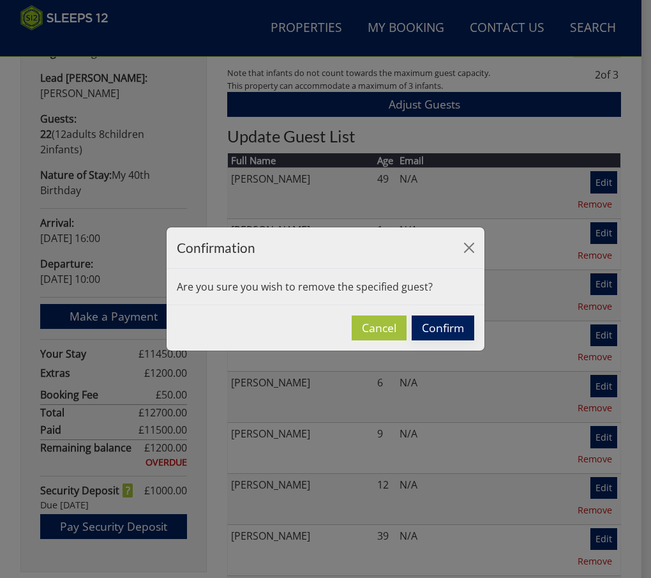
click at [434, 330] on button "Confirm" at bounding box center [443, 327] width 63 height 25
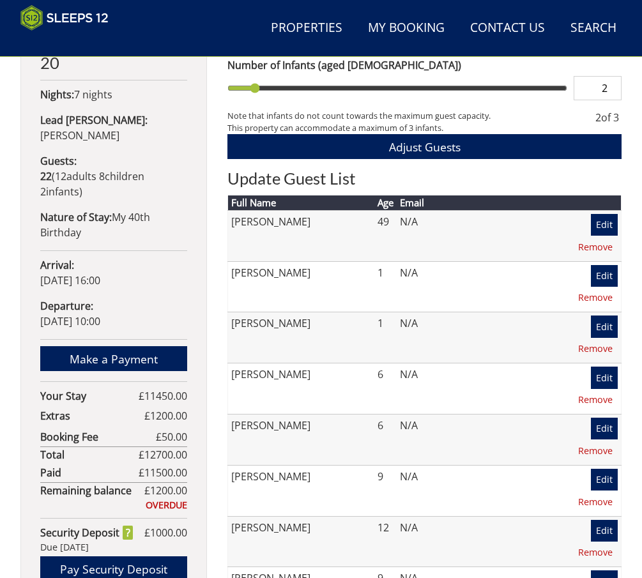
scroll to position [509, 0]
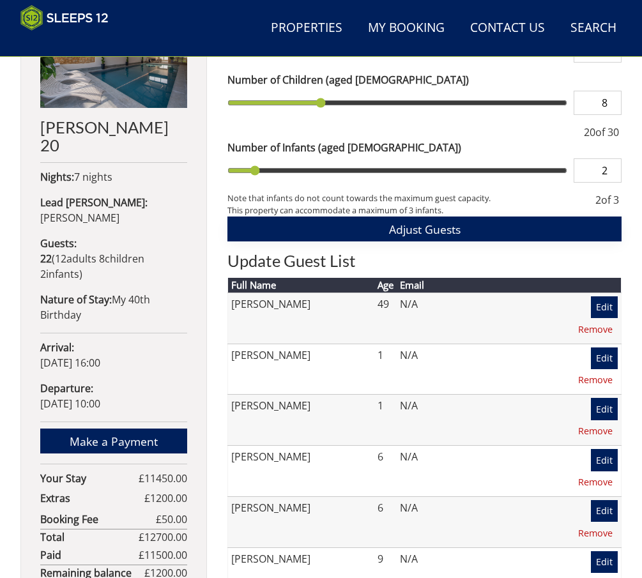
click at [421, 231] on span "Adjust Guests" at bounding box center [425, 229] width 72 height 15
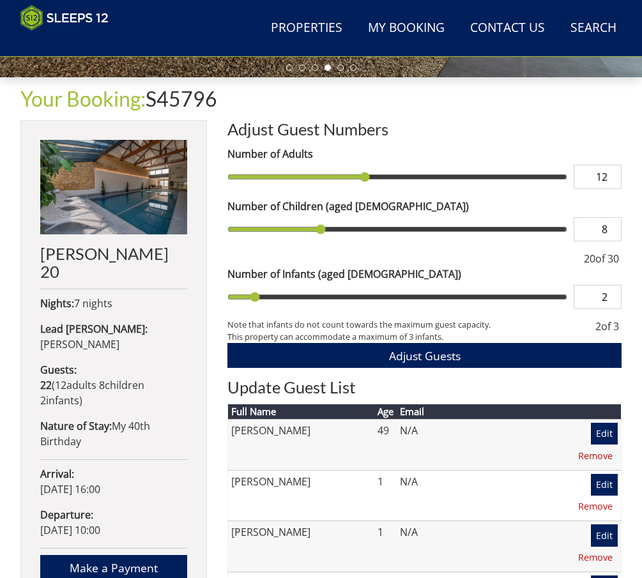
scroll to position [254, 0]
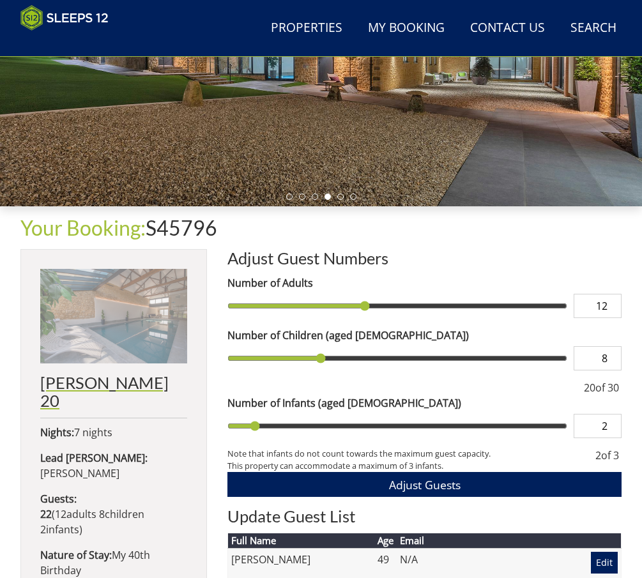
click at [107, 309] on img at bounding box center [113, 316] width 147 height 95
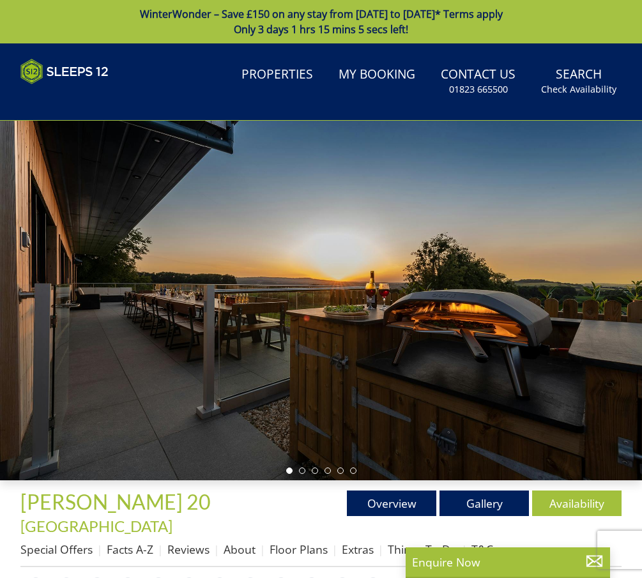
scroll to position [235, 0]
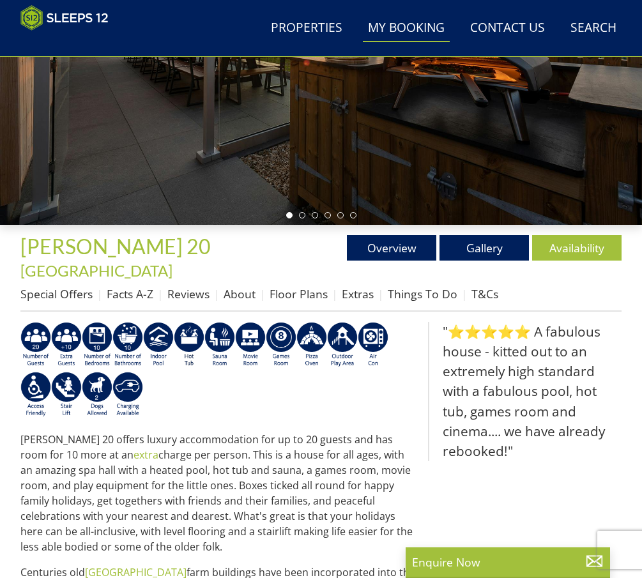
click at [418, 22] on link "My Booking" at bounding box center [406, 28] width 87 height 29
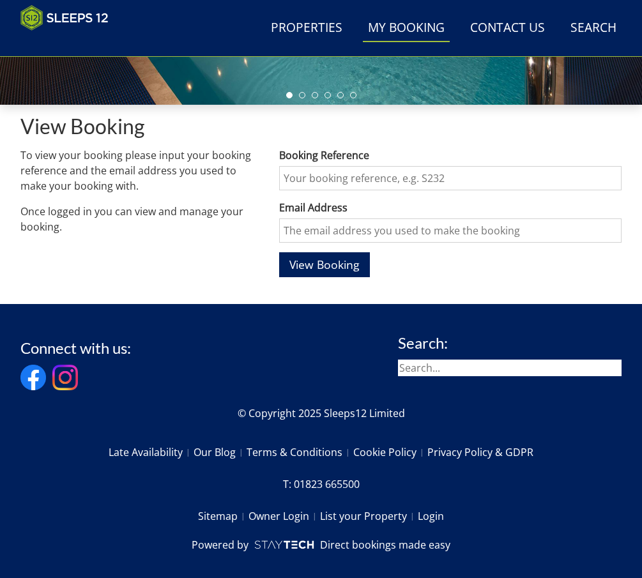
scroll to position [376, 0]
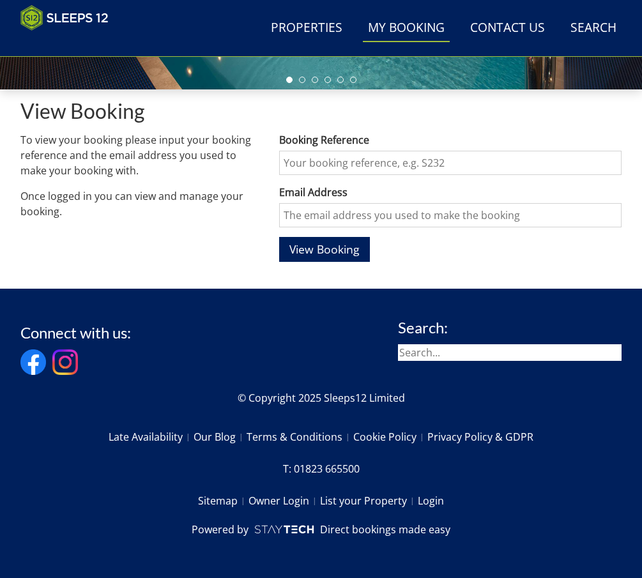
click at [383, 158] on input "Booking Reference" at bounding box center [450, 163] width 342 height 24
type input "S45796"
type input "[EMAIL_ADDRESS][DOMAIN_NAME]"
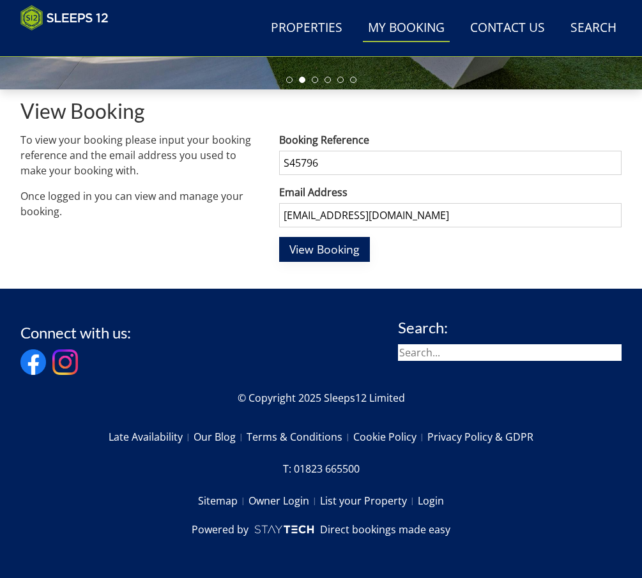
click at [304, 251] on span "View Booking" at bounding box center [324, 248] width 70 height 15
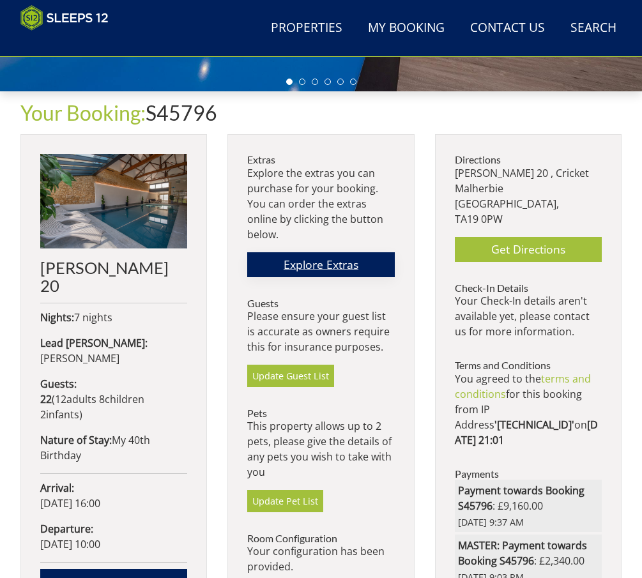
scroll to position [381, 0]
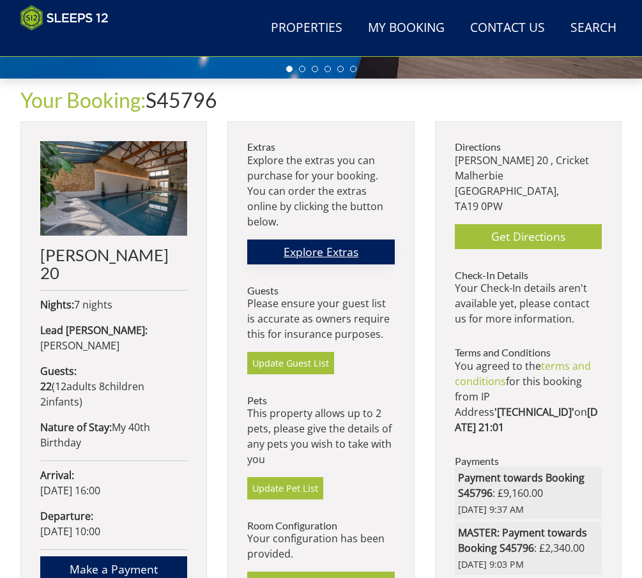
click at [353, 254] on link "Explore Extras" at bounding box center [320, 251] width 147 height 25
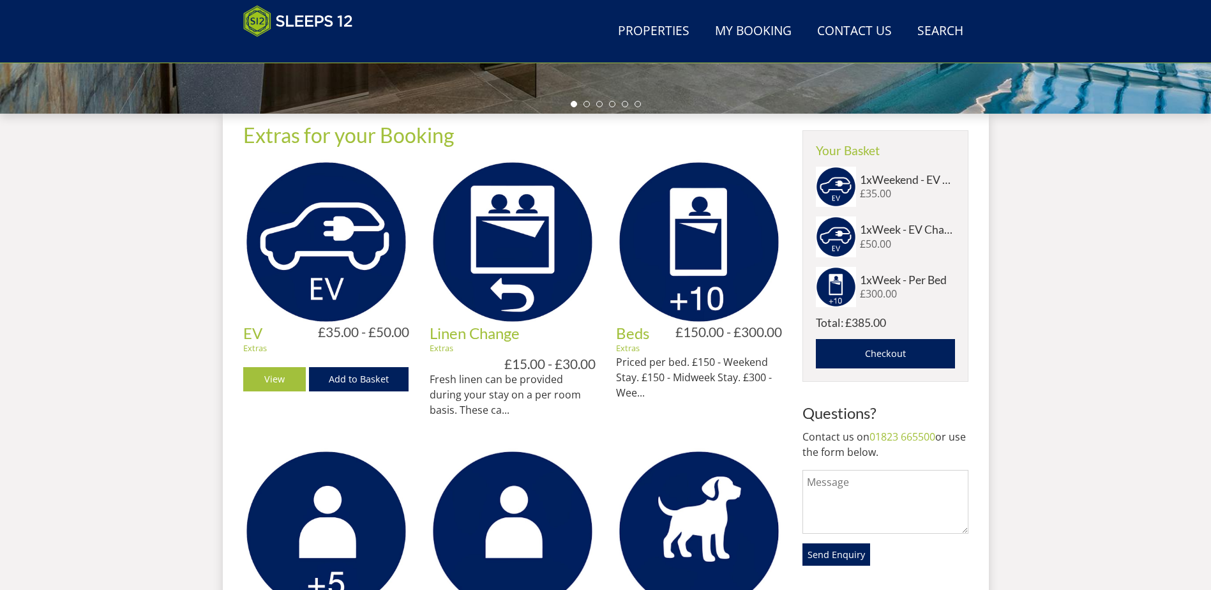
scroll to position [445, 0]
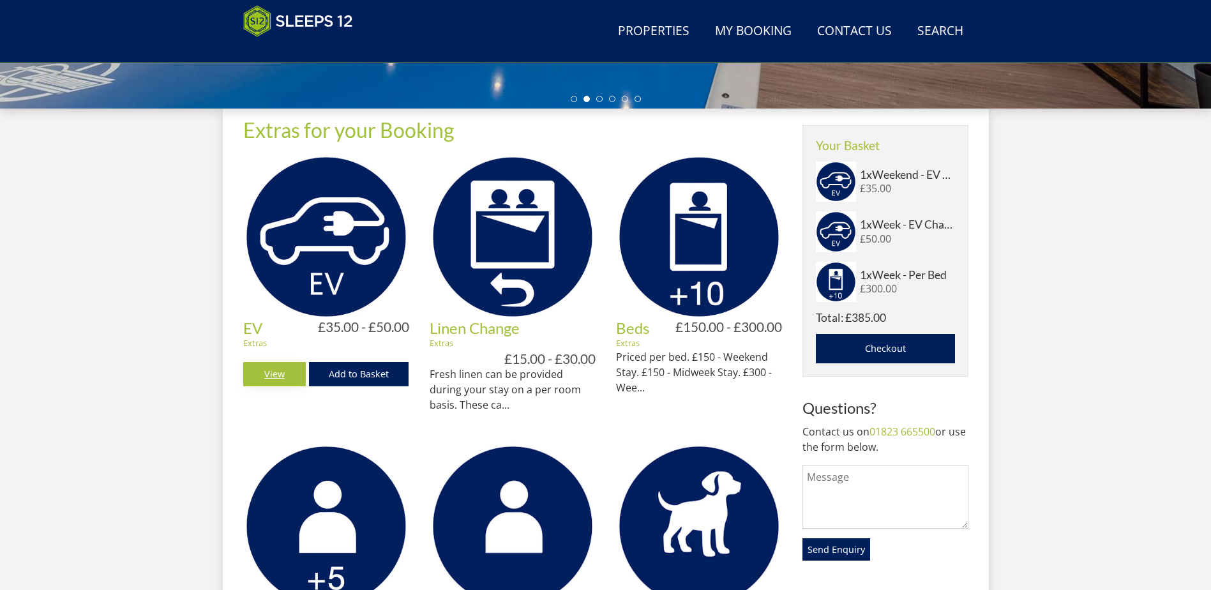
click at [282, 373] on link "View" at bounding box center [274, 374] width 63 height 24
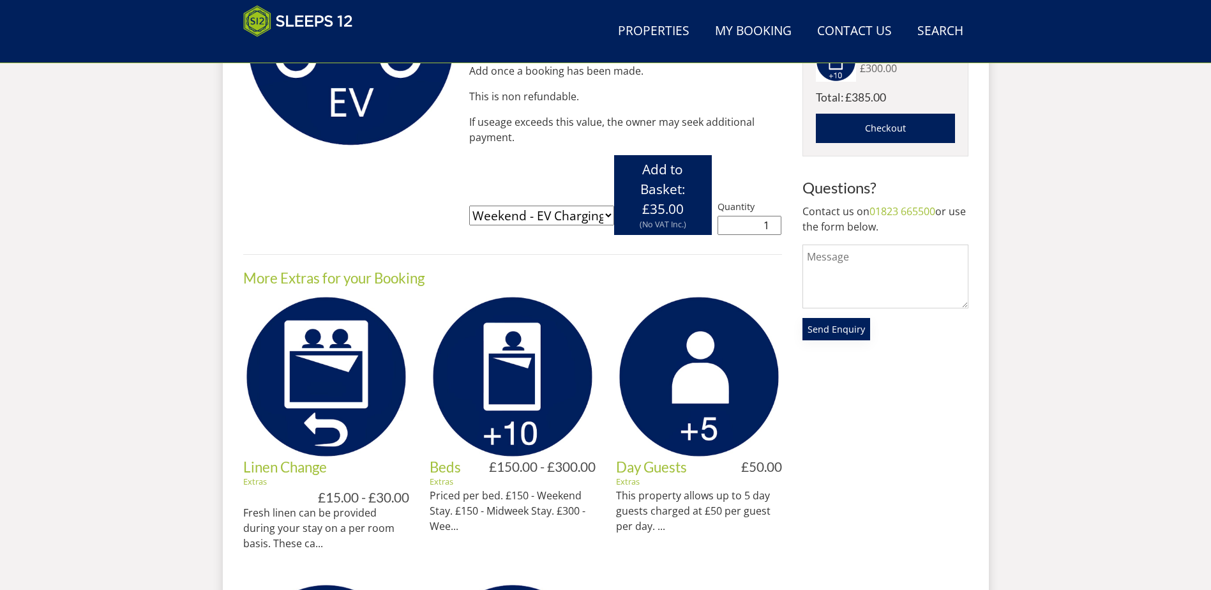
scroll to position [666, 0]
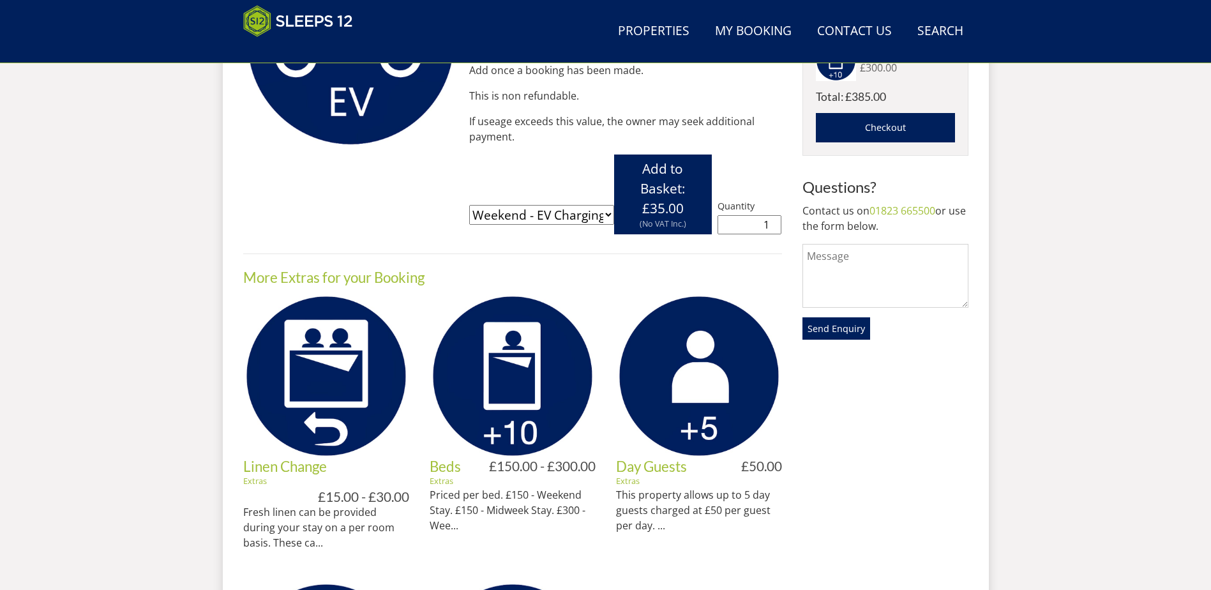
click at [561, 216] on select "Please select a variation Weekend - EV Charging Per Vehicle (£35.00) Midweek - …" at bounding box center [541, 215] width 145 height 20
click at [469, 205] on select "Please select a variation Weekend - EV Charging Per Vehicle (£35.00) Midweek - …" at bounding box center [541, 215] width 145 height 20
drag, startPoint x: 738, startPoint y: 225, endPoint x: 807, endPoint y: 225, distance: 68.3
click at [807, 225] on div "Your Basket: 3 items totalling £385.00 Checkout Extras for your Booking EV £35.…" at bounding box center [605, 361] width 725 height 947
type input "0"
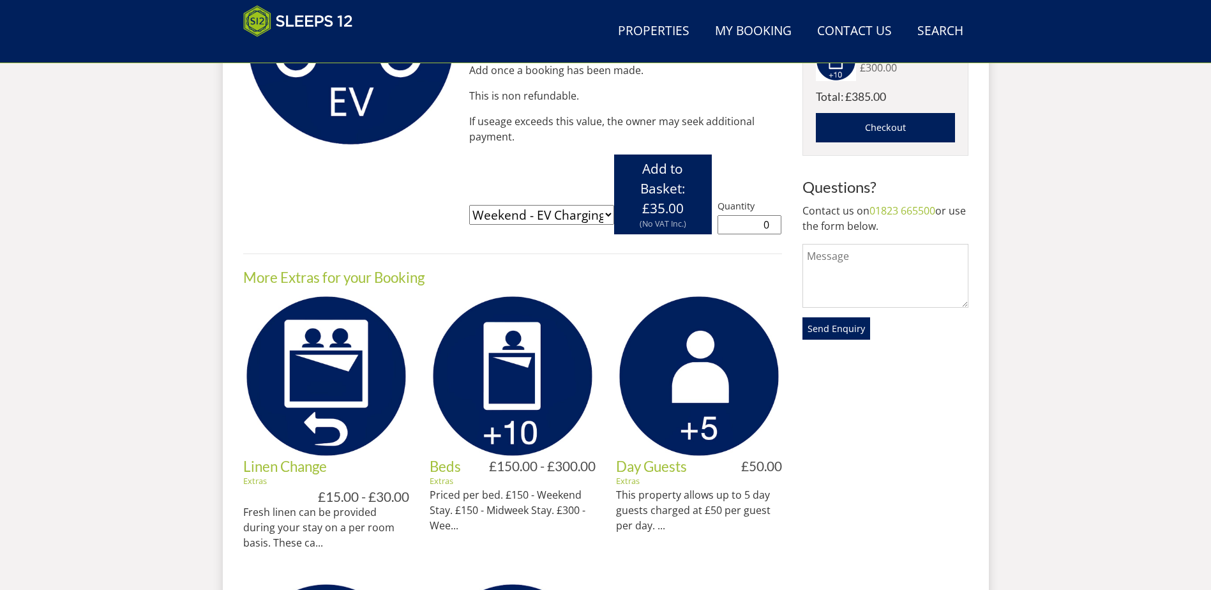
click at [727, 176] on form "Please select a variation Weekend - EV Charging Per Vehicle (£35.00) Midweek - …" at bounding box center [625, 195] width 313 height 80
click at [666, 175] on span "Add to Basket: £35.00" at bounding box center [663, 188] width 45 height 57
click at [748, 165] on form "Please select a variation Weekend - EV Charging Per Vehicle (£35.00) Midweek - …" at bounding box center [625, 195] width 313 height 80
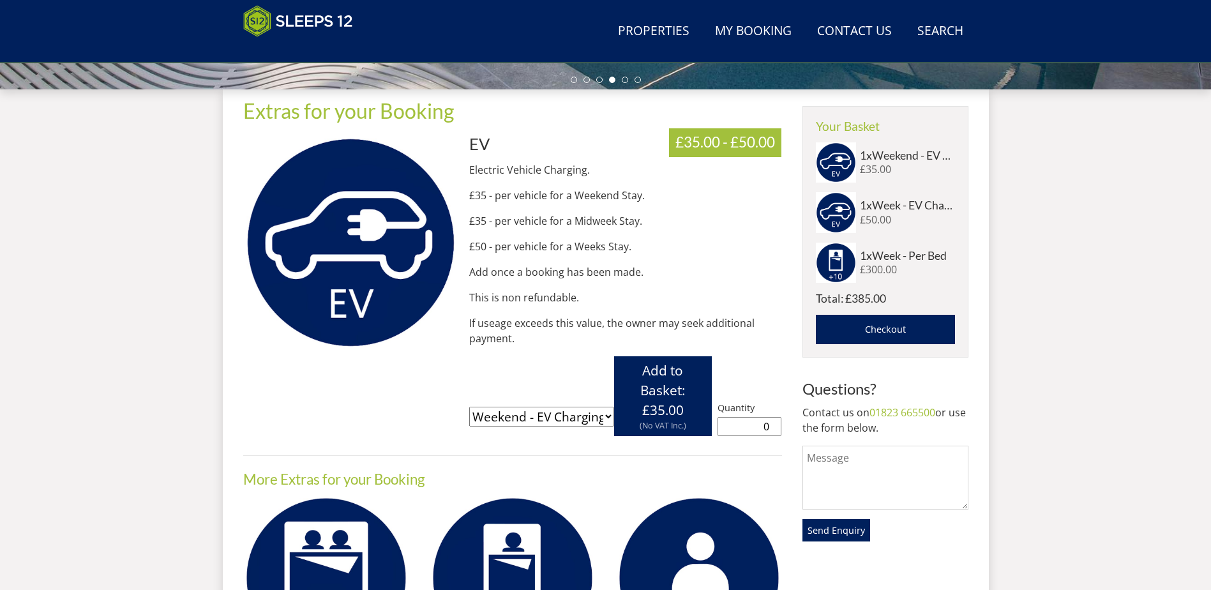
scroll to position [411, 0]
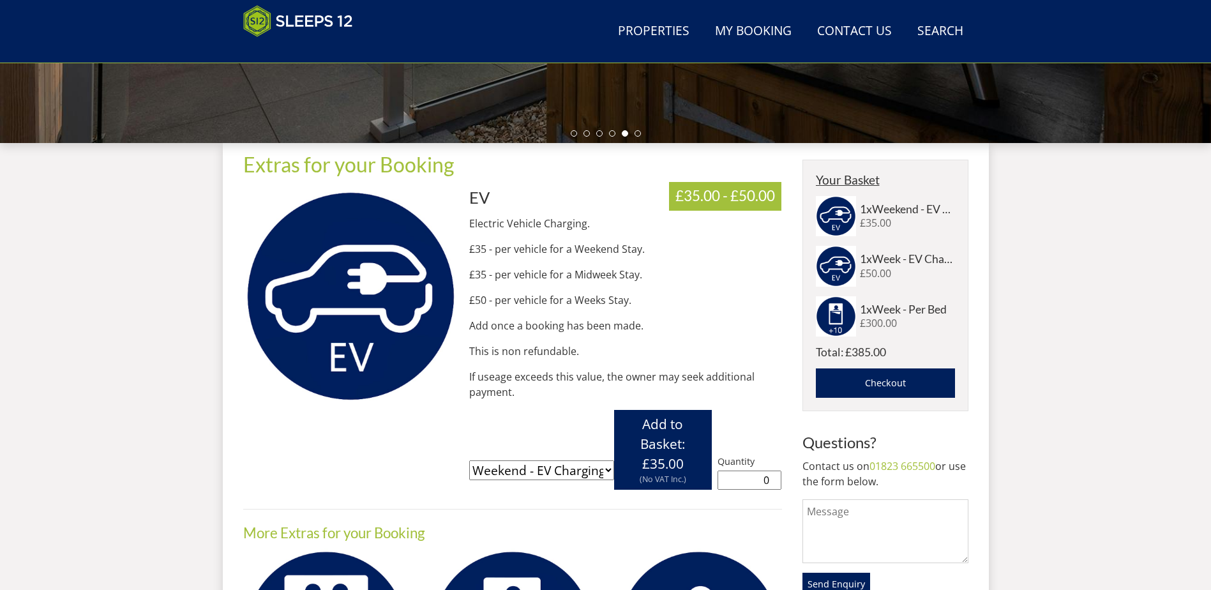
click at [873, 183] on link "Your Basket" at bounding box center [848, 179] width 64 height 15
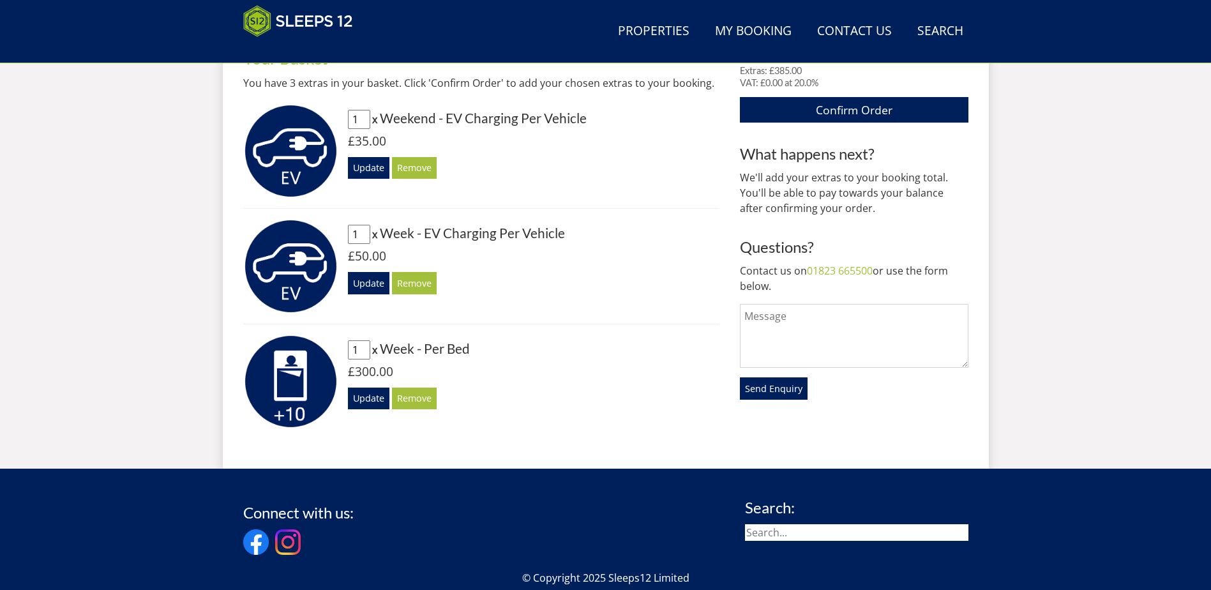
scroll to position [478, 0]
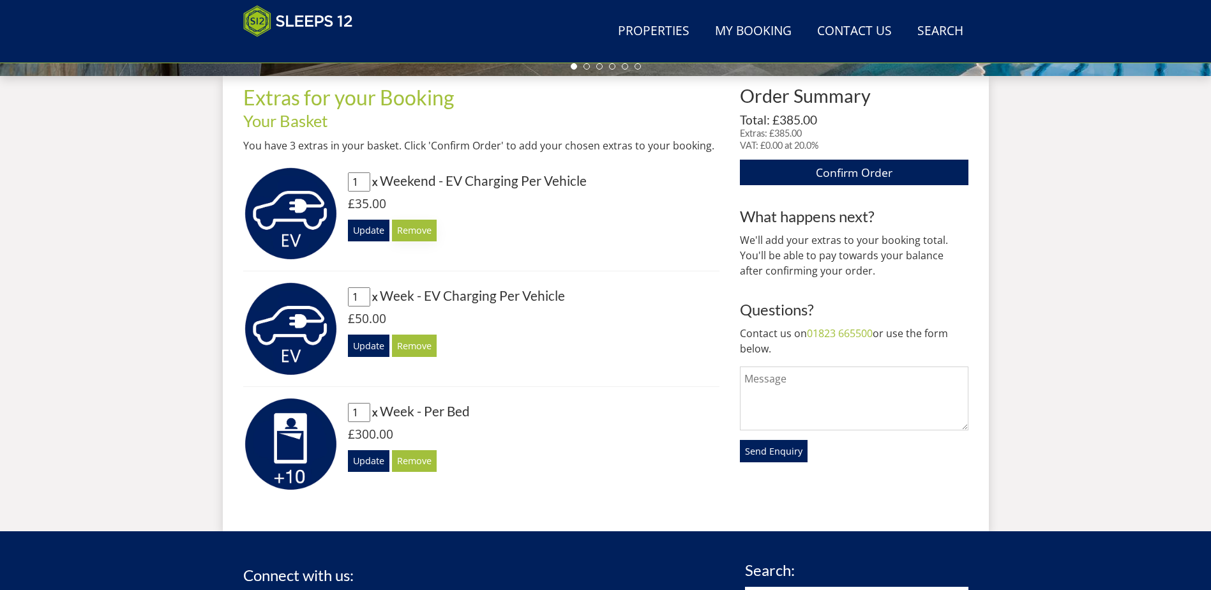
click at [413, 230] on button "Remove" at bounding box center [414, 231] width 45 height 22
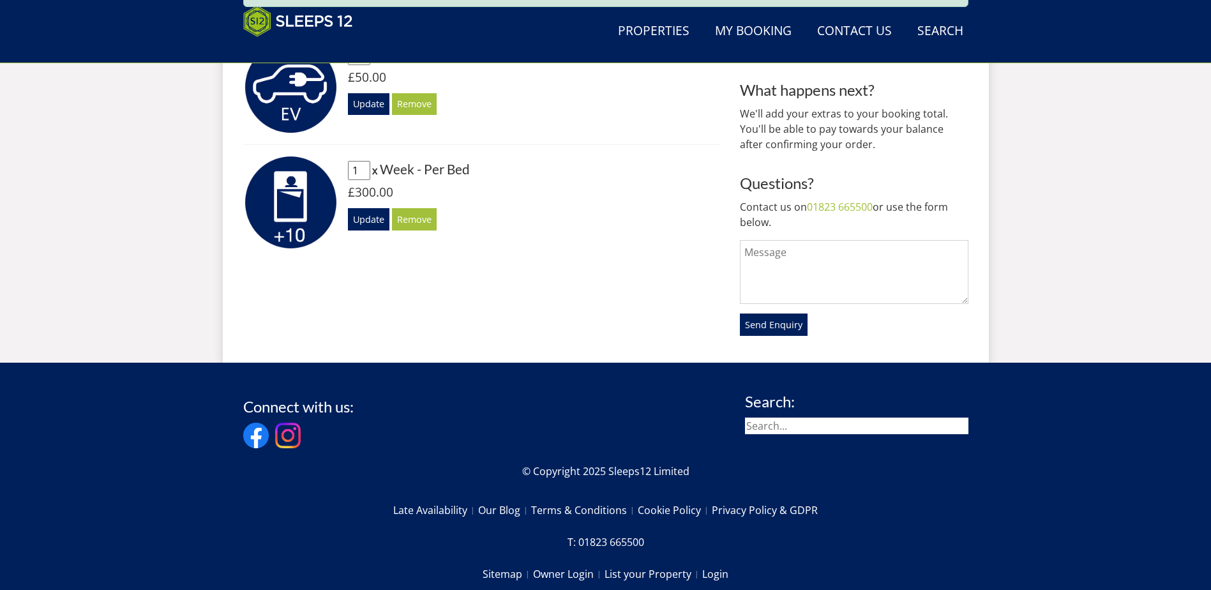
scroll to position [605, 0]
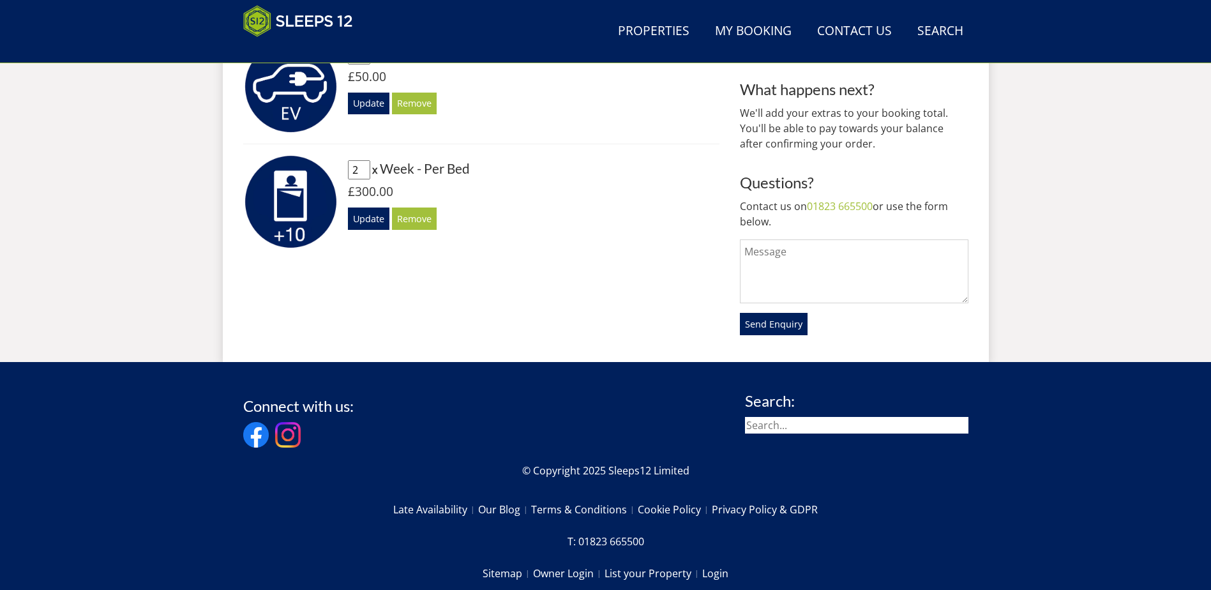
click at [364, 167] on input "2" at bounding box center [359, 169] width 22 height 19
click at [364, 167] on input "3" at bounding box center [359, 169] width 22 height 19
click at [364, 167] on input "4" at bounding box center [359, 169] width 22 height 19
click at [364, 167] on input "5" at bounding box center [359, 169] width 22 height 19
click at [364, 167] on input "6" at bounding box center [359, 169] width 22 height 19
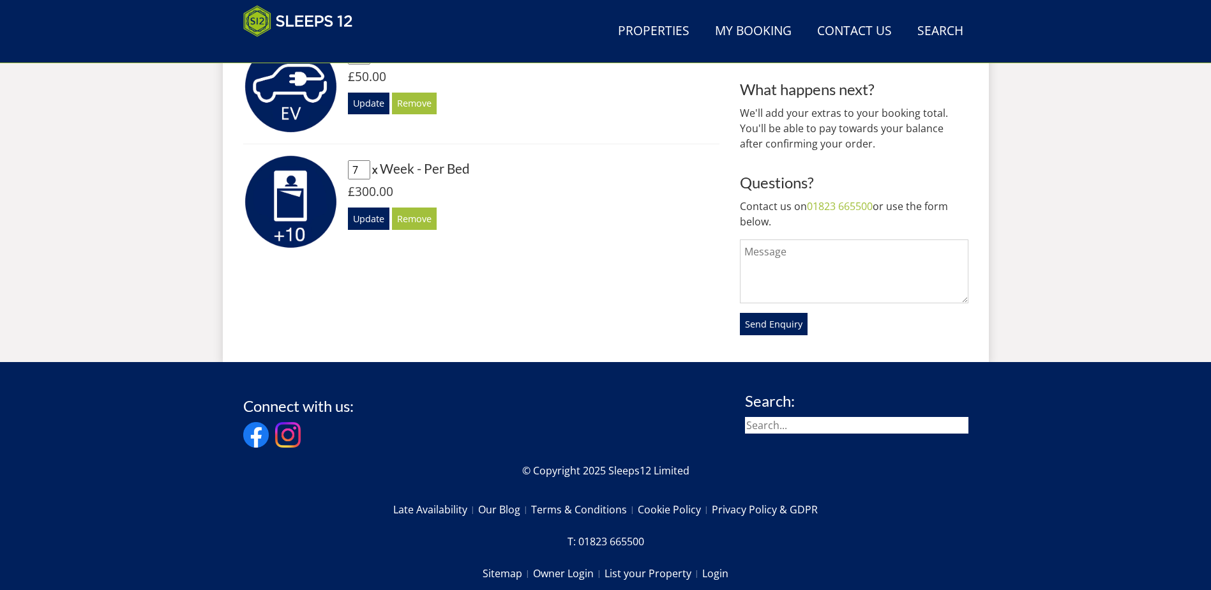
click at [364, 167] on input "7" at bounding box center [359, 169] width 22 height 19
click at [364, 167] on input "8" at bounding box center [359, 169] width 22 height 19
click at [363, 173] on input "7" at bounding box center [359, 169] width 22 height 19
click at [363, 173] on input "6" at bounding box center [359, 169] width 22 height 19
click at [363, 173] on input "5" at bounding box center [359, 169] width 22 height 19
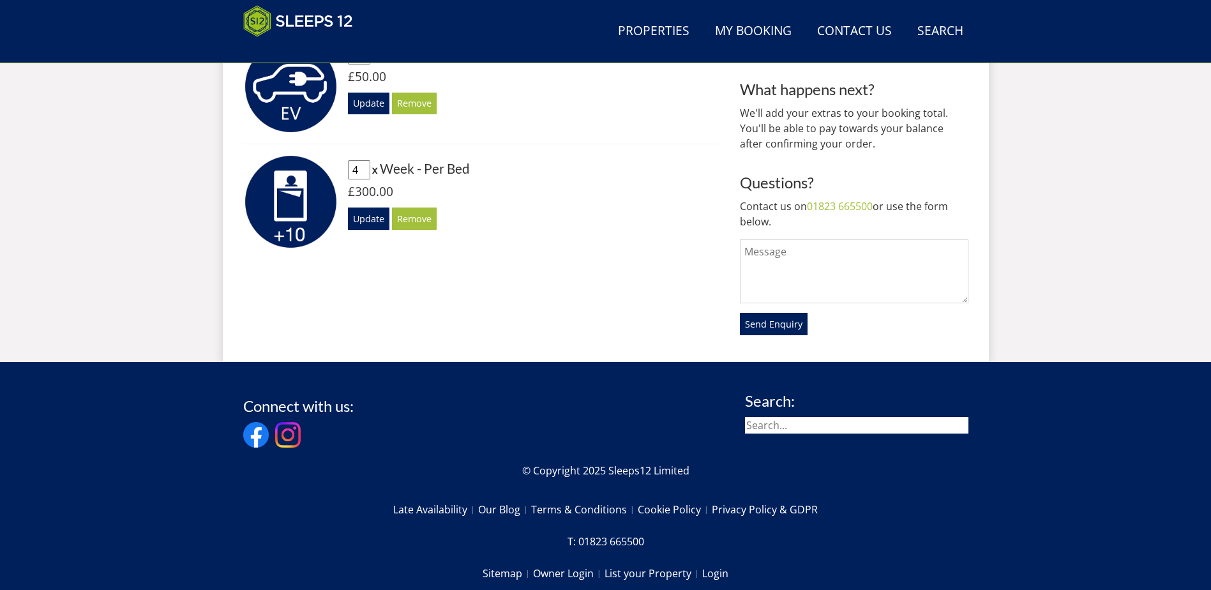
click at [363, 173] on input "4" at bounding box center [359, 169] width 22 height 19
click at [363, 173] on input "3" at bounding box center [359, 169] width 22 height 19
click at [363, 173] on input "2" at bounding box center [359, 169] width 22 height 19
click at [363, 173] on input "1" at bounding box center [359, 169] width 22 height 19
type input "0"
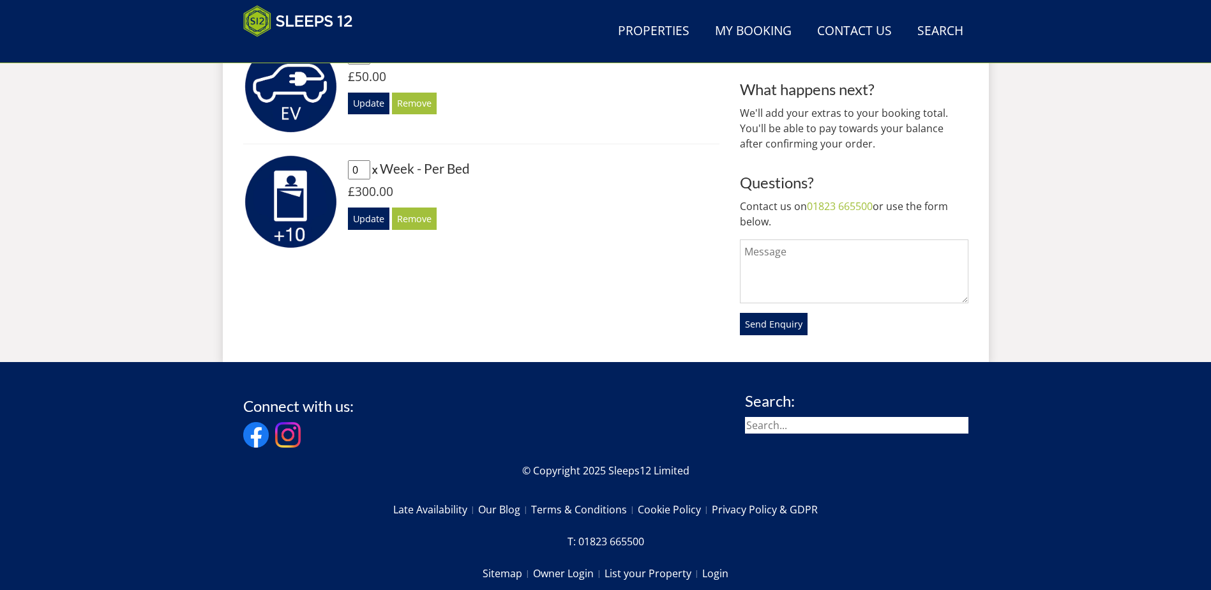
click at [363, 173] on input "0" at bounding box center [359, 169] width 22 height 19
click at [371, 225] on button "Update" at bounding box center [369, 219] width 42 height 22
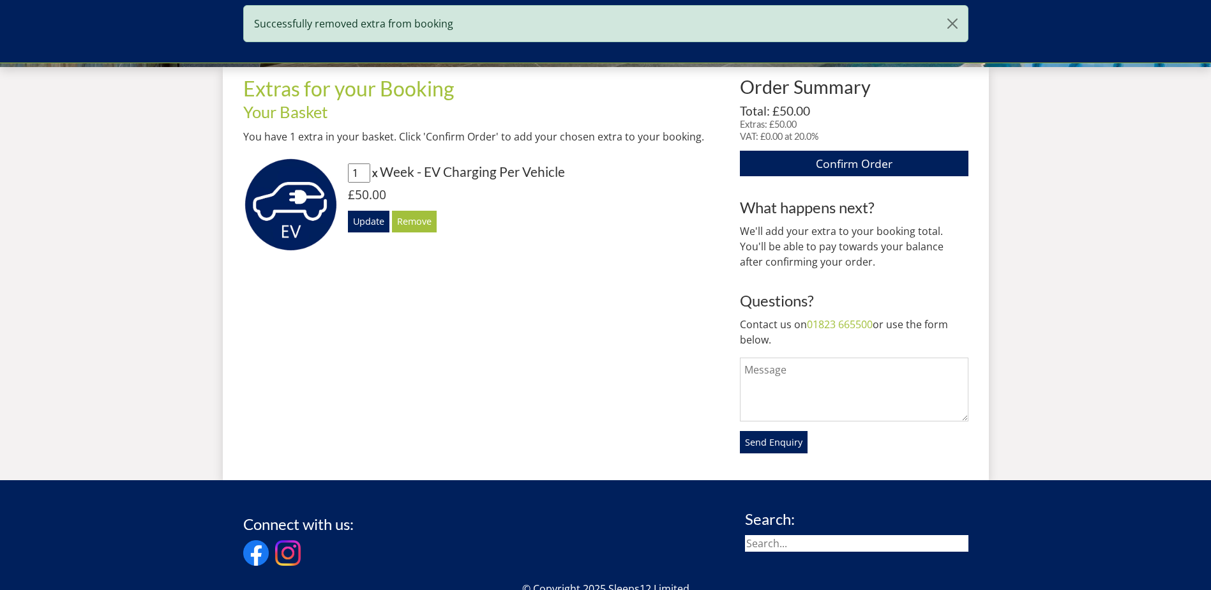
scroll to position [349, 0]
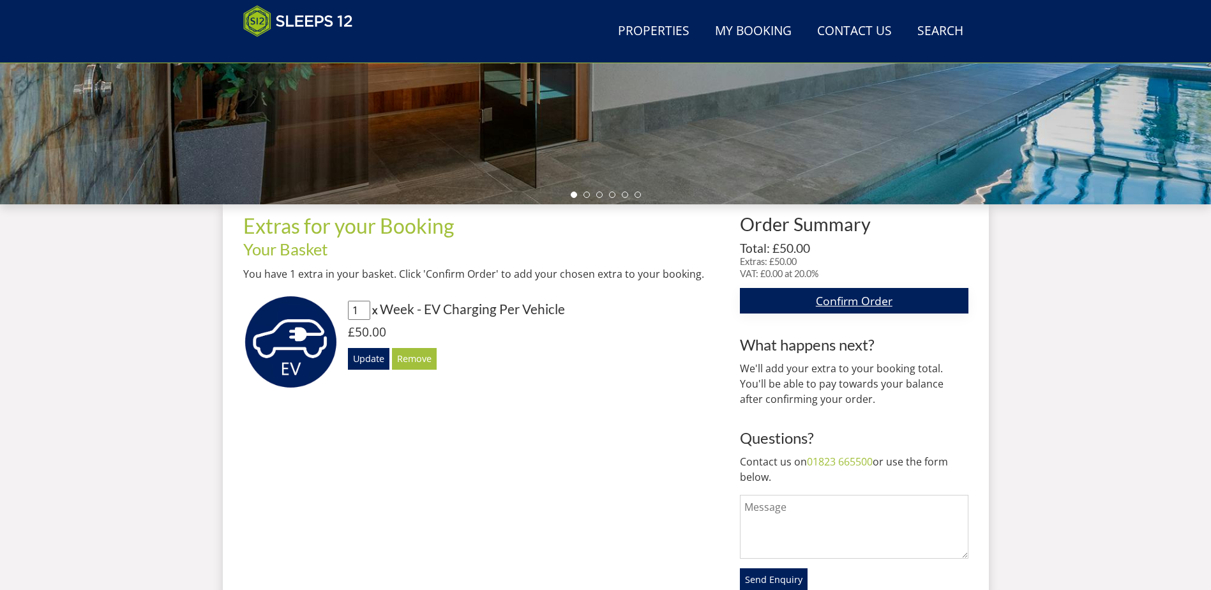
click at [876, 301] on link "Confirm Order" at bounding box center [854, 300] width 228 height 25
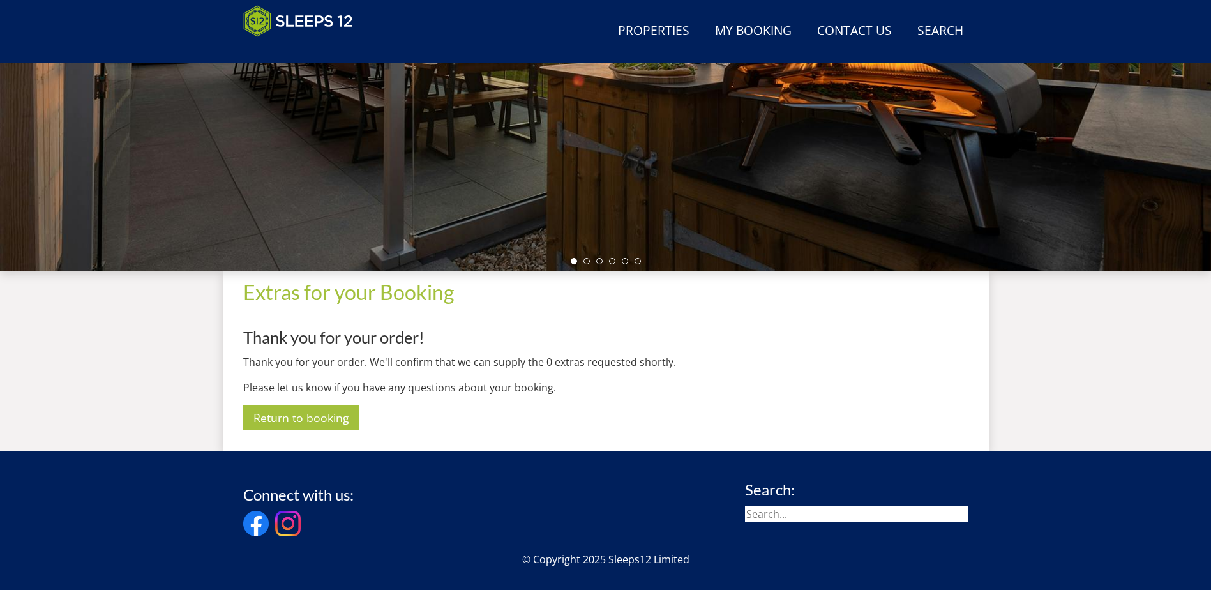
scroll to position [347, 0]
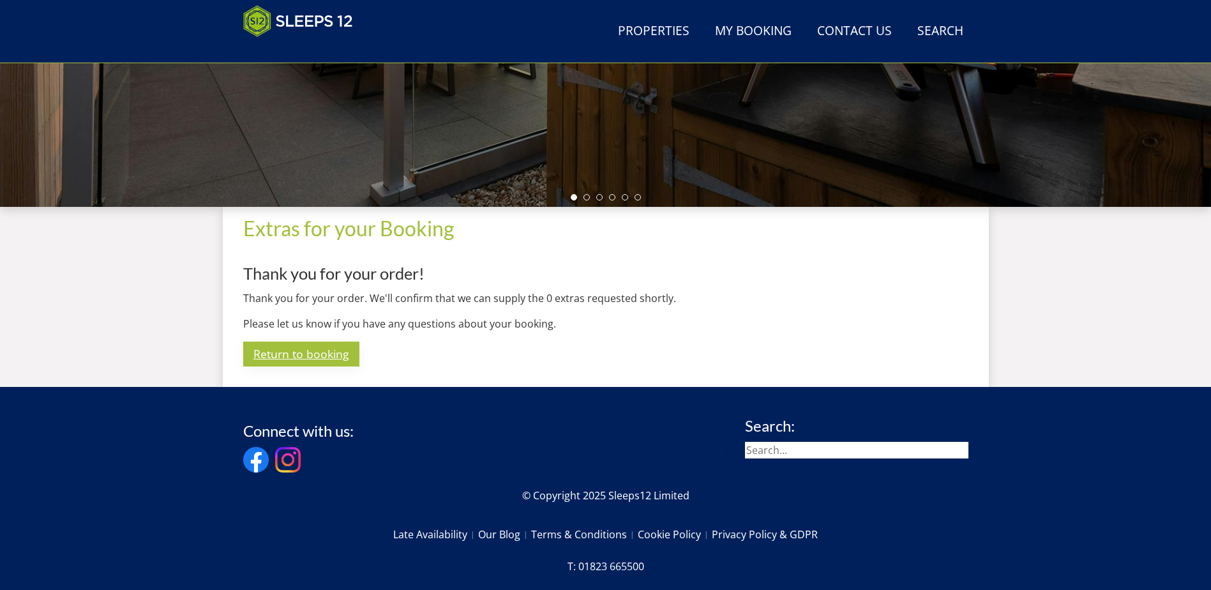
click at [325, 353] on link "Return to booking" at bounding box center [301, 354] width 116 height 25
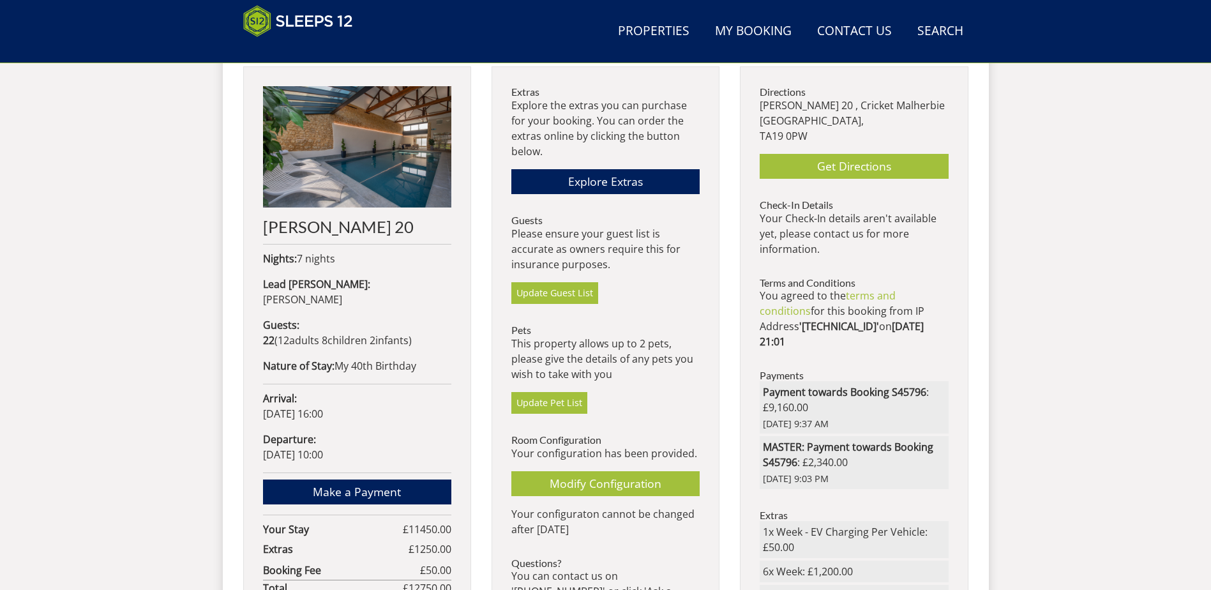
scroll to position [603, 0]
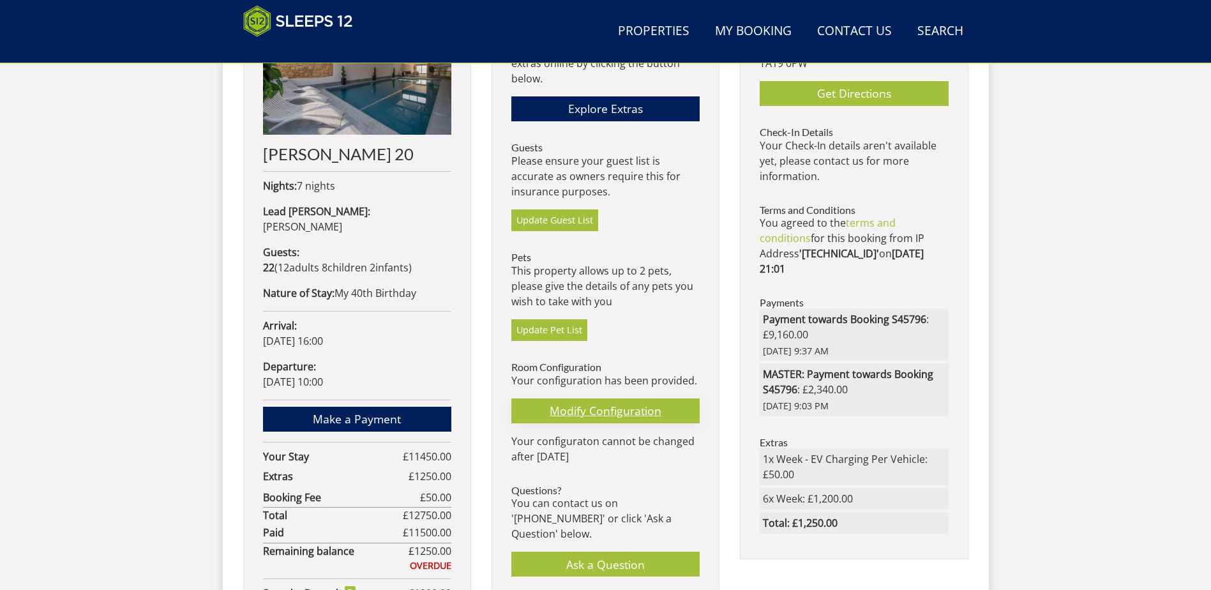
click at [588, 416] on link "Modify Configuration" at bounding box center [606, 411] width 188 height 25
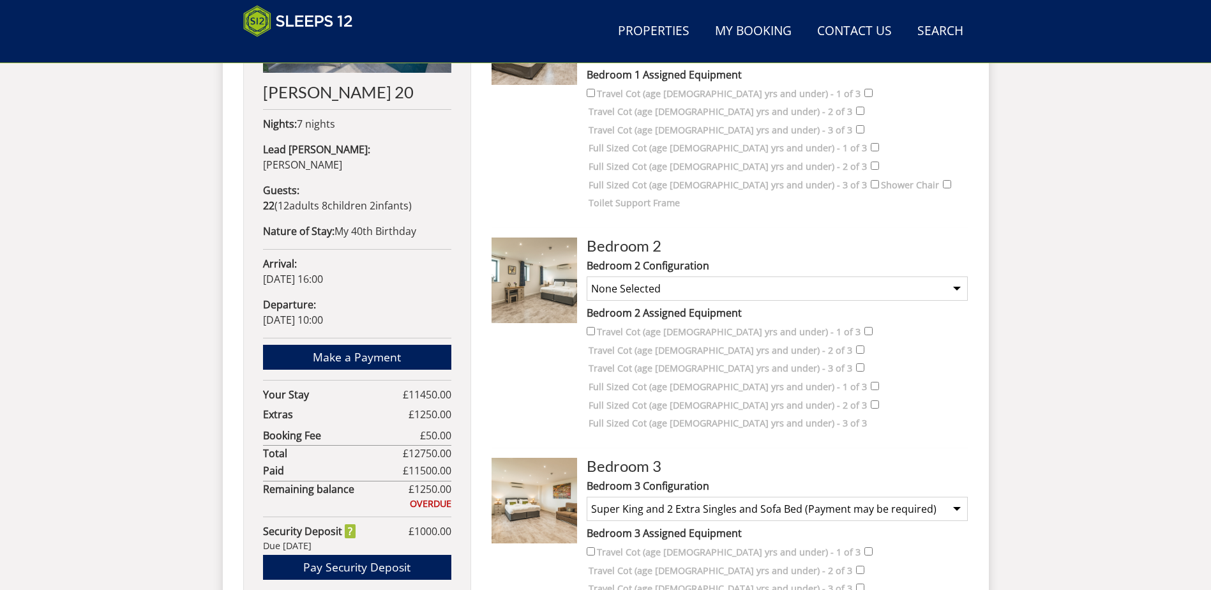
scroll to position [910, 0]
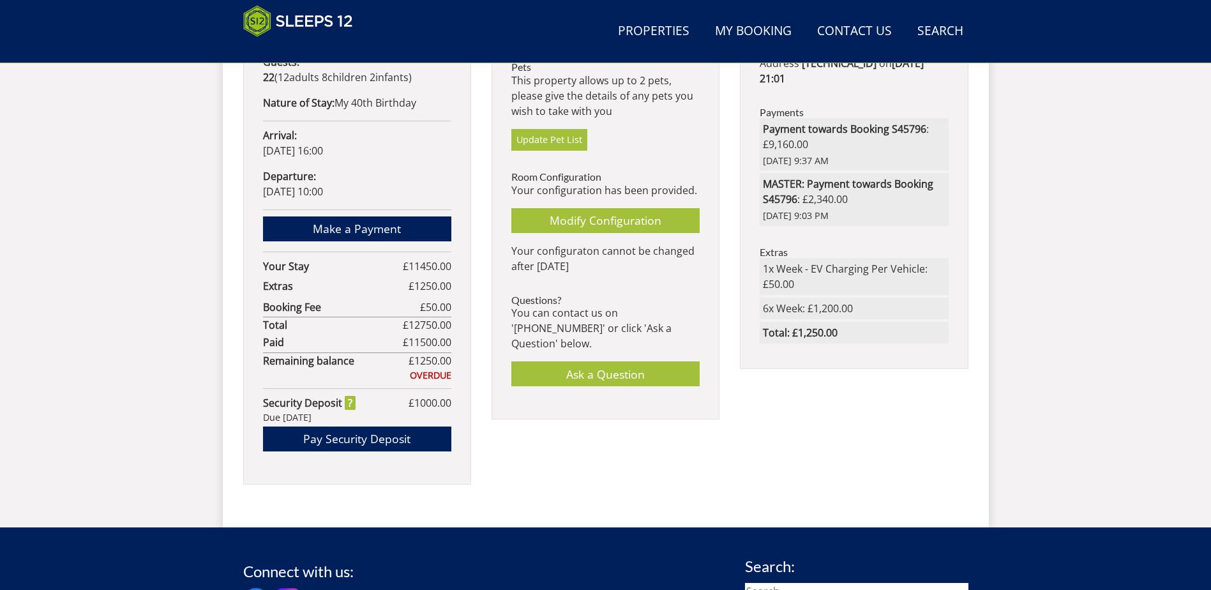
scroll to position [794, 0]
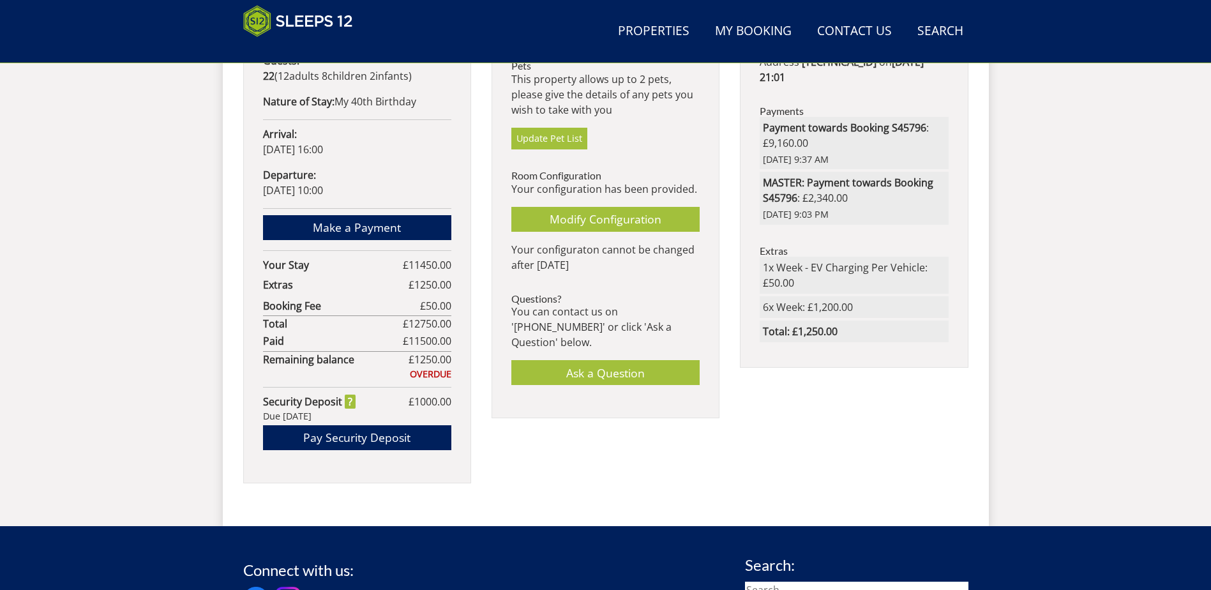
click at [321, 352] on strong "Remaining balance" at bounding box center [336, 359] width 146 height 15
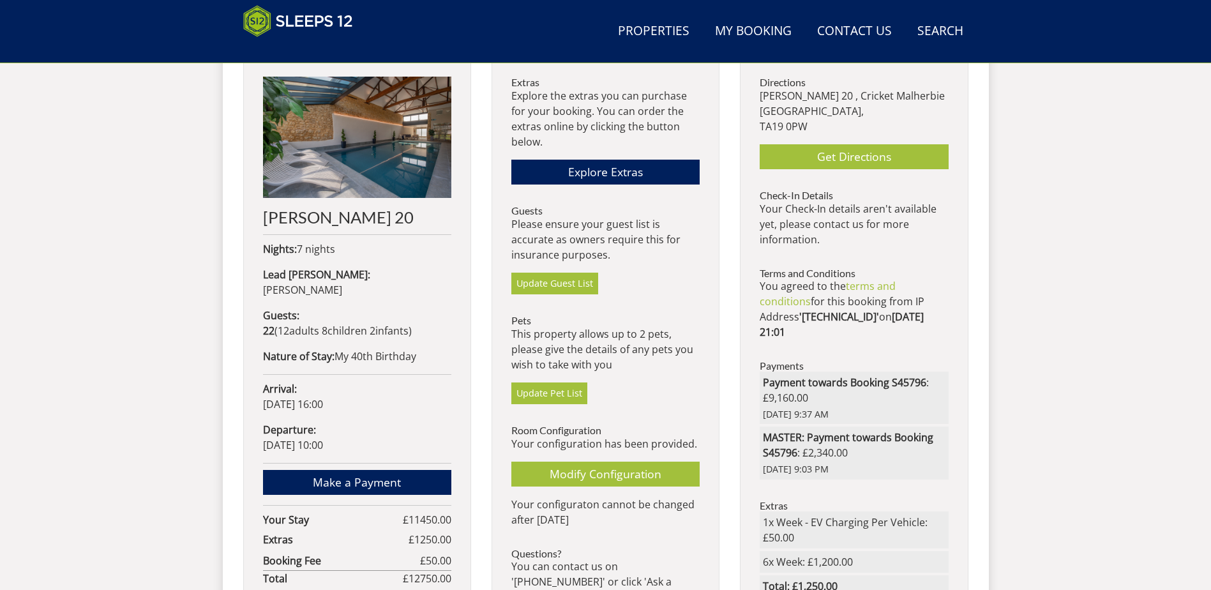
scroll to position [347, 0]
